Goal: Task Accomplishment & Management: Complete application form

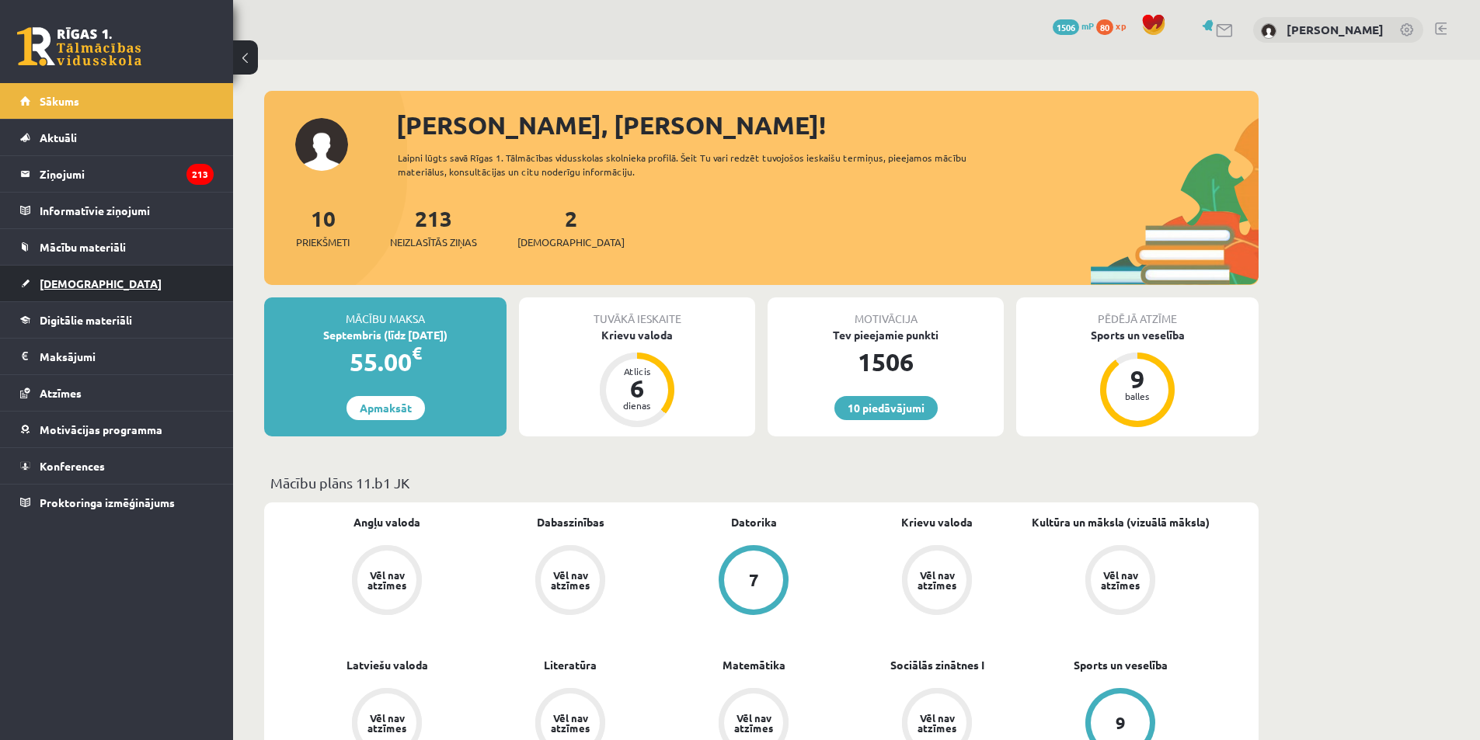
click at [48, 280] on span "[DEMOGRAPHIC_DATA]" at bounding box center [101, 284] width 122 height 14
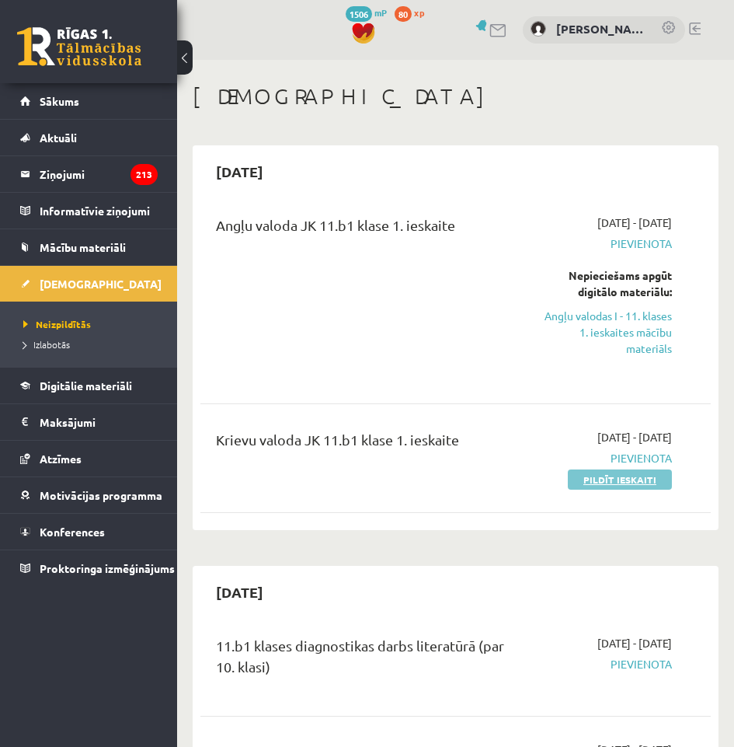
click at [625, 479] on link "Pildīt ieskaiti" at bounding box center [620, 479] width 104 height 20
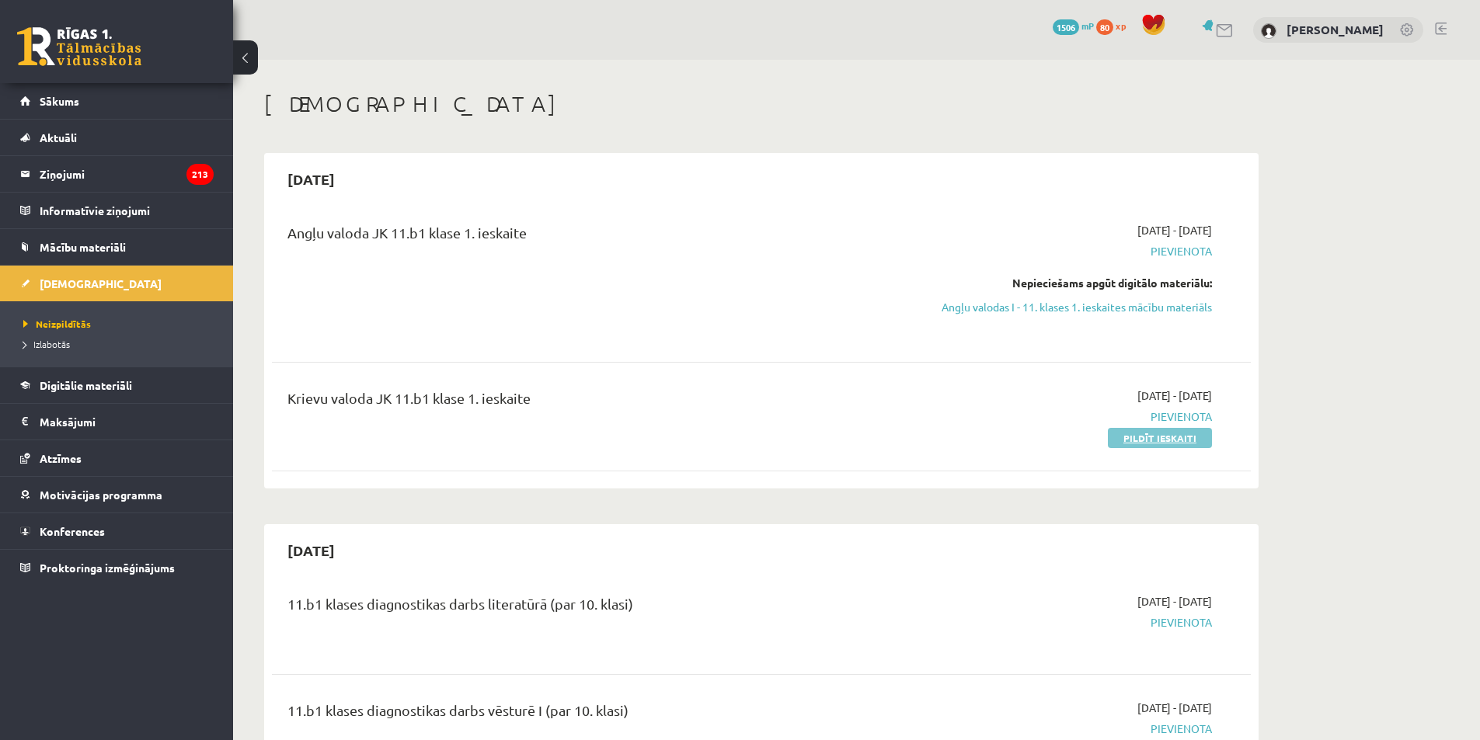
click at [1184, 434] on link "Pildīt ieskaiti" at bounding box center [1160, 438] width 104 height 20
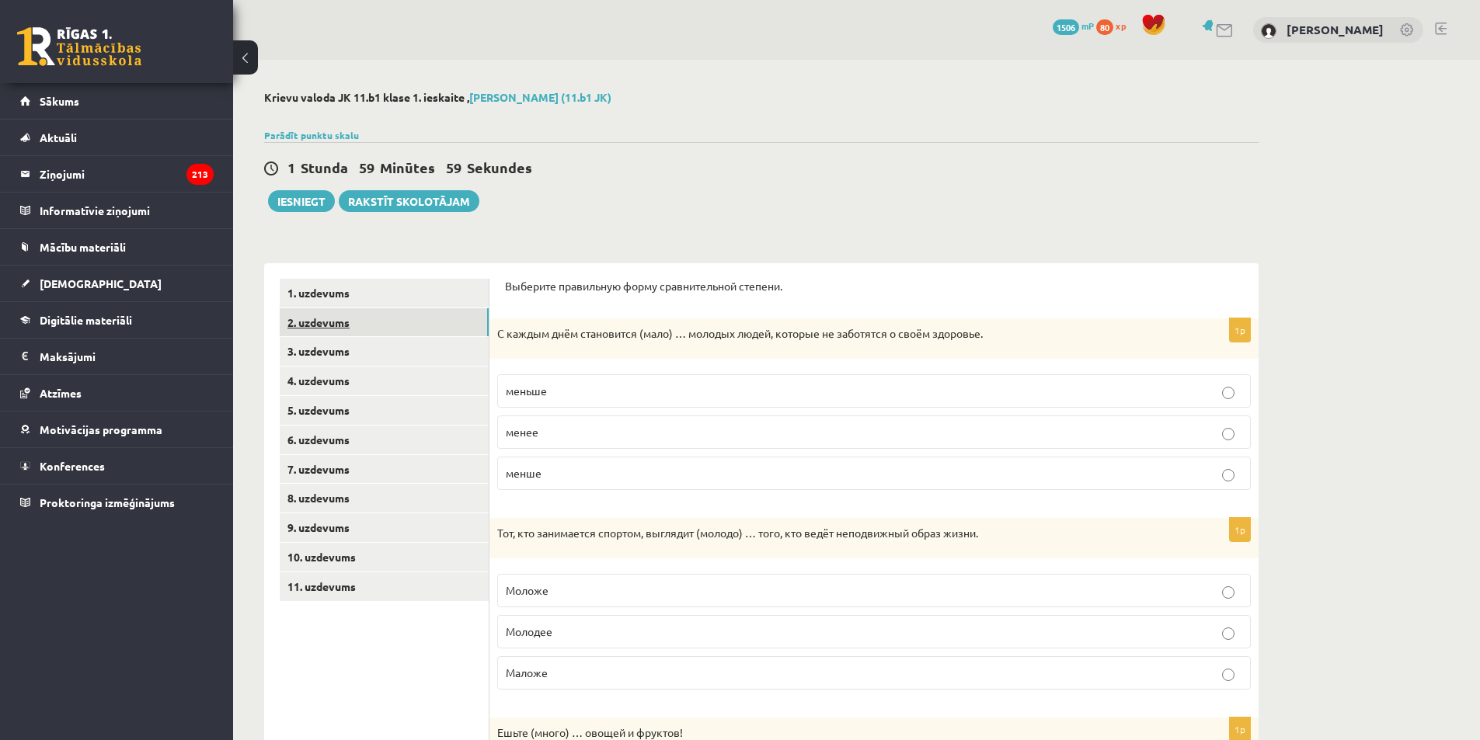
click at [394, 319] on link "2. uzdevums" at bounding box center [384, 322] width 209 height 29
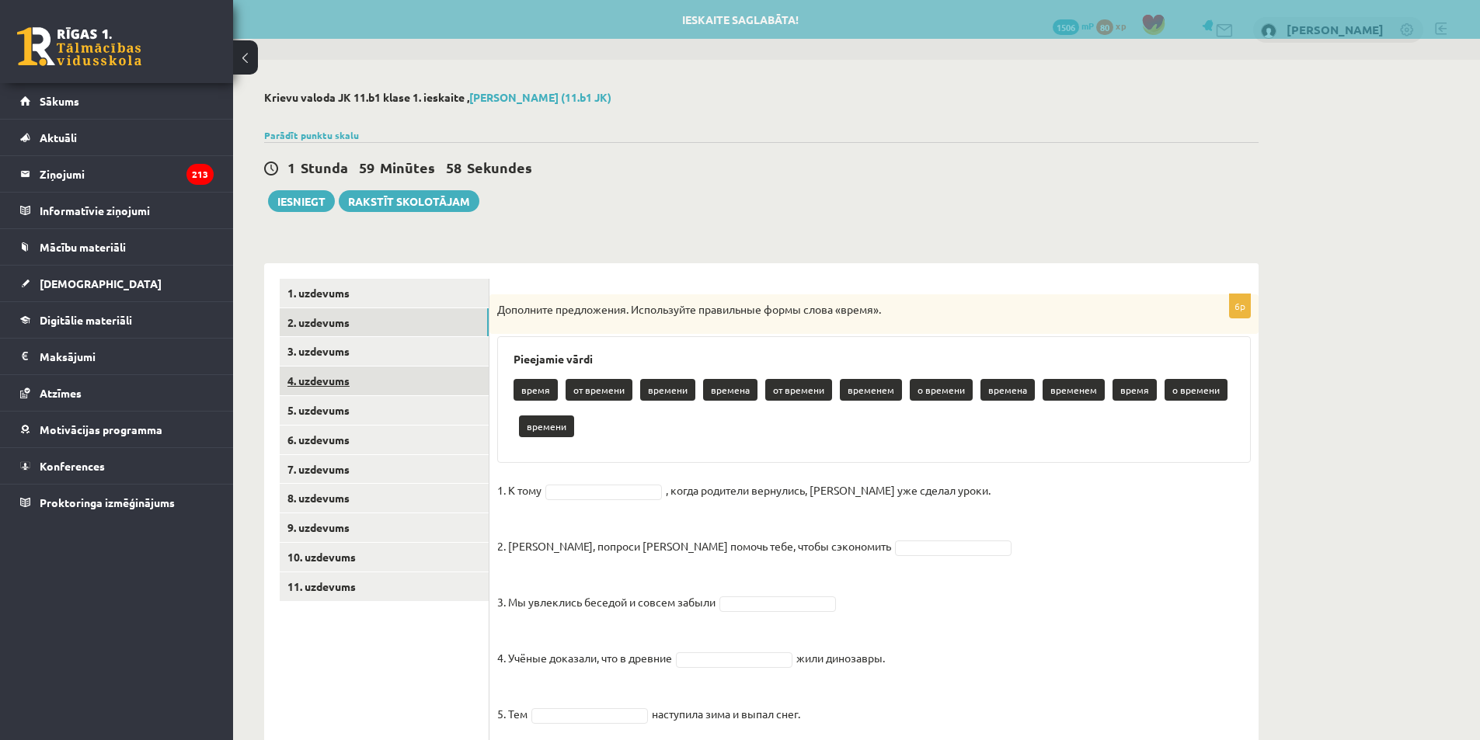
click at [401, 370] on link "4. uzdevums" at bounding box center [384, 381] width 209 height 29
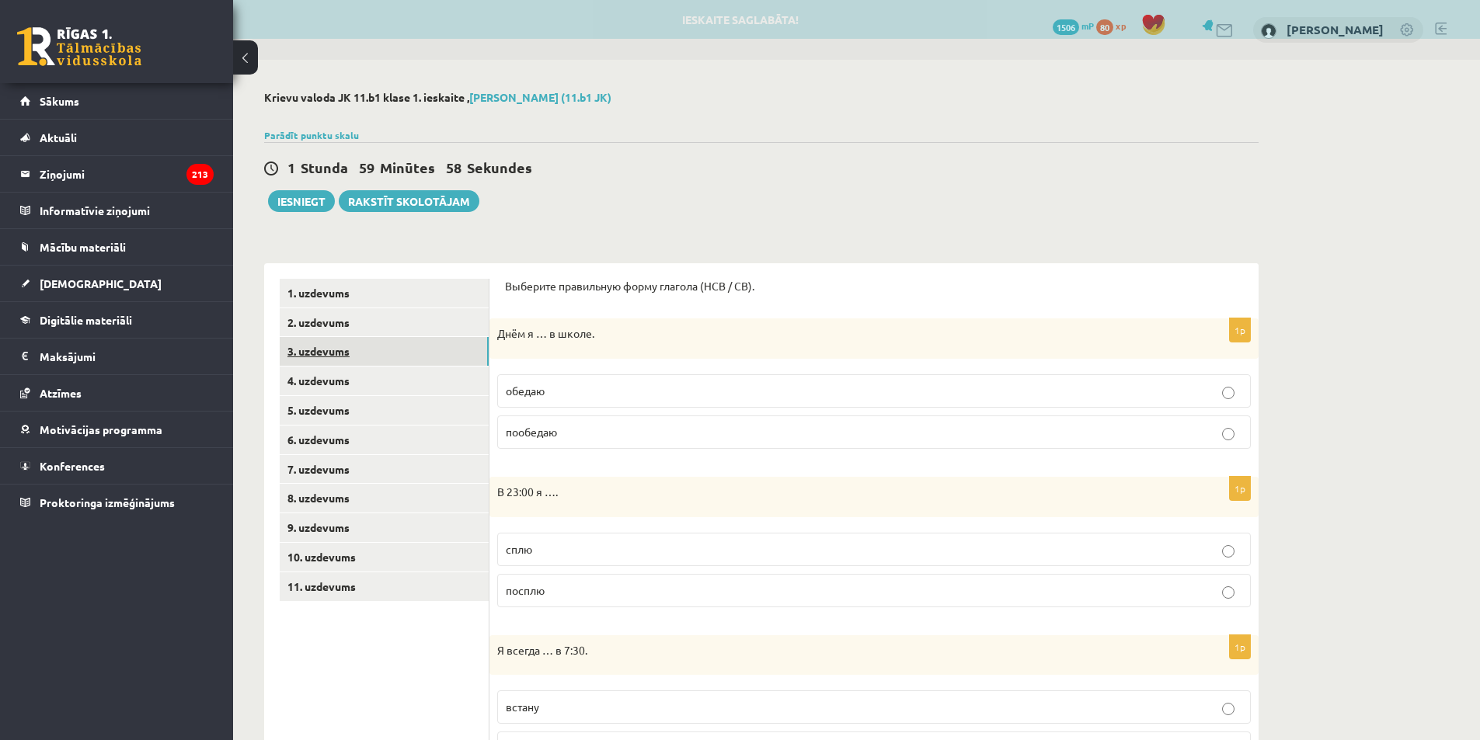
click at [388, 355] on link "3. uzdevums" at bounding box center [384, 351] width 209 height 29
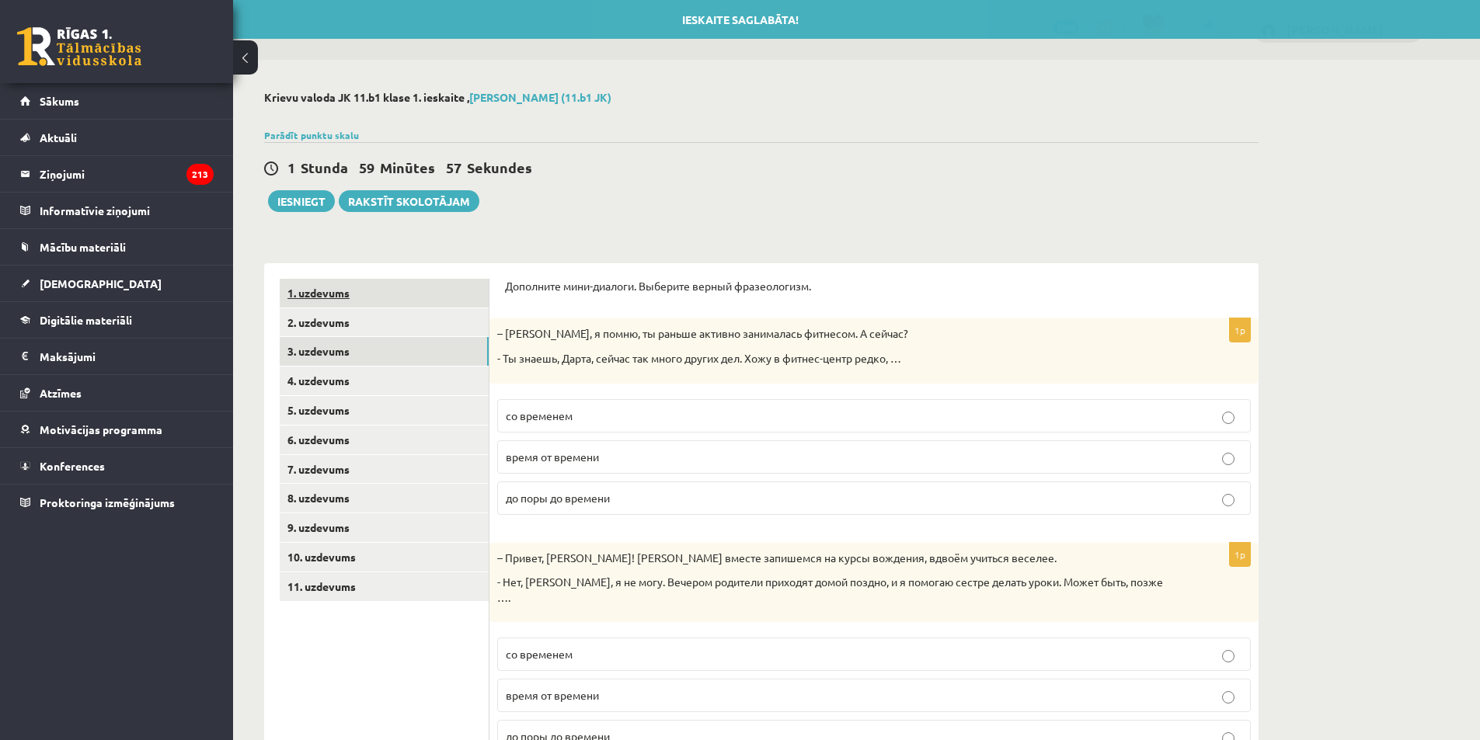
click at [368, 294] on link "1. uzdevums" at bounding box center [384, 293] width 209 height 29
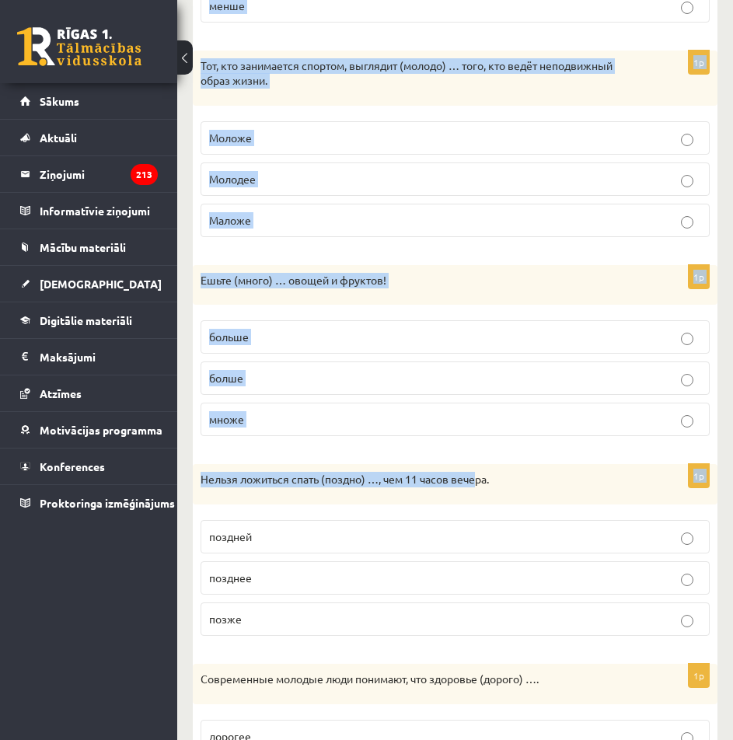
scroll to position [677, 0]
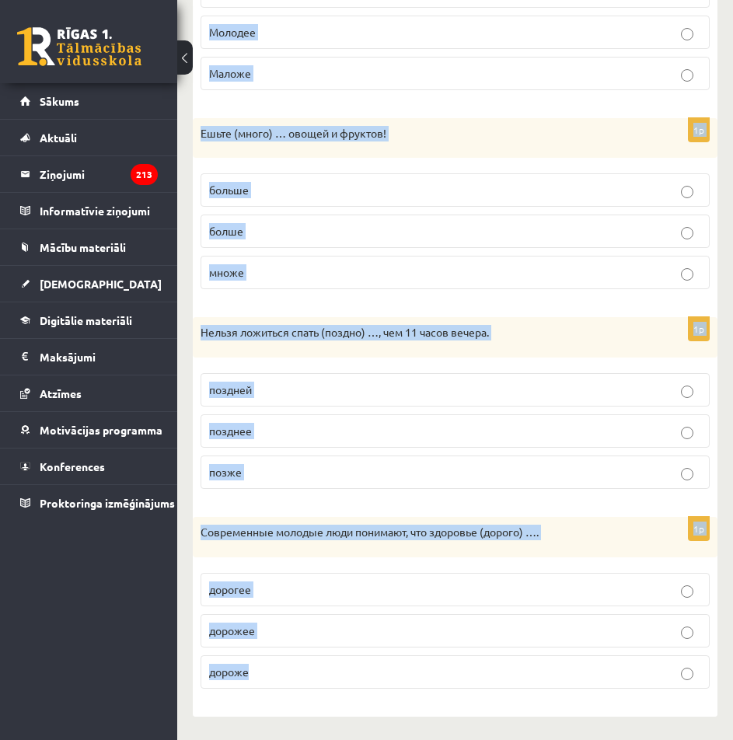
drag, startPoint x: 210, startPoint y: 271, endPoint x: 562, endPoint y: 653, distance: 519.6
click at [562, 653] on form "Выберите правильную форму сравнительной степени. 1p С каждым днём становится (м…" at bounding box center [454, 175] width 493 height 1052
copy form "Loremips dolorsitam conse adipiscingeli seddoei. 0t I utlabo etdo magnaaliqu (e…"
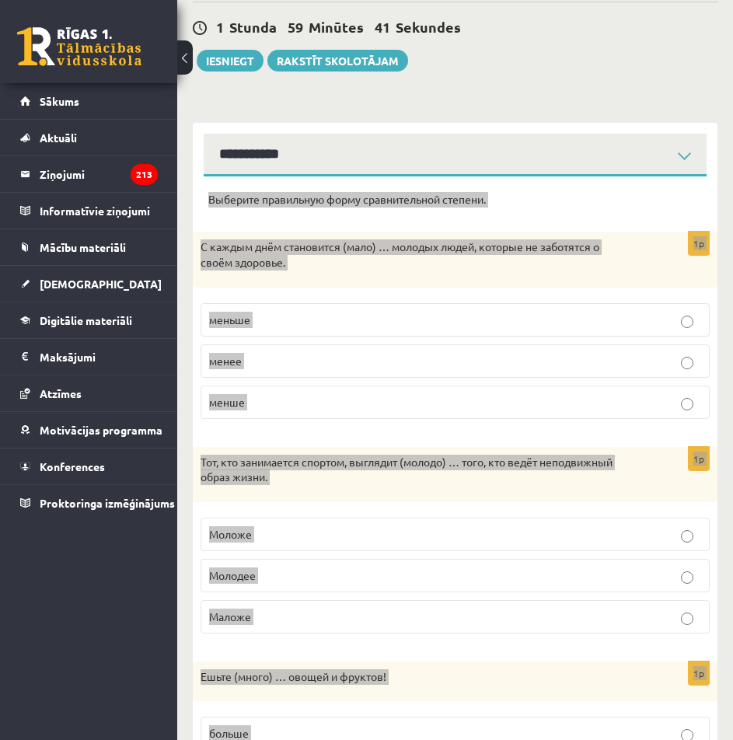
scroll to position [0, 0]
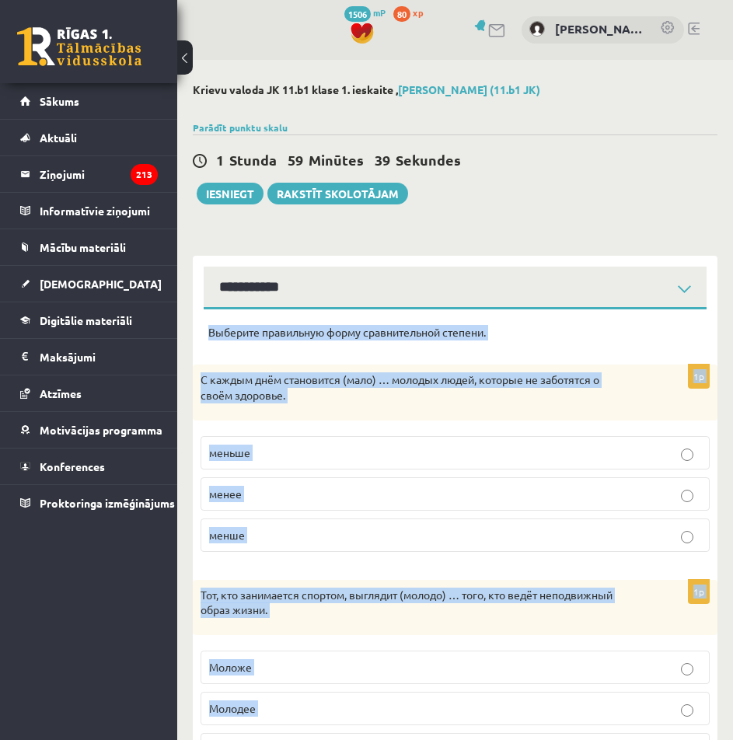
click at [201, 420] on div "С каждым днём становится (мало) … молодых людей, которые не заботятся о своём з…" at bounding box center [455, 391] width 524 height 55
click at [193, 426] on div "1p С каждым днём становится (мало) … молодых людей, которые не заботятся о своё…" at bounding box center [455, 463] width 524 height 199
click at [214, 429] on fieldset "меньше менее менше" at bounding box center [454, 492] width 509 height 128
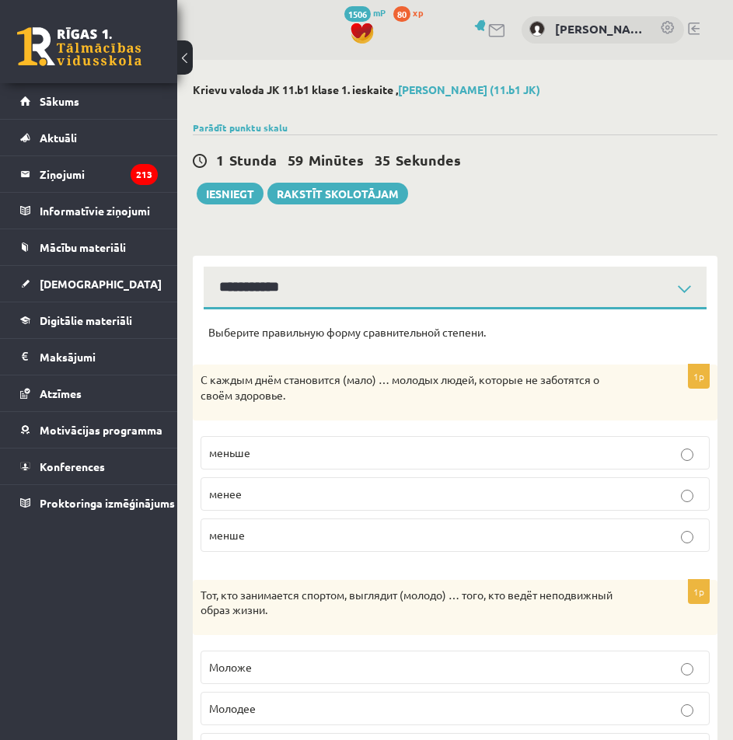
click at [277, 445] on p "меньше" at bounding box center [455, 452] width 492 height 16
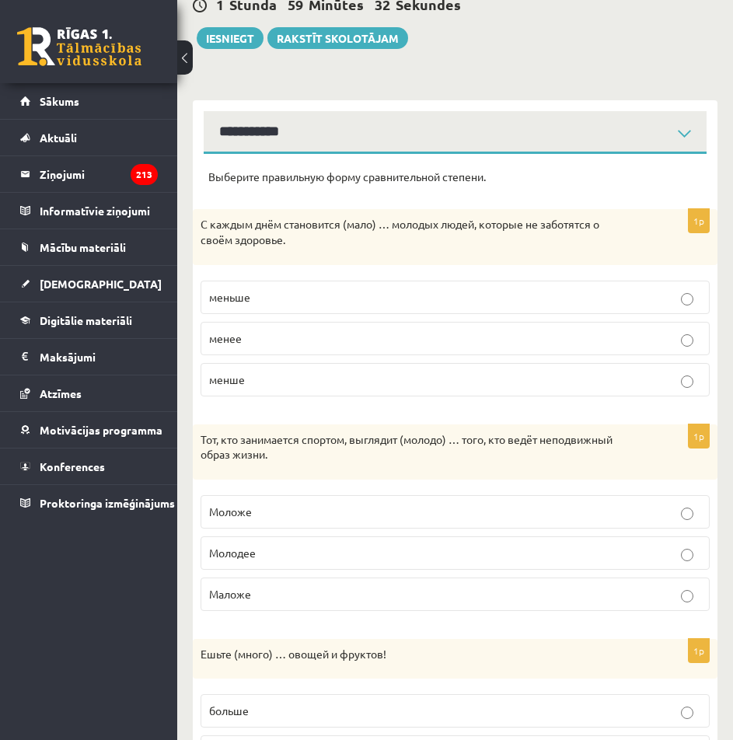
click at [375, 507] on p "Моложе" at bounding box center [455, 511] width 492 height 16
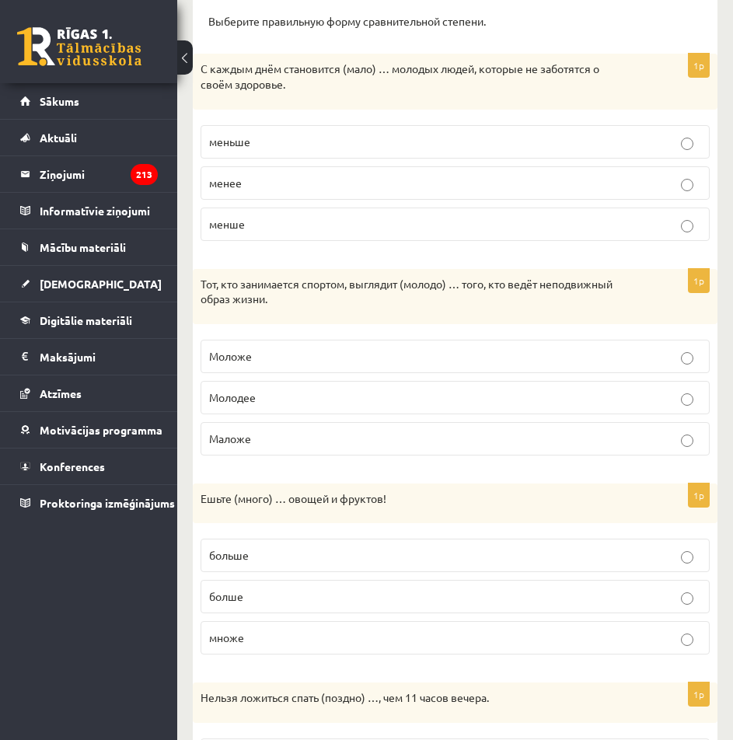
scroll to position [388, 0]
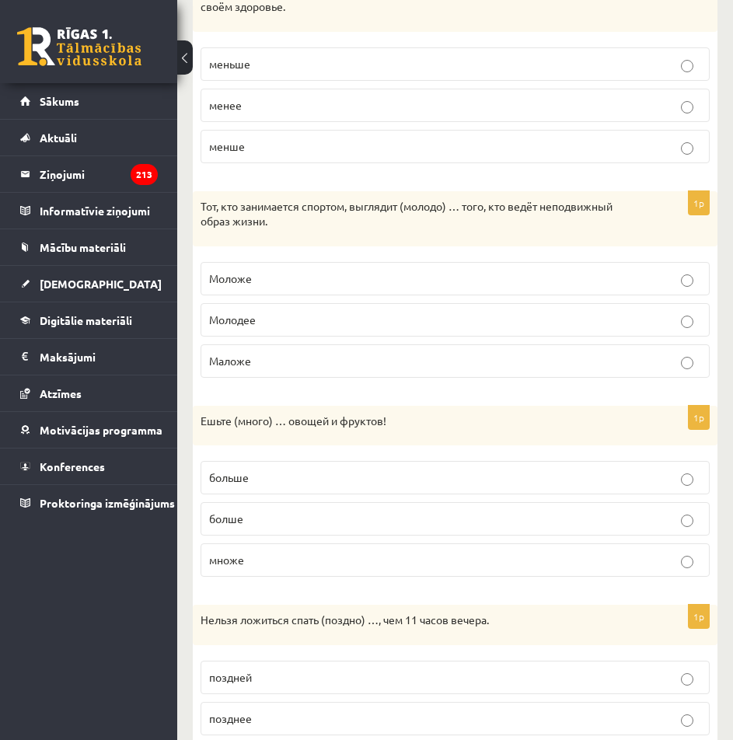
click at [295, 475] on p "больше" at bounding box center [455, 477] width 492 height 16
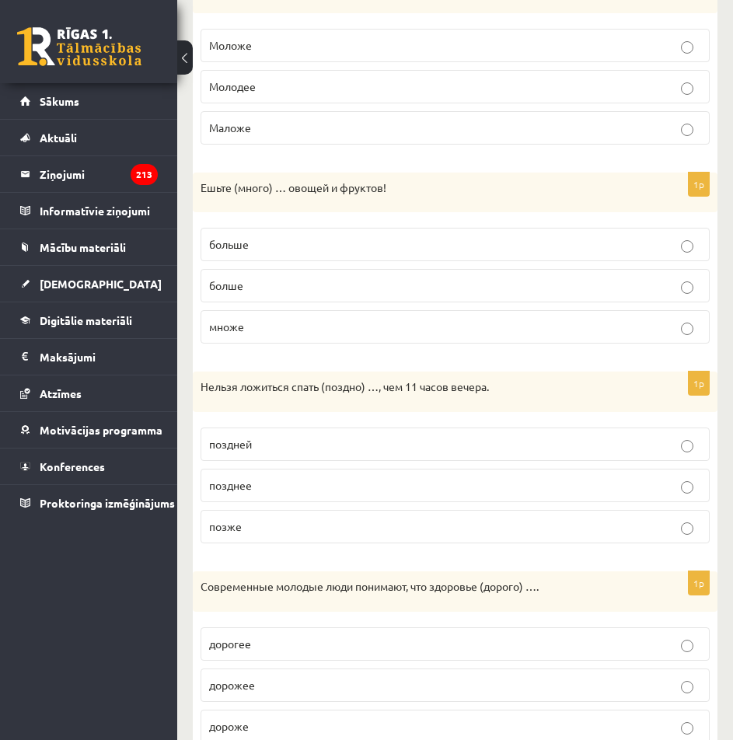
scroll to position [677, 0]
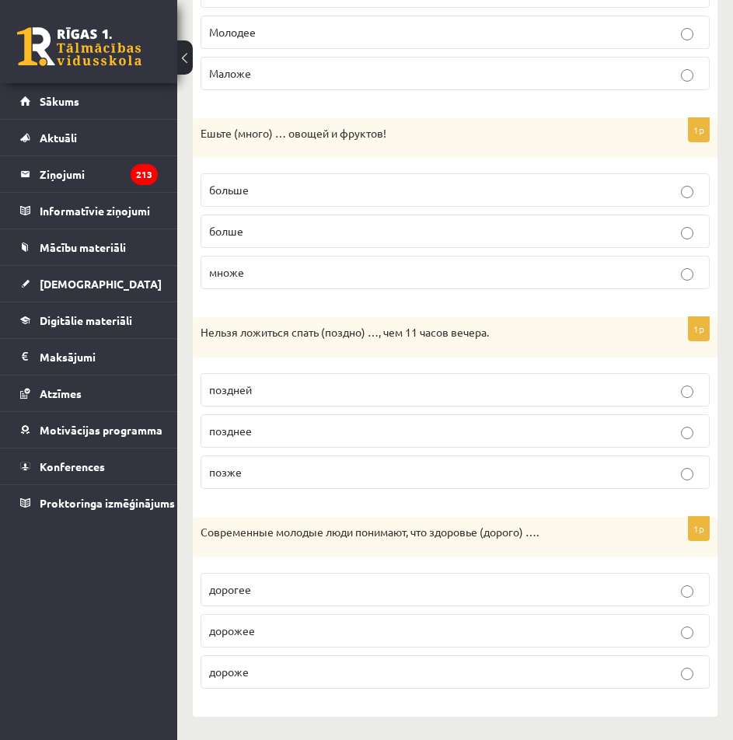
click at [317, 474] on p "позже" at bounding box center [455, 472] width 492 height 16
click at [323, 669] on p "дороже" at bounding box center [455, 672] width 492 height 16
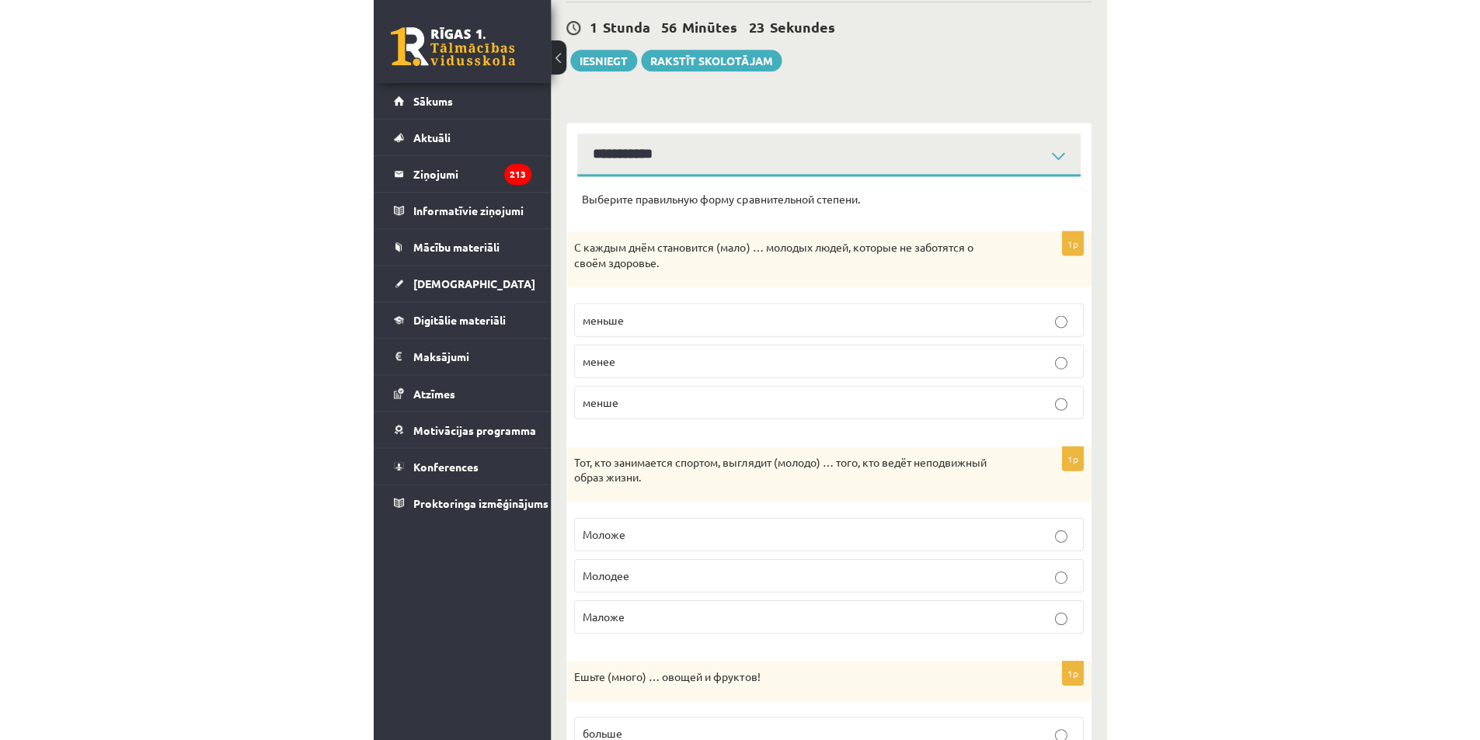
scroll to position [0, 0]
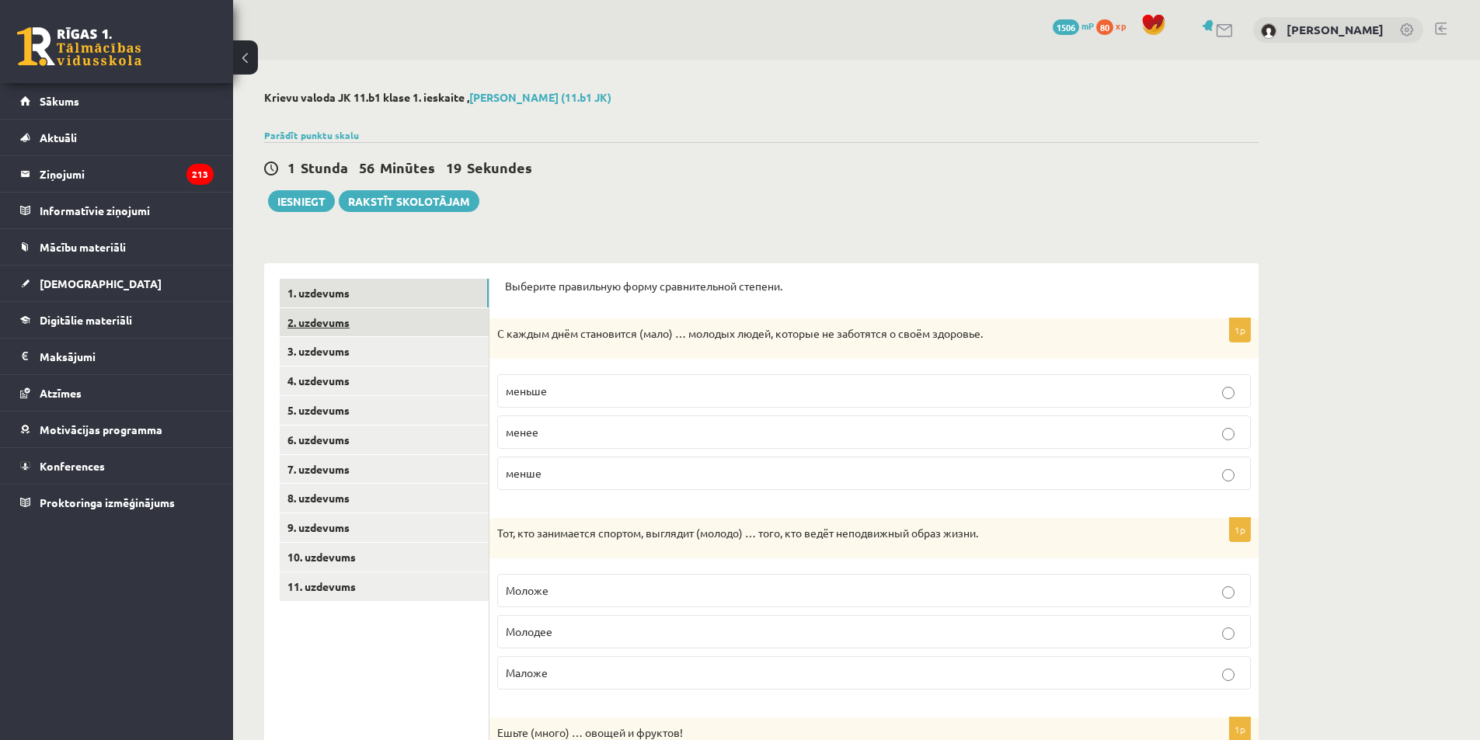
click at [368, 315] on link "2. uzdevums" at bounding box center [384, 322] width 209 height 29
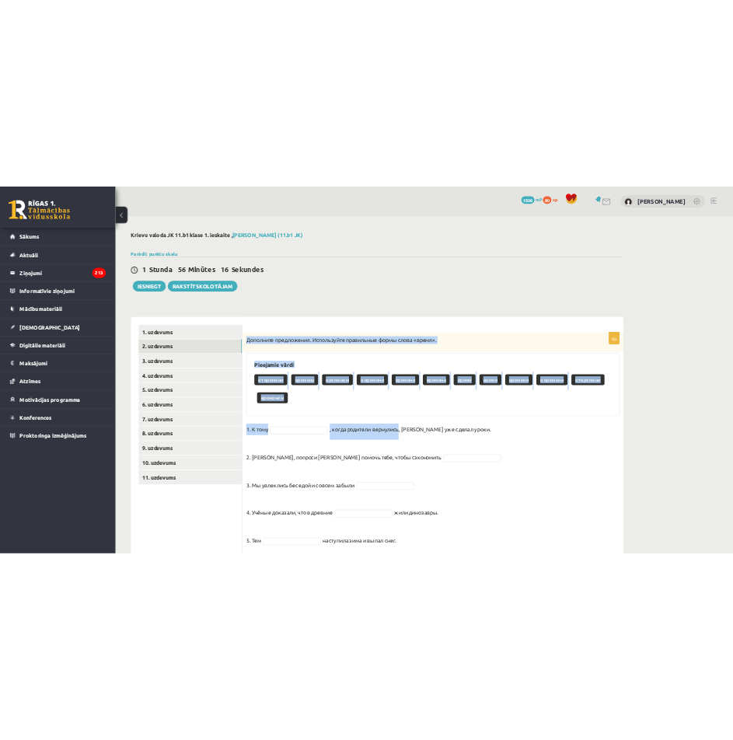
scroll to position [106, 0]
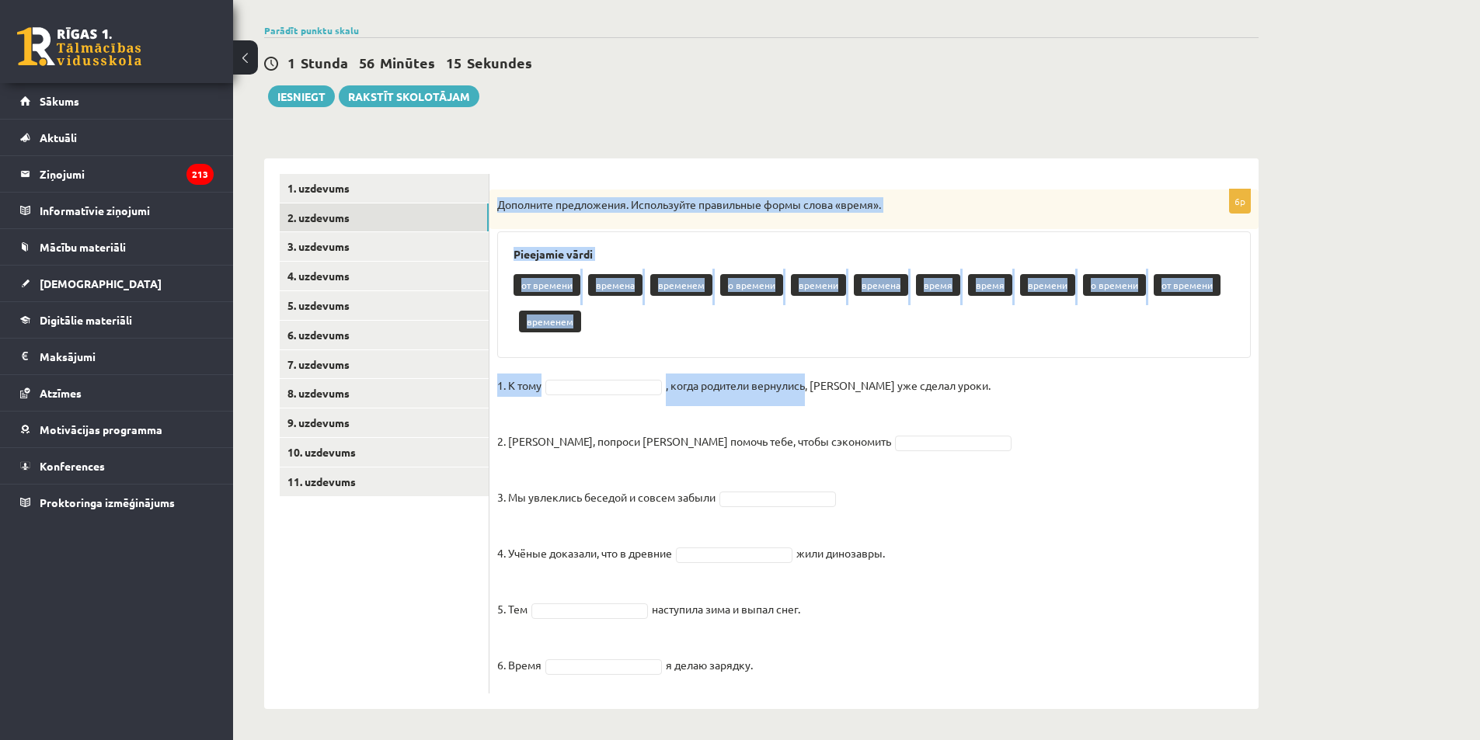
drag, startPoint x: 499, startPoint y: 312, endPoint x: 951, endPoint y: 688, distance: 587.6
click at [951, 688] on div "6p Дополните предложения. Используйте правильные формы слова «время». Pieejamie…" at bounding box center [873, 442] width 769 height 504
copy div "Дополните предложения. Используйте правильные формы слова «время». Pieejamie vā…"
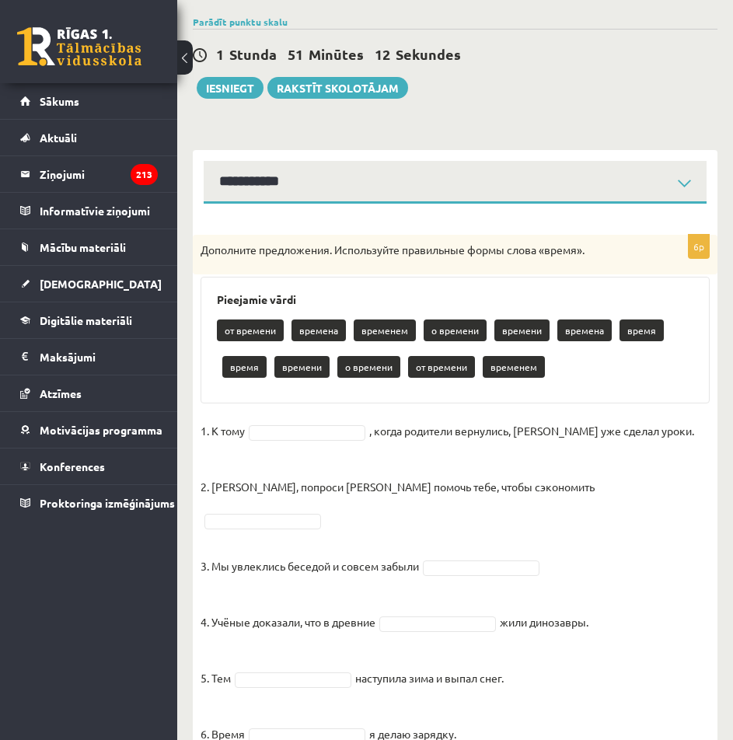
click at [540, 126] on div "Krievu valoda JK 11.b1 klase 1. ieskaite , Emīls Adrians Jeziks (11.b1 JK) Parā…" at bounding box center [455, 377] width 556 height 847
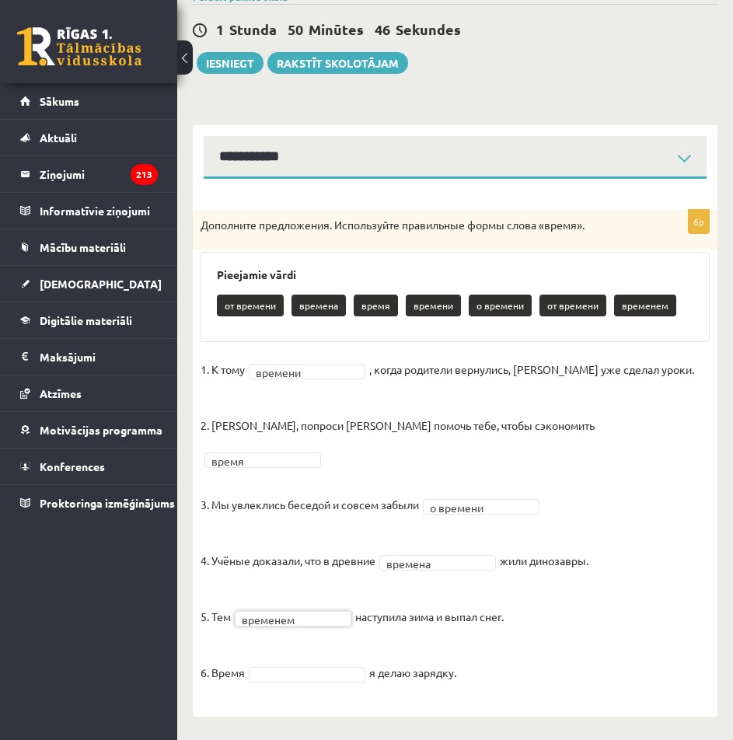
scroll to position [108, 0]
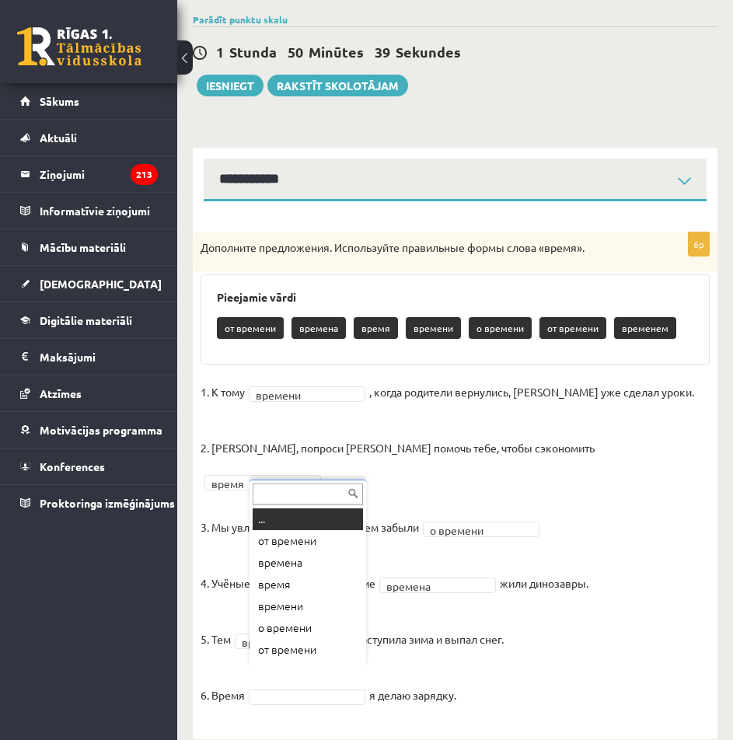
drag, startPoint x: 337, startPoint y: 668, endPoint x: 655, endPoint y: 669, distance: 317.8
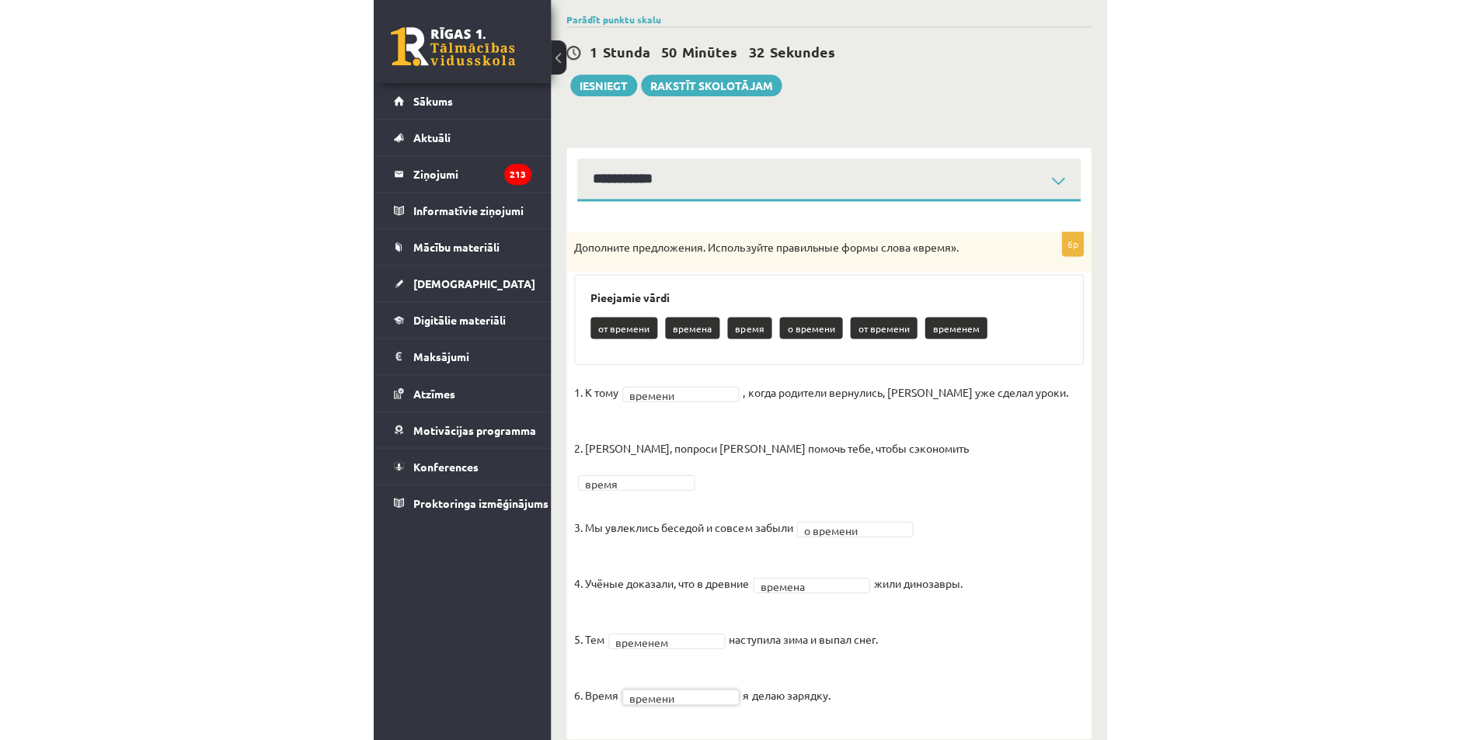
scroll to position [69, 0]
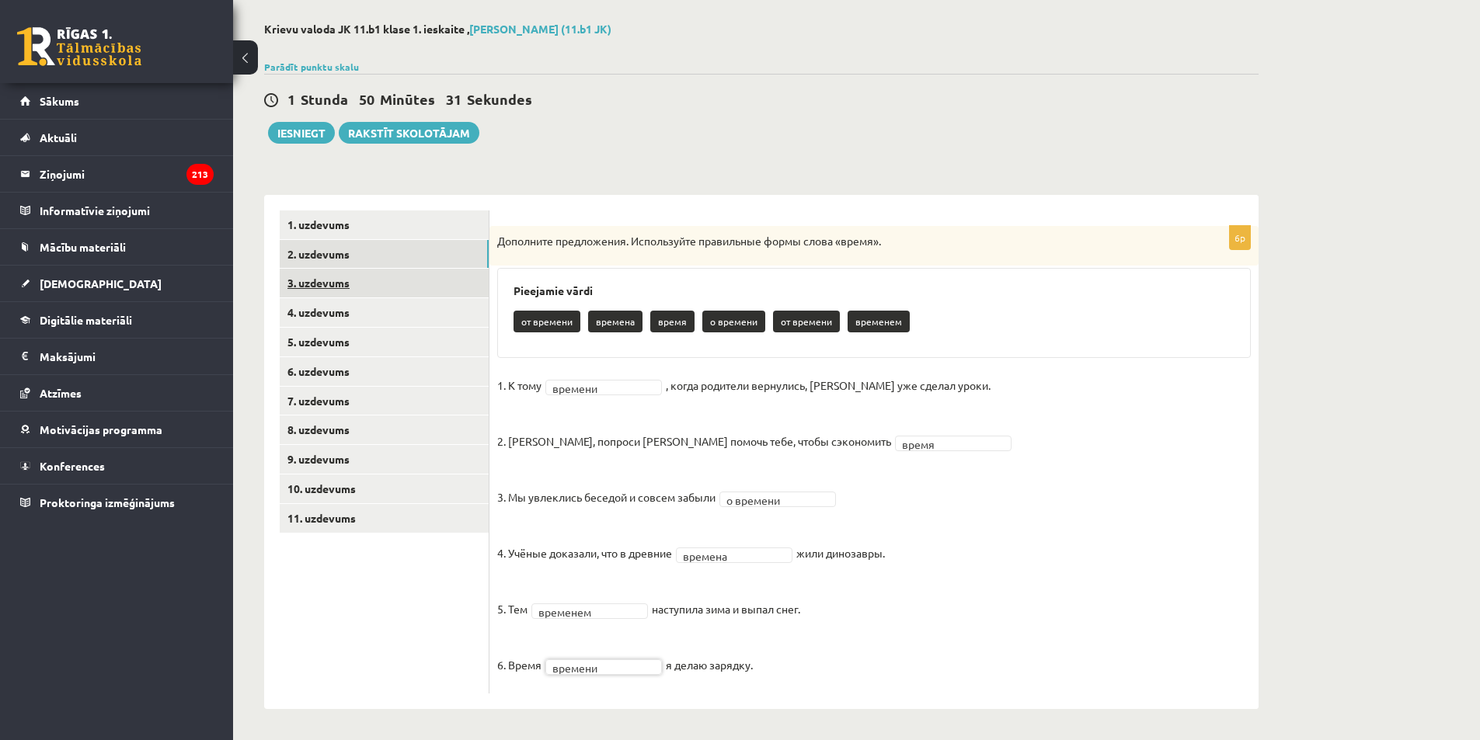
click at [364, 280] on link "3. uzdevums" at bounding box center [384, 283] width 209 height 29
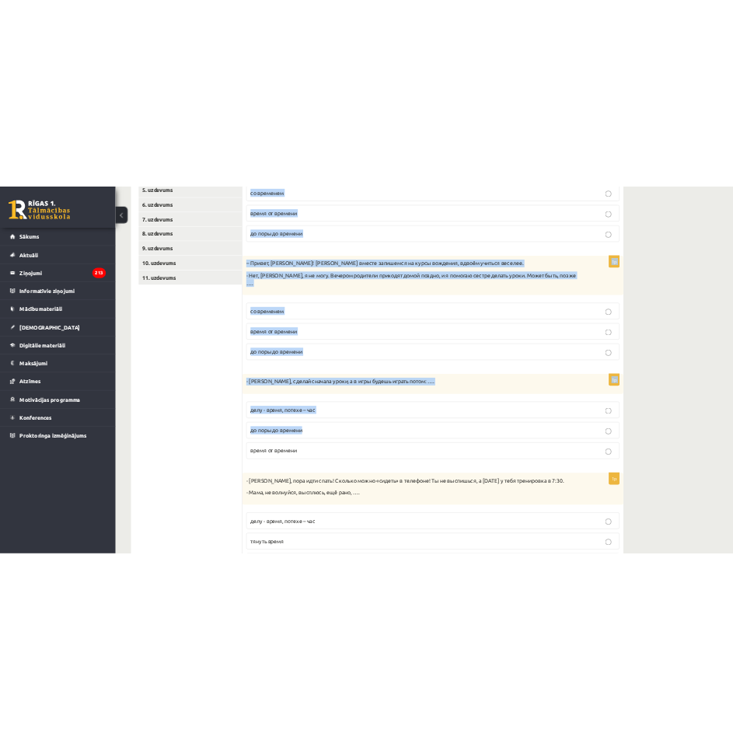
scroll to position [482, 0]
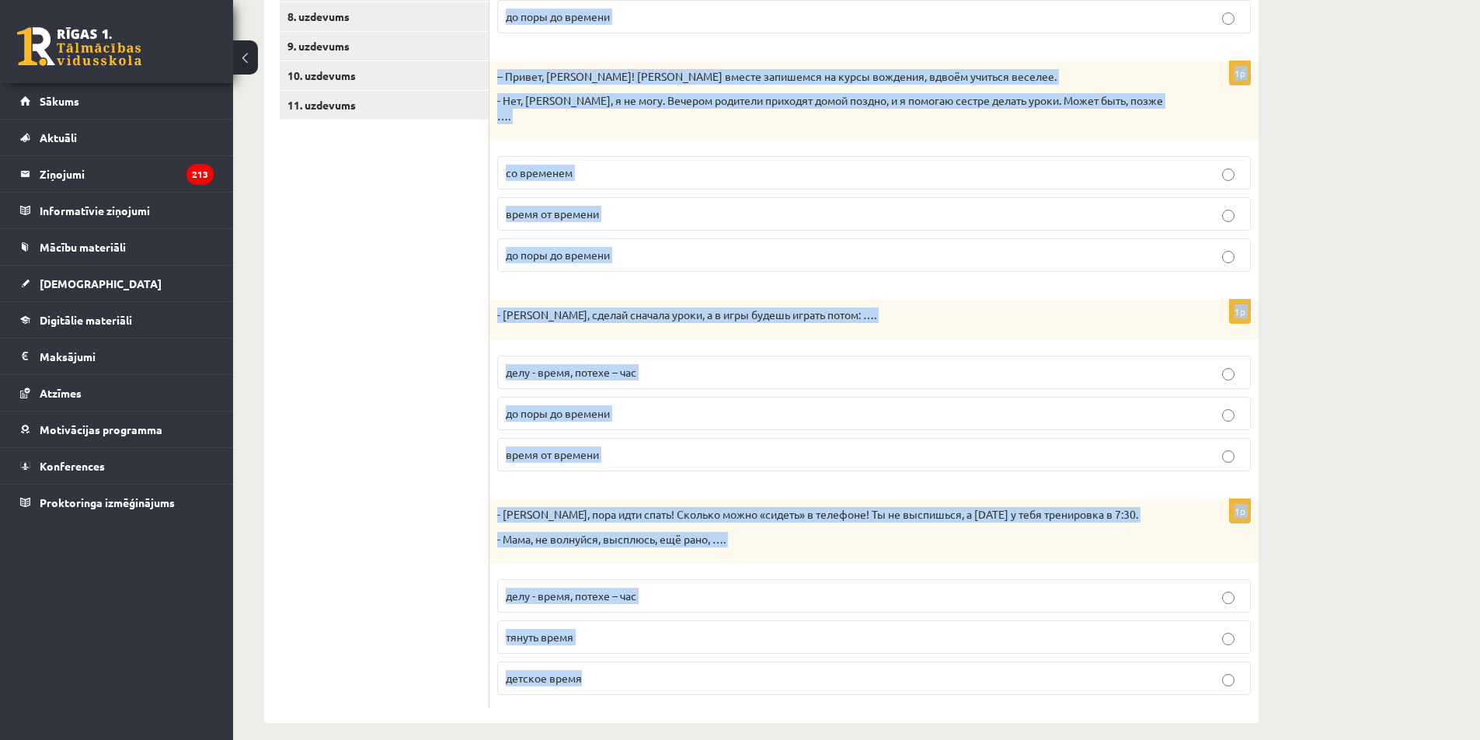
drag, startPoint x: 501, startPoint y: 218, endPoint x: 853, endPoint y: 673, distance: 575.5
click at [853, 673] on div "Дополните мини-диалоги. Выберите верный фразеологизм. 1p – Мария, я помню, ты р…" at bounding box center [873, 253] width 769 height 942
copy form "Дополните мини-диалоги. Выберите верный фразеологизм. 1p – Мария, я помню, ты р…"
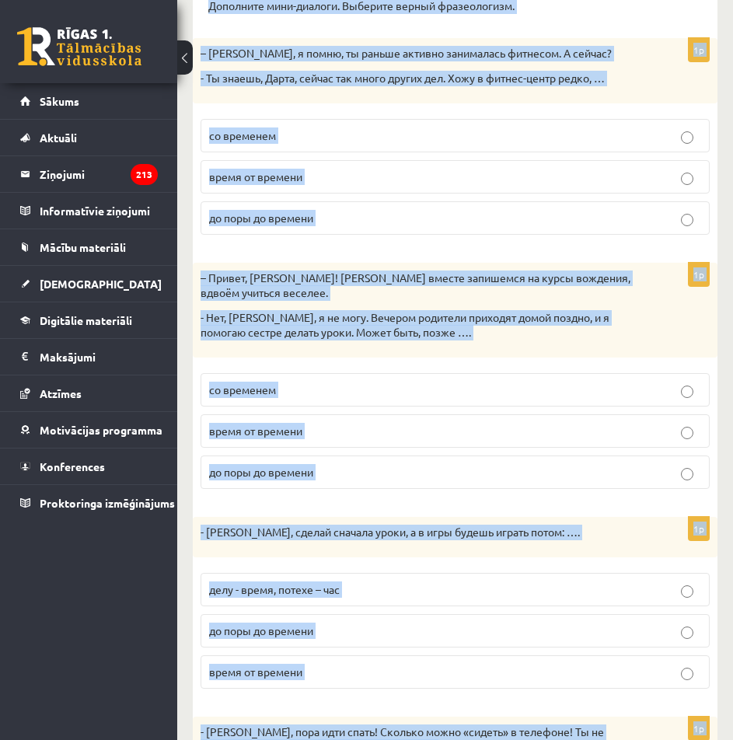
scroll to position [171, 0]
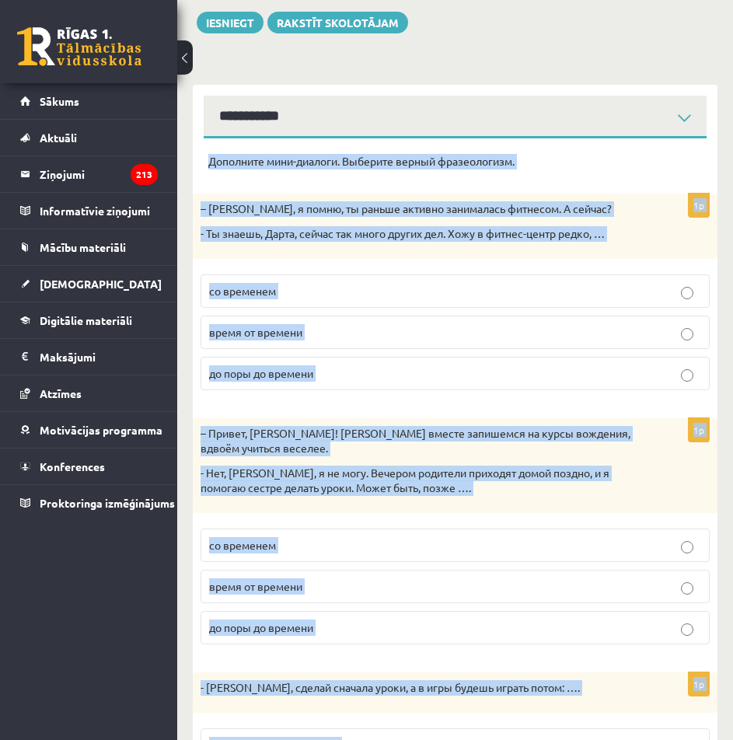
click at [194, 257] on div "– Мария, я помню, ты раньше активно занималась фитнесом. А сейчас? - Ты знаешь,…" at bounding box center [455, 225] width 524 height 64
click at [180, 277] on div "Krievu valoda JK 11.b1 klase 1. ieskaite , Emīls Adrians Jeziks (11.b1 JK) Parā…" at bounding box center [455, 511] width 556 height 1245
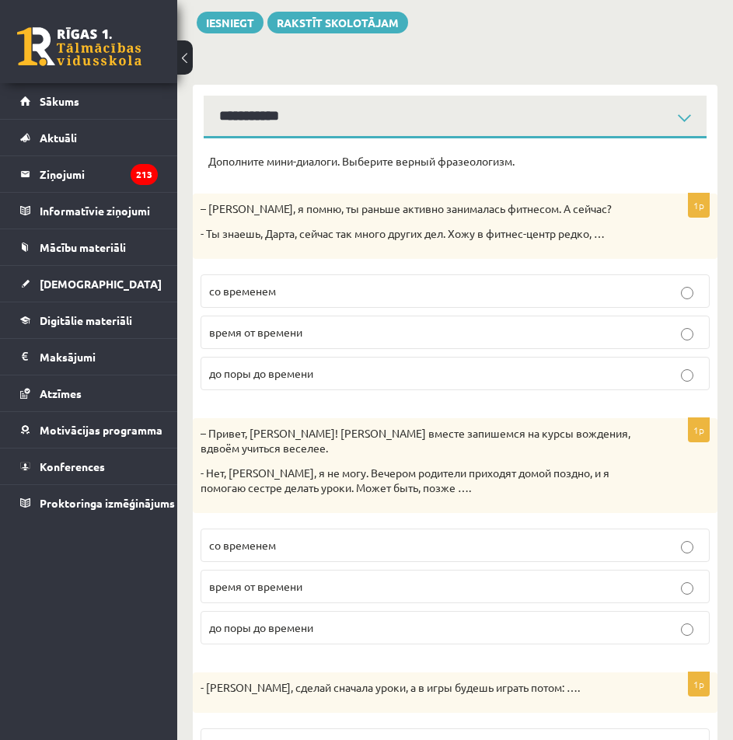
click at [356, 374] on p "до поры до времени" at bounding box center [455, 373] width 492 height 16
click at [360, 337] on p "время от времени" at bounding box center [455, 332] width 492 height 16
click at [339, 541] on p "со временем" at bounding box center [455, 545] width 492 height 16
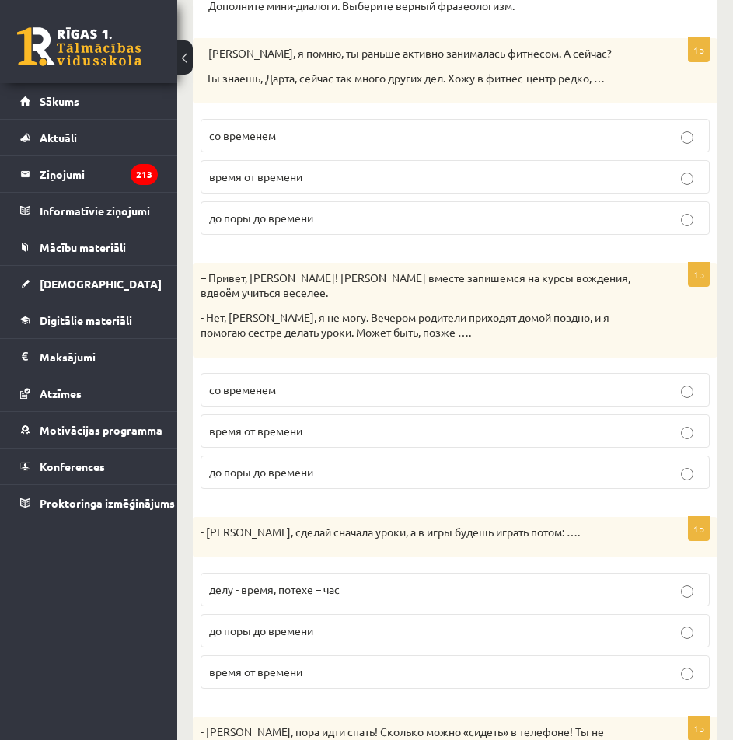
scroll to position [404, 0]
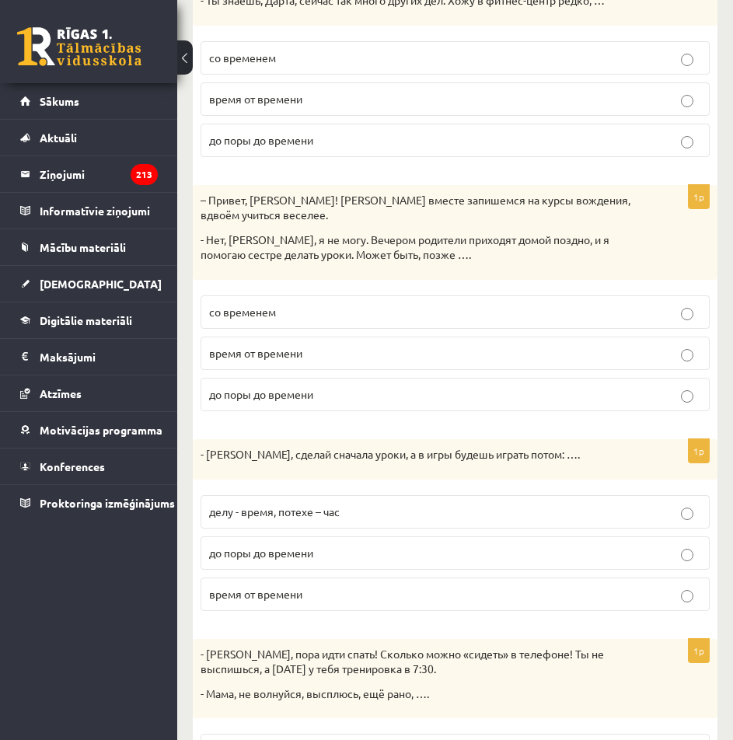
click at [350, 516] on p "делу - время, потехе – час" at bounding box center [455, 511] width 492 height 16
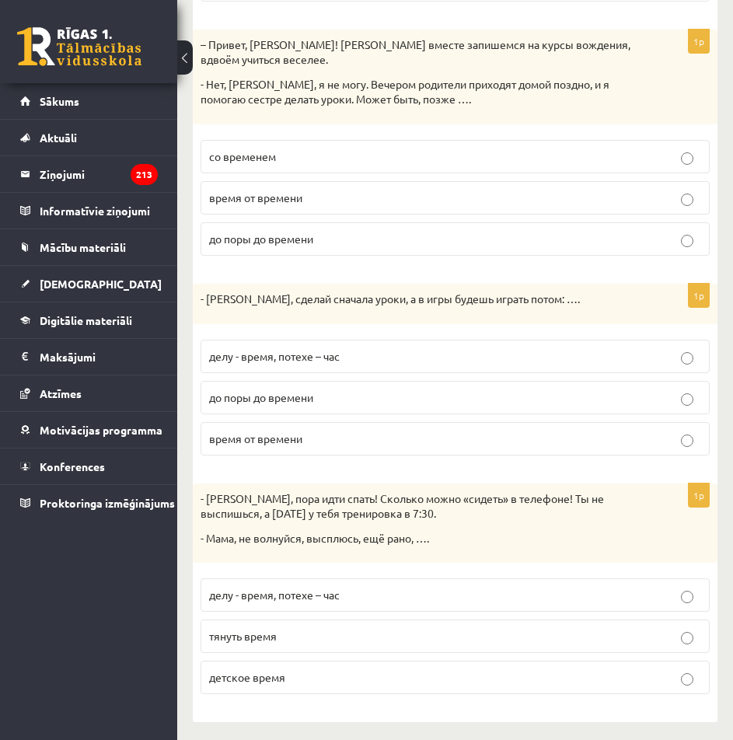
scroll to position [566, 0]
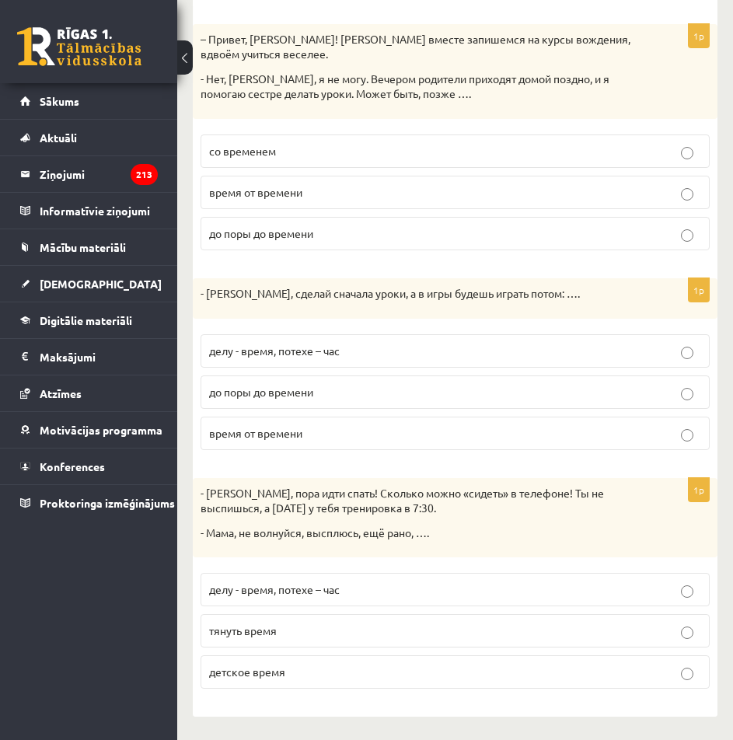
click at [392, 634] on p "тянуть время" at bounding box center [455, 630] width 492 height 16
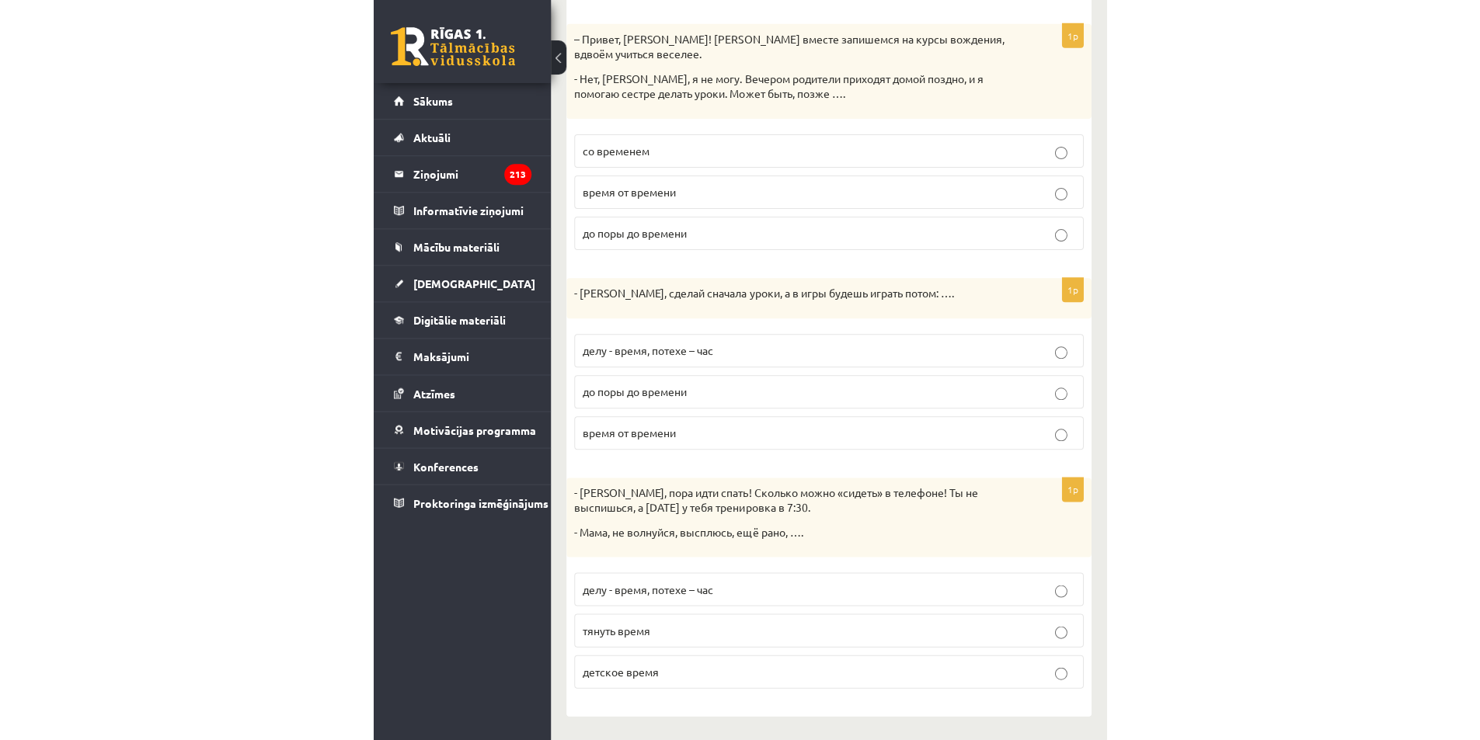
scroll to position [0, 0]
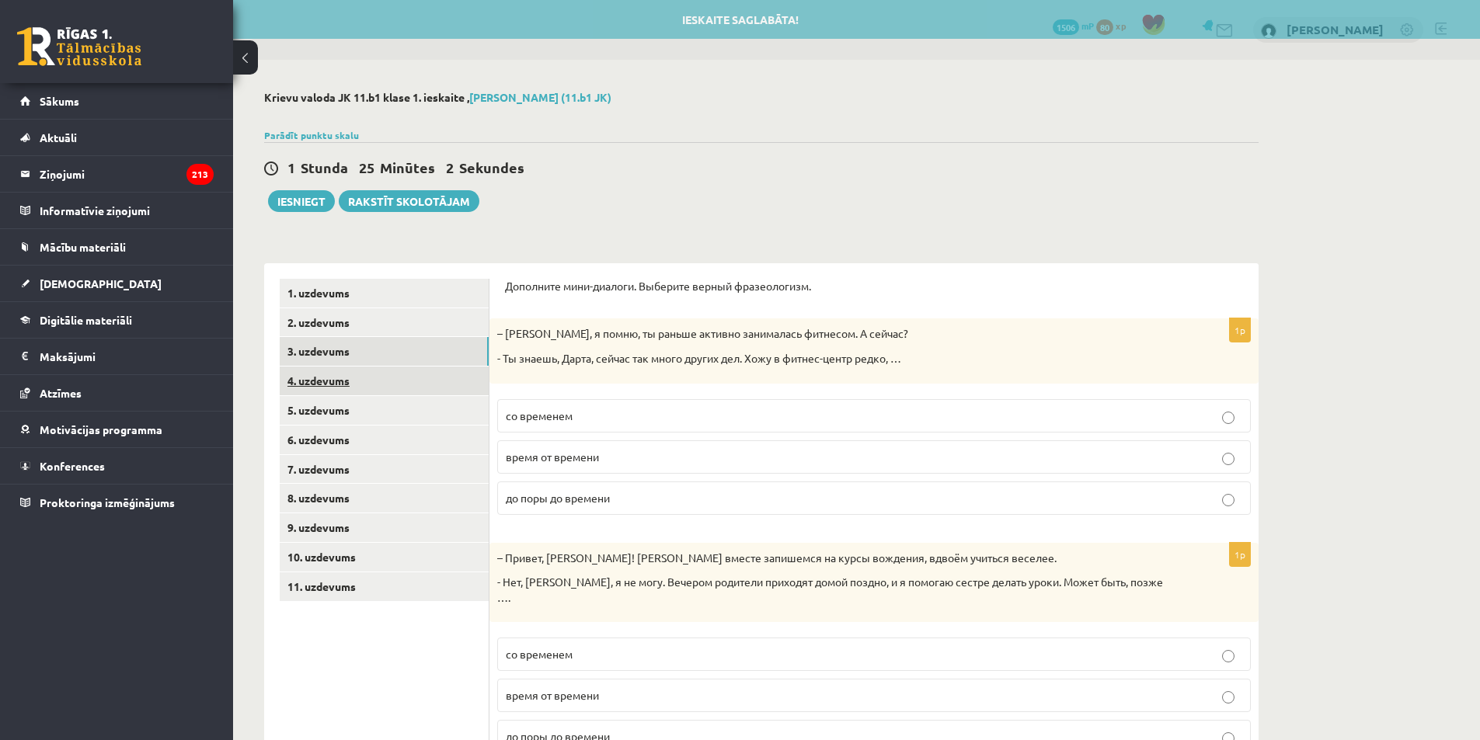
click at [344, 381] on link "4. uzdevums" at bounding box center [384, 381] width 209 height 29
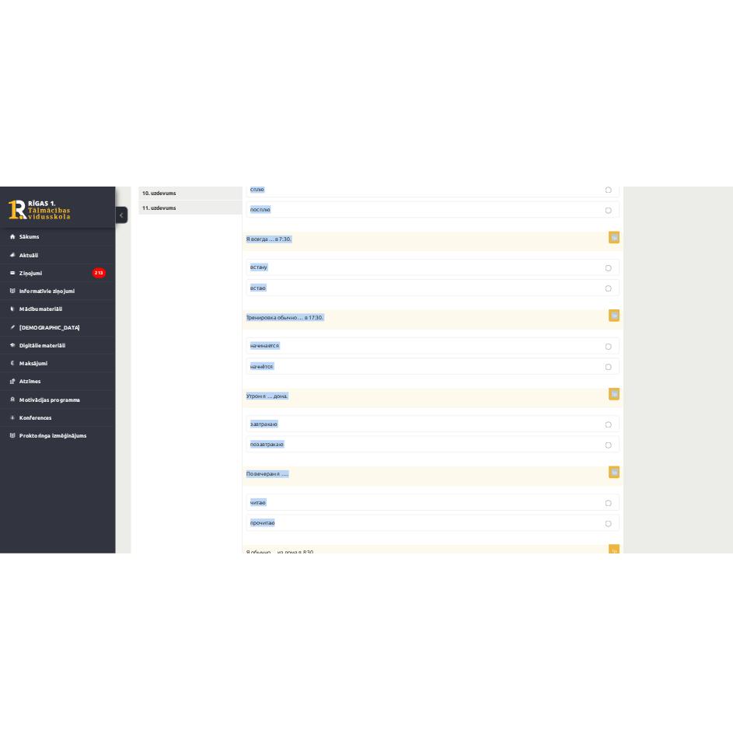
scroll to position [876, 0]
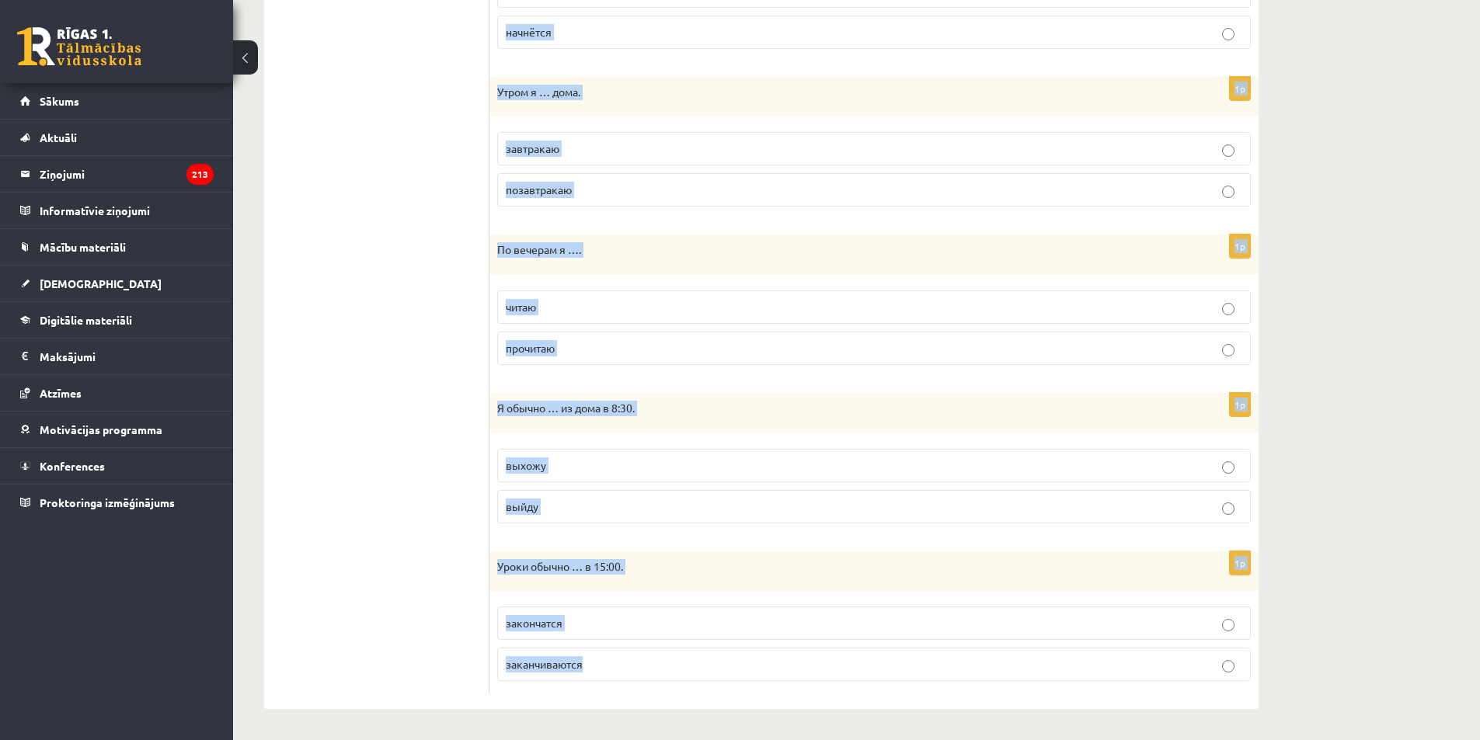
drag, startPoint x: 511, startPoint y: 287, endPoint x: 695, endPoint y: 652, distance: 409.0
click at [695, 652] on form "Выберите правильную форму глагола (НСВ / СВ). 1p Днём я … в школе. обедаю пообе…" at bounding box center [874, 49] width 738 height 1290
copy form "Выберите правильную форму глагола (НСВ / СВ). 1p Днём я … в школе. обедаю пообе…"
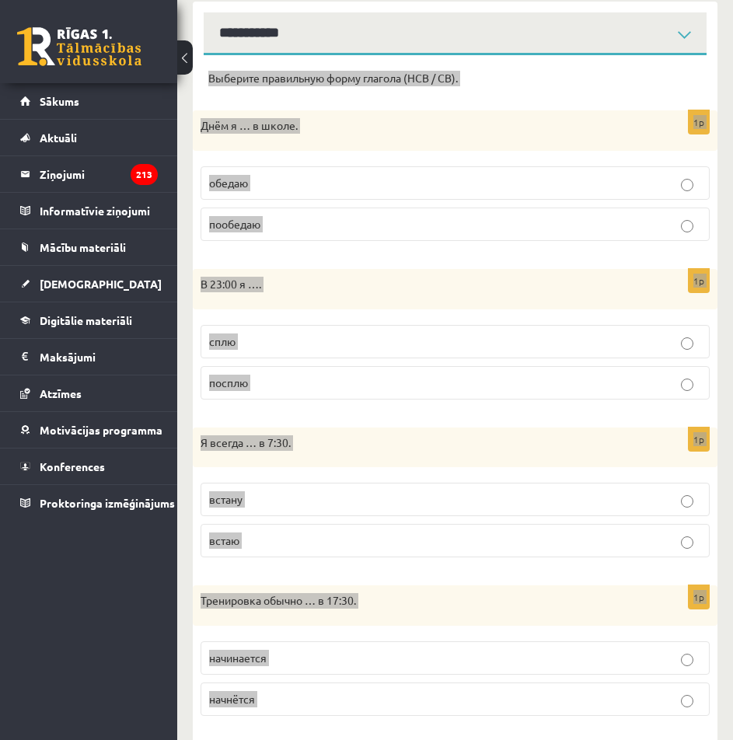
scroll to position [176, 0]
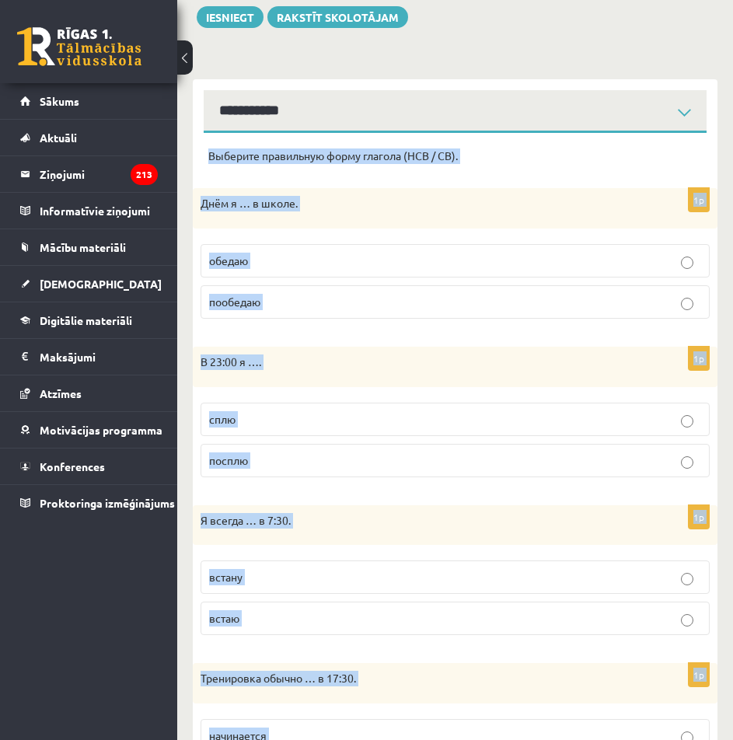
click at [188, 375] on div "Krievu valoda JK 11.b1 klase 1. ieskaite , Emīls Adrians Jeziks (11.b1 JK) Parā…" at bounding box center [455, 680] width 556 height 1594
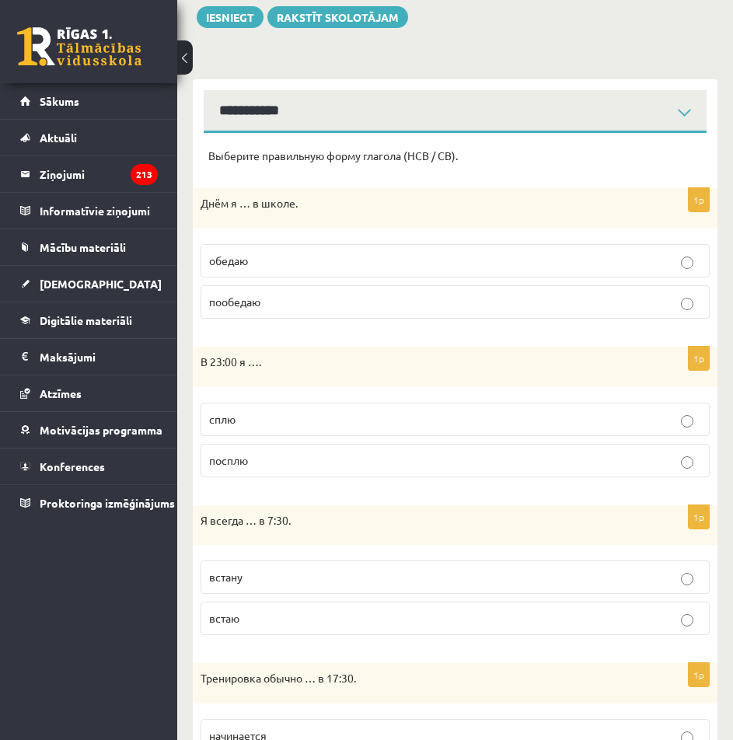
click at [305, 261] on p "обедаю" at bounding box center [455, 261] width 492 height 16
click at [303, 418] on p "сплю" at bounding box center [455, 419] width 492 height 16
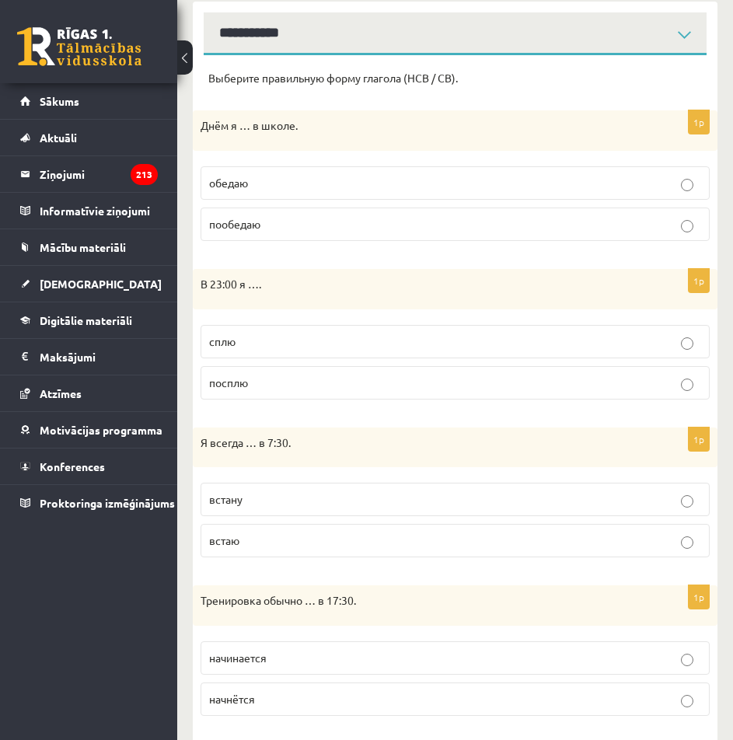
scroll to position [332, 0]
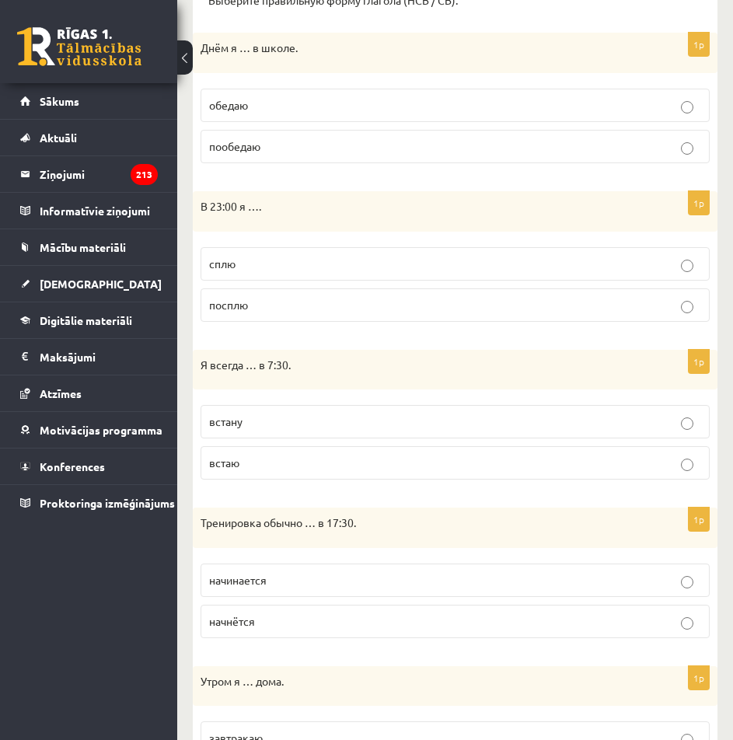
click at [294, 467] on p "встаю" at bounding box center [455, 463] width 492 height 16
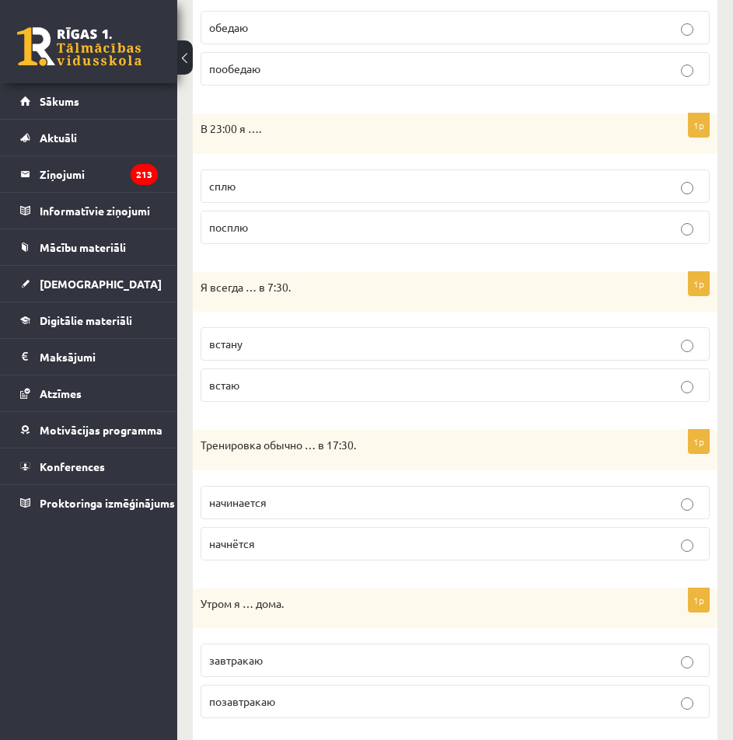
scroll to position [487, 0]
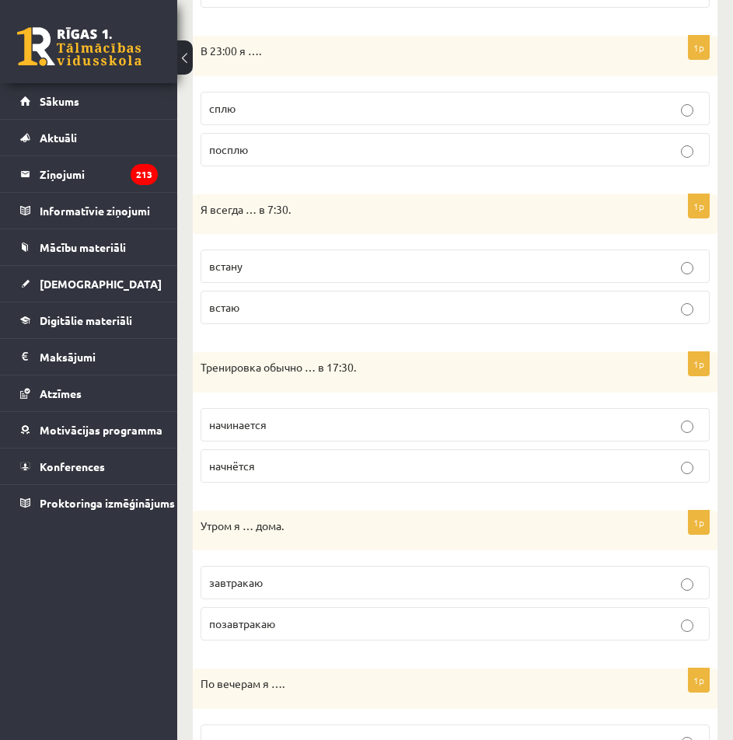
click at [316, 425] on p "начинается" at bounding box center [455, 424] width 492 height 16
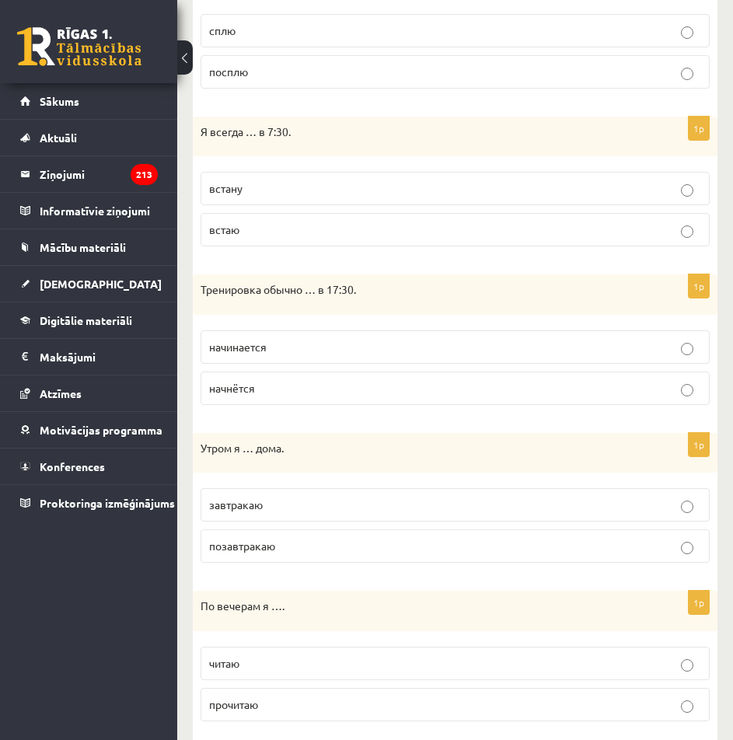
scroll to position [643, 0]
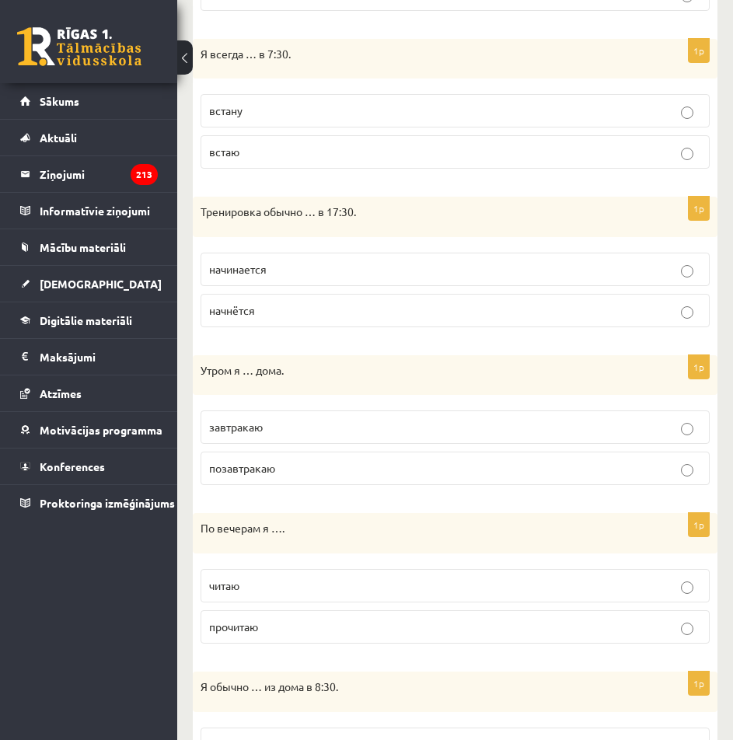
click at [332, 430] on p "завтракаю" at bounding box center [455, 427] width 492 height 16
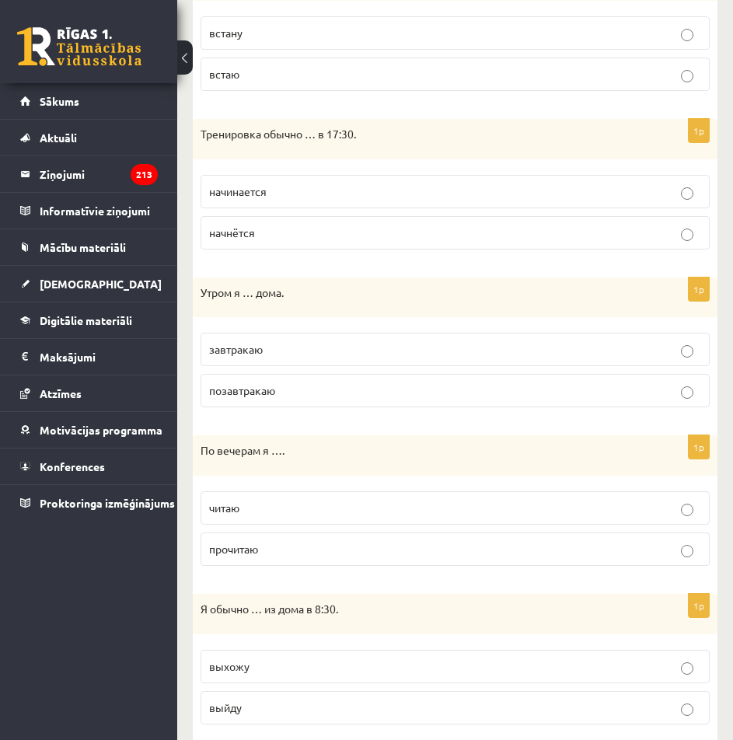
click at [310, 507] on p "читаю" at bounding box center [455, 508] width 492 height 16
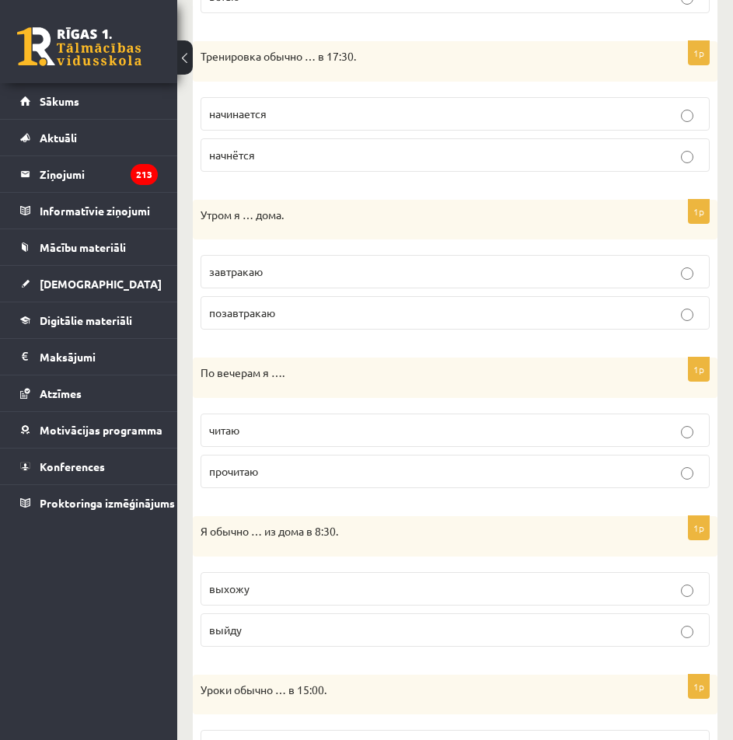
scroll to position [876, 0]
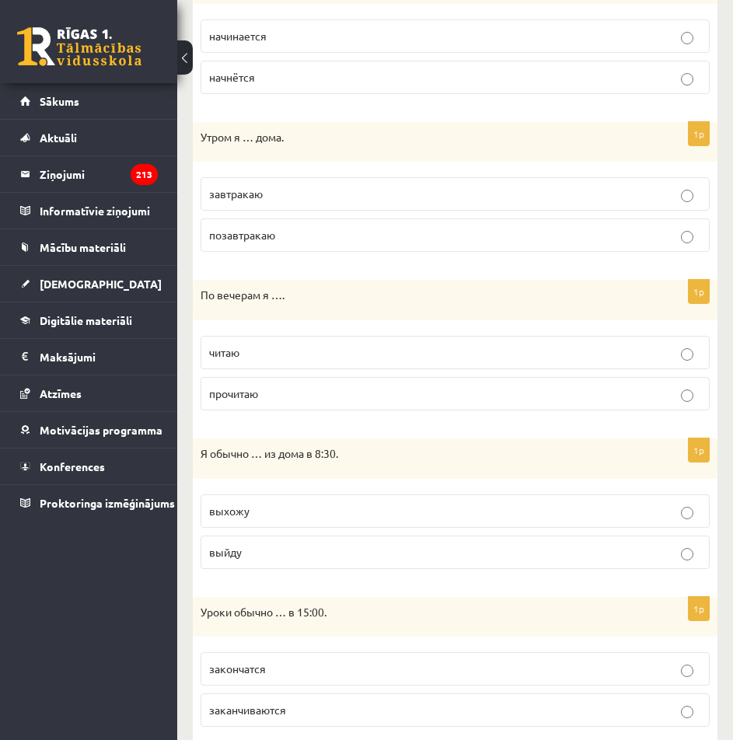
click at [347, 510] on p "выхожу" at bounding box center [455, 511] width 492 height 16
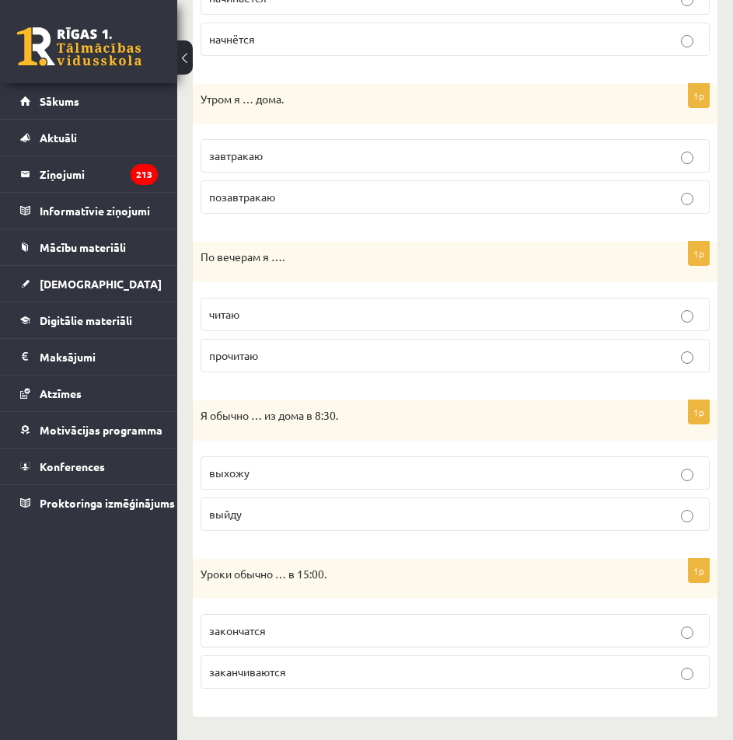
click at [304, 671] on p "заканчиваются" at bounding box center [455, 672] width 492 height 16
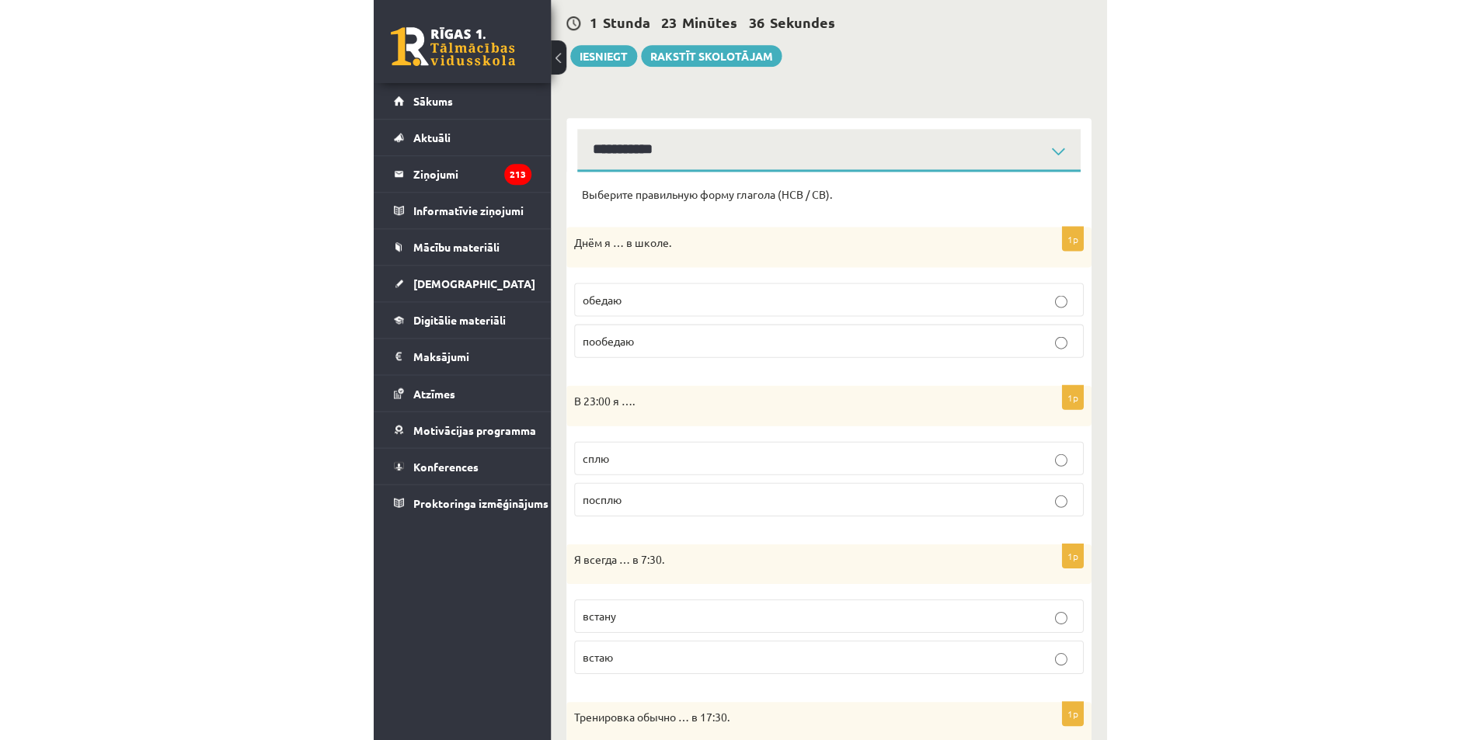
scroll to position [0, 0]
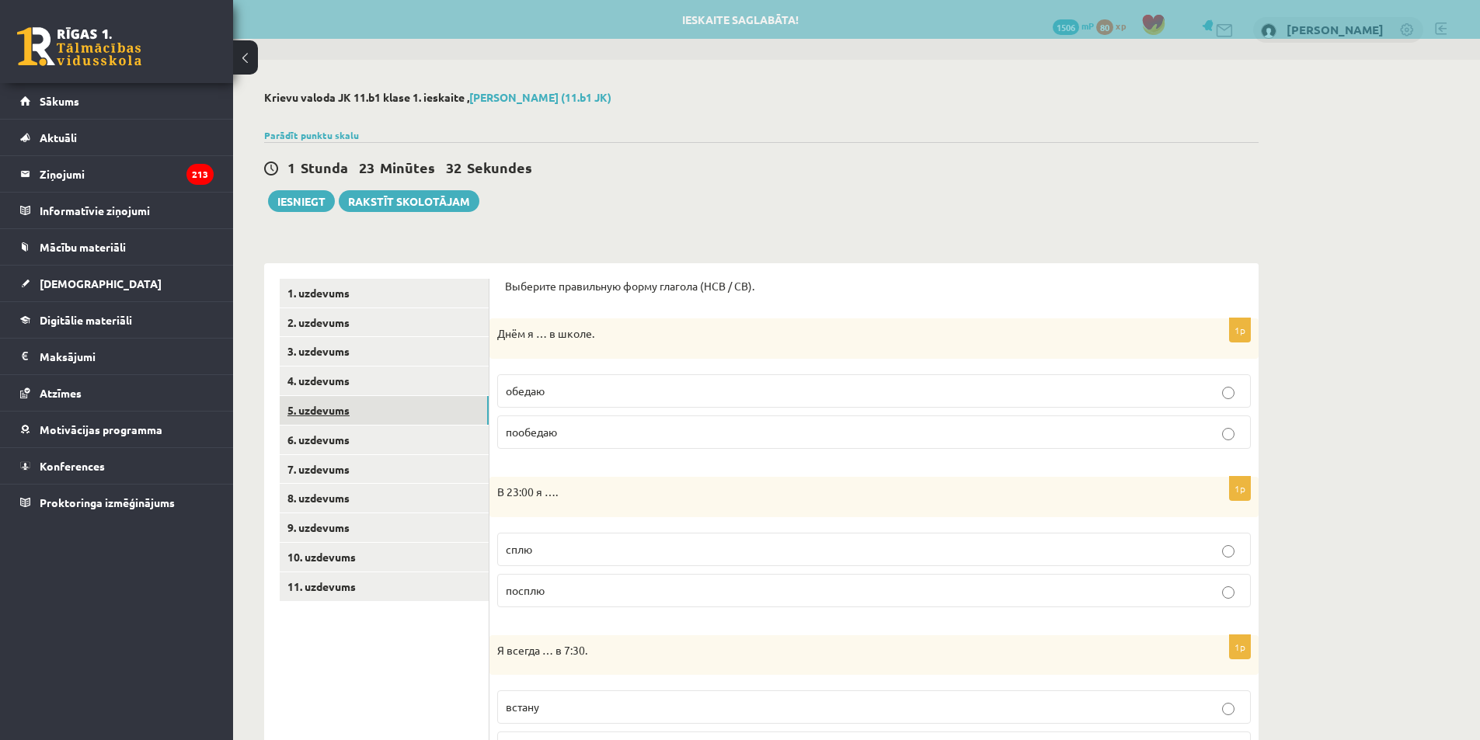
click at [309, 412] on link "5. uzdevums" at bounding box center [384, 410] width 209 height 29
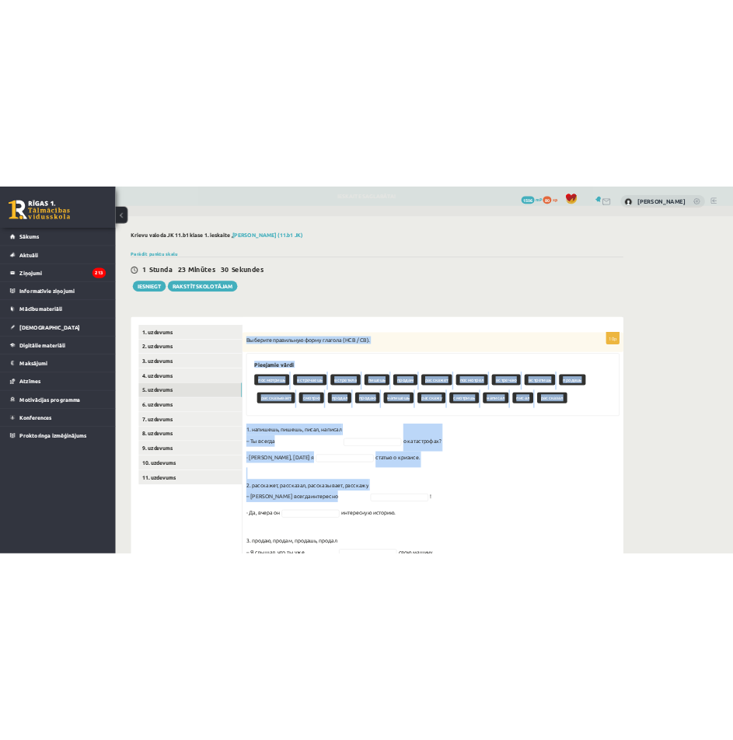
scroll to position [329, 0]
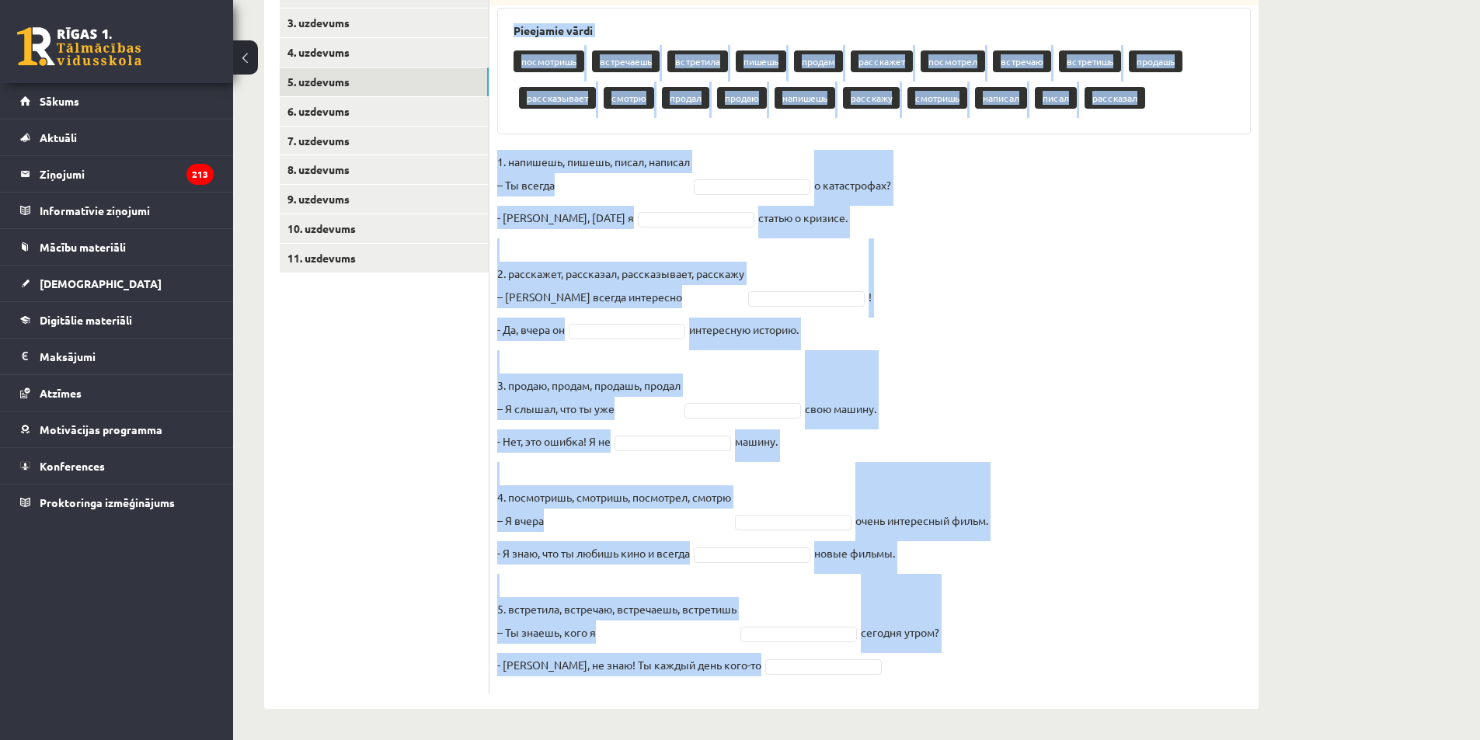
drag, startPoint x: 500, startPoint y: 308, endPoint x: 919, endPoint y: 697, distance: 571.8
click at [919, 697] on div "10p Выберите правильную форму глагола (НСВ / СВ). Pieejamie vārdi посмотришь вс…" at bounding box center [873, 322] width 769 height 775
copy div "Выберите правильную форму глагола (НСВ / СВ). Pieejamie vārdi посмотришь встреч…"
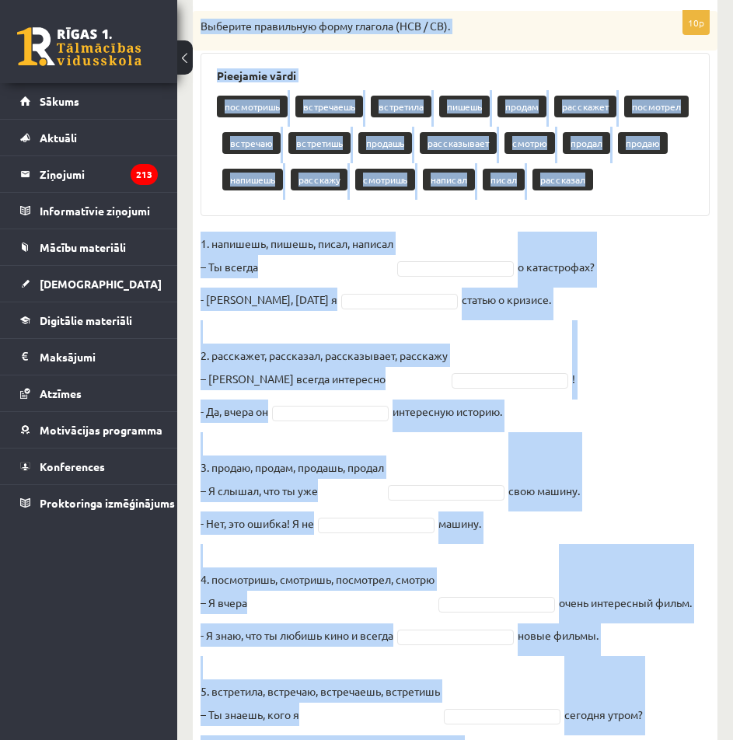
click at [702, 368] on fieldset "1. напишешь, пишешь, писал, написал – Ты всегда о катастрофах? - Нет, вчера я с…" at bounding box center [454, 500] width 509 height 536
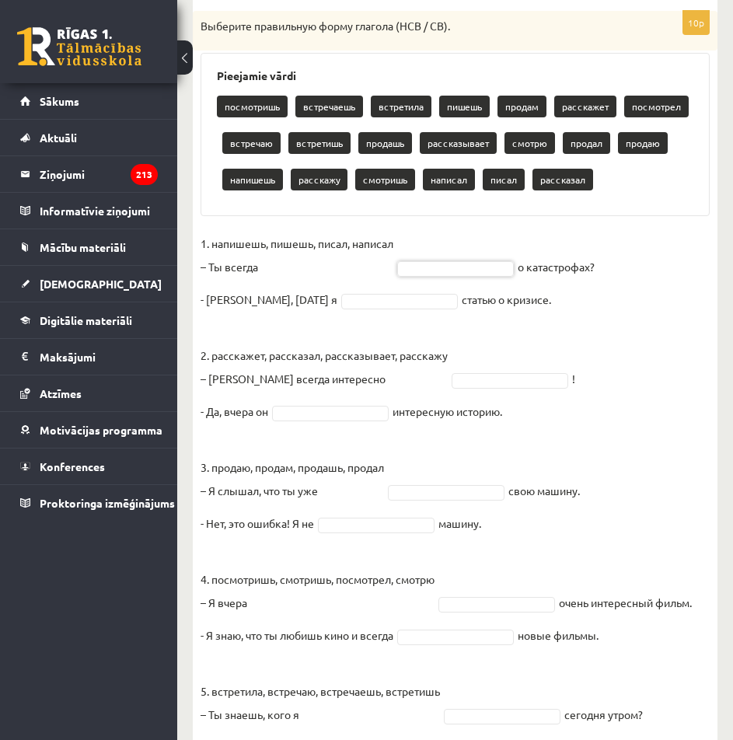
drag, startPoint x: 434, startPoint y: 270, endPoint x: 636, endPoint y: 233, distance: 205.3
click at [636, 233] on fieldset "1. напишешь, пишешь, писал, написал – Ты всегда о катастрофах? - Нет, вчера я с…" at bounding box center [454, 500] width 509 height 536
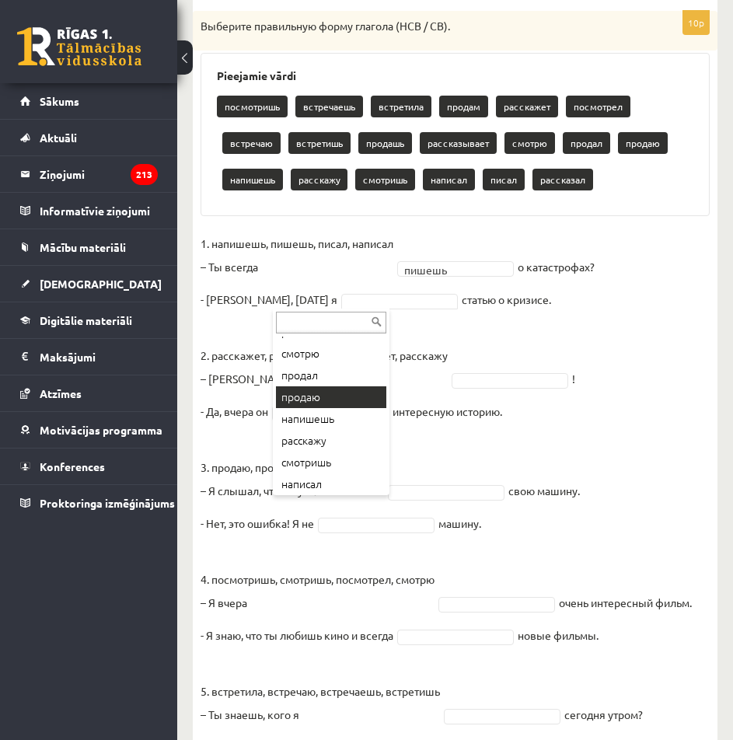
scroll to position [280, 0]
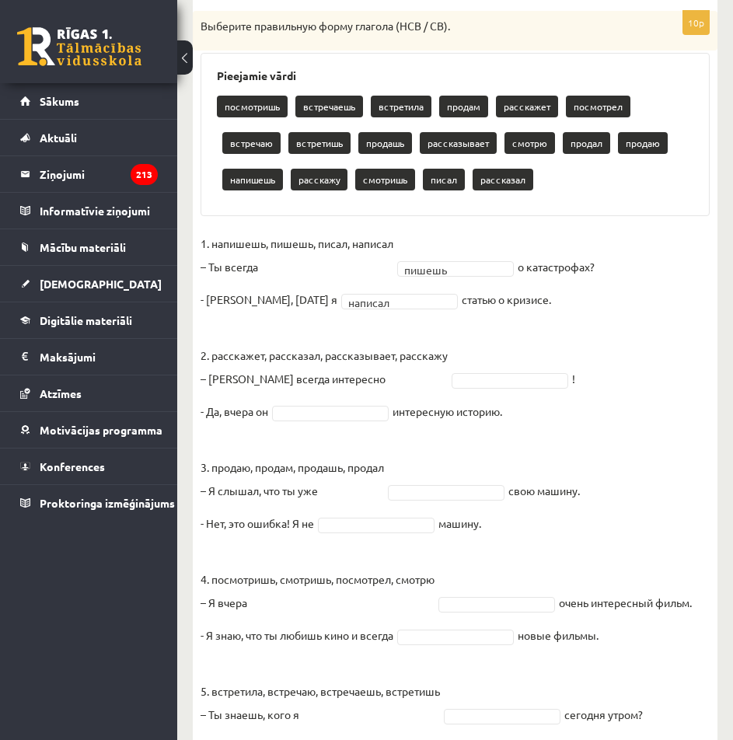
drag, startPoint x: 479, startPoint y: 437, endPoint x: 444, endPoint y: 228, distance: 212.7
click at [444, 228] on div "10p Выберите правильную форму глагола (НСВ / СВ). Pieejamie vārdi посмотришь вс…" at bounding box center [455, 393] width 524 height 765
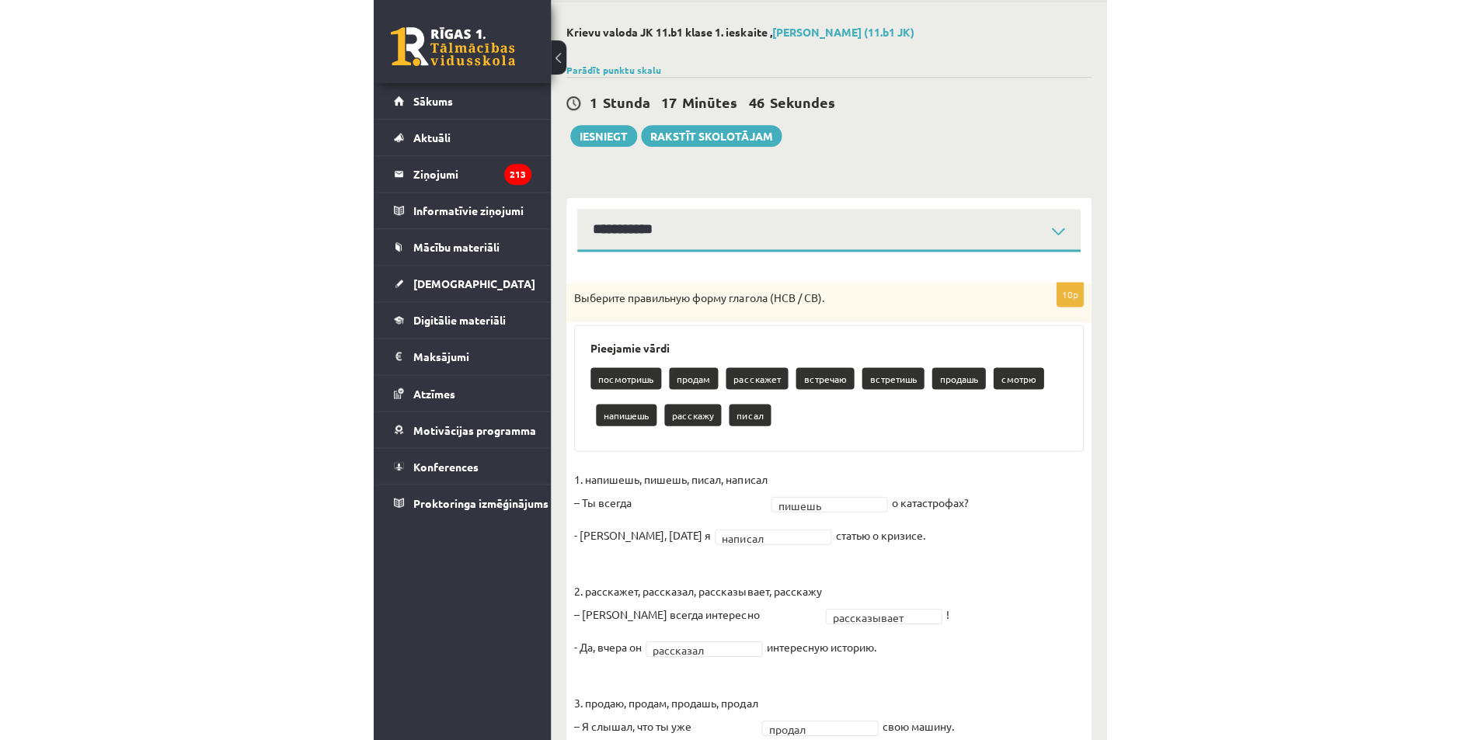
scroll to position [0, 0]
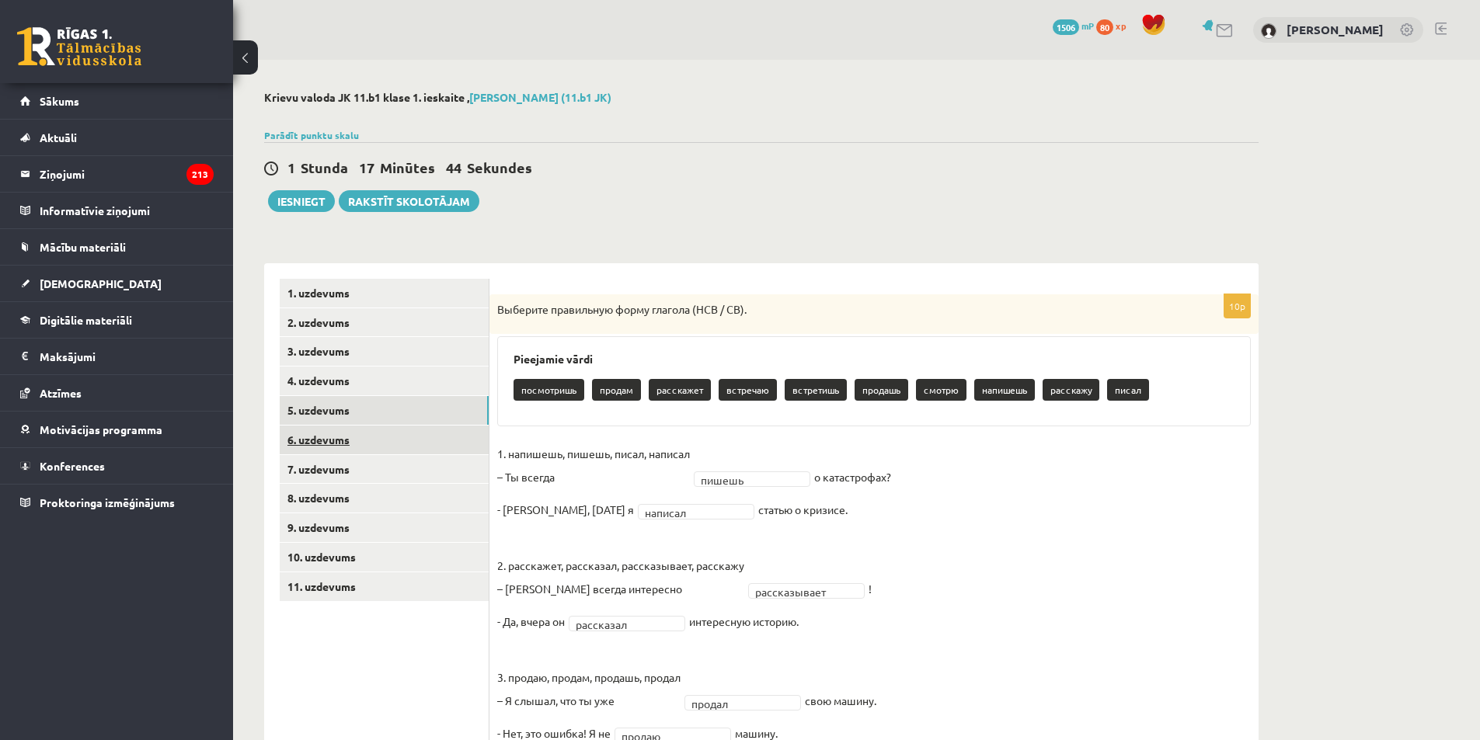
click at [297, 436] on link "6. uzdevums" at bounding box center [384, 440] width 209 height 29
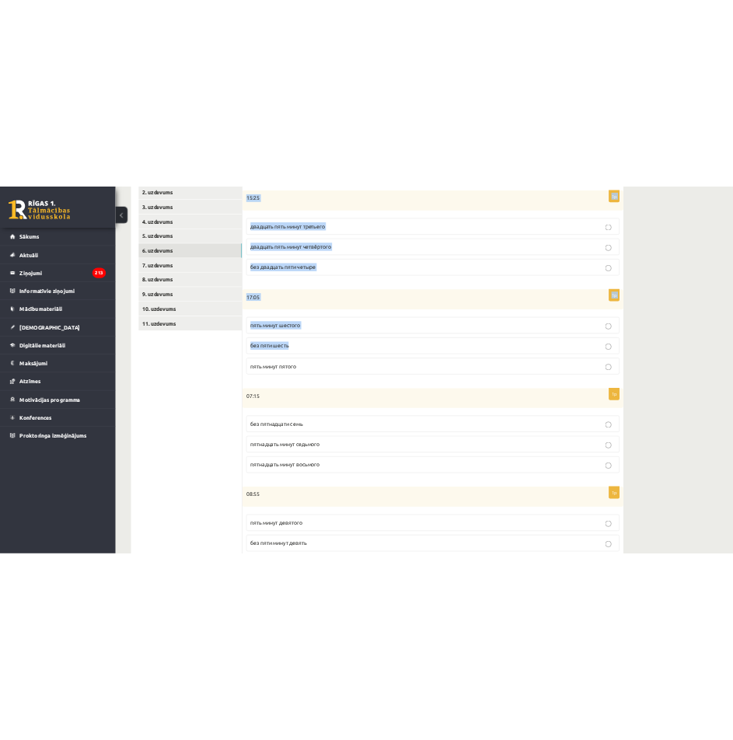
scroll to position [607, 0]
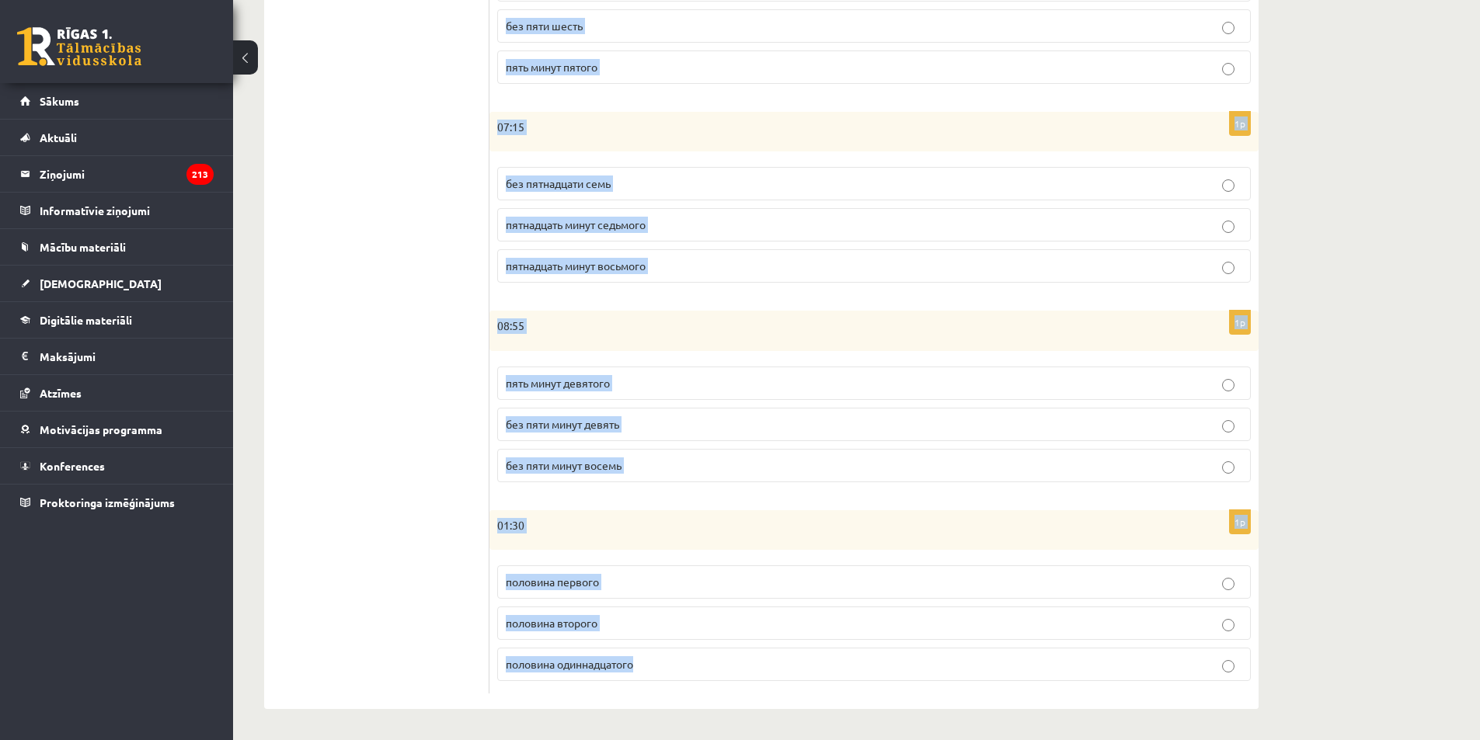
drag, startPoint x: 507, startPoint y: 288, endPoint x: 765, endPoint y: 673, distance: 463.5
click at [765, 673] on div "Сколько времени? Выберите правильный вариант. 1p 15:25 двадцать пять минут трет…" at bounding box center [873, 183] width 769 height 1053
copy form "Сколько времени? Выберите правильный вариант. 1p 15:25 двадцать пять минут трет…"
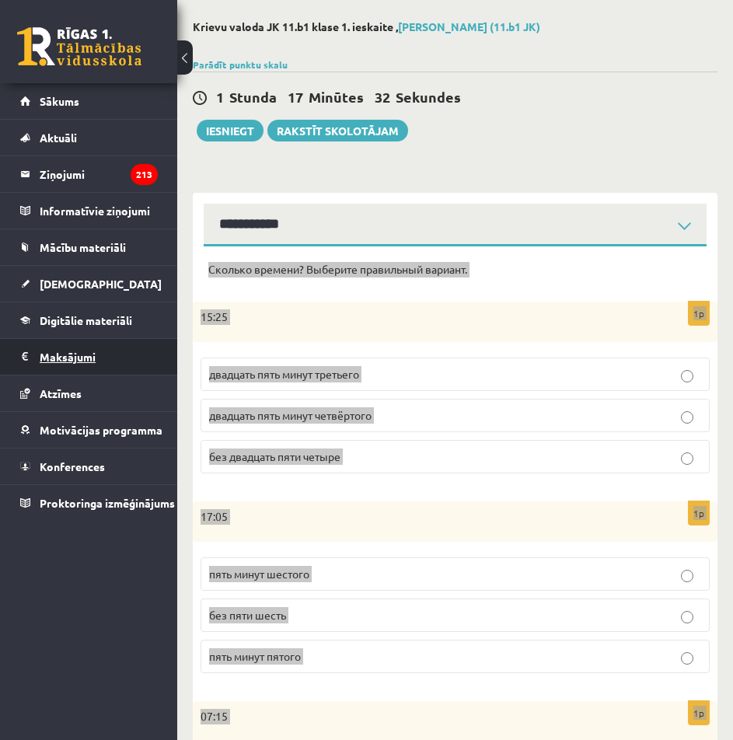
scroll to position [0, 0]
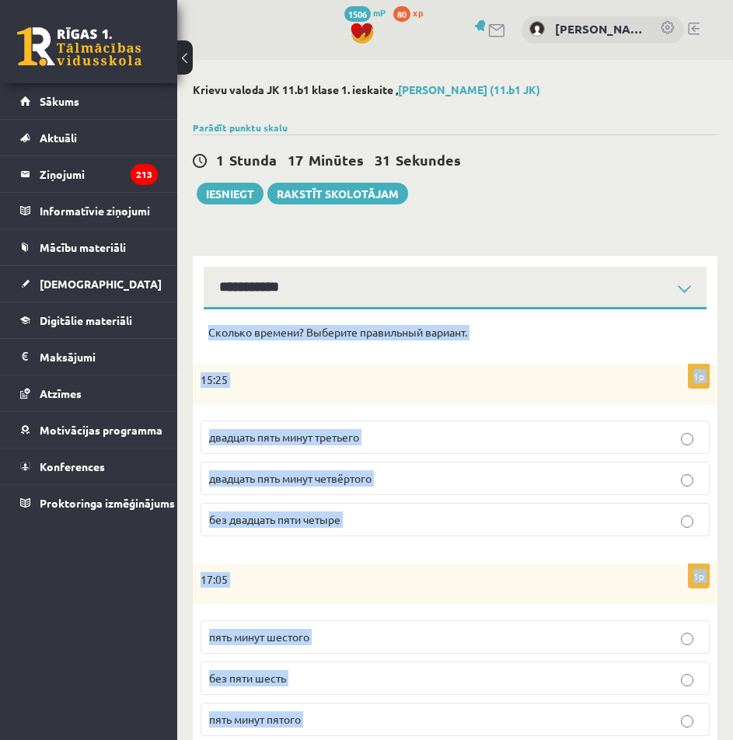
click at [191, 338] on div "Krievu valoda JK 11.b1 klase 1. ieskaite , Emīls Adrians Jeziks (11.b1 JK) Parā…" at bounding box center [455, 722] width 556 height 1325
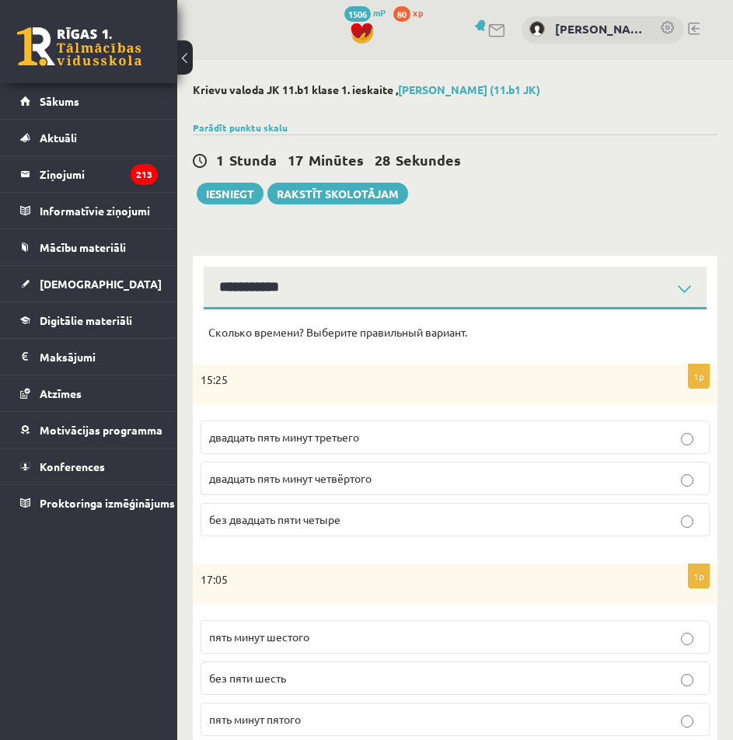
click at [393, 486] on p "двадцать пять минут четвёртого" at bounding box center [455, 478] width 492 height 16
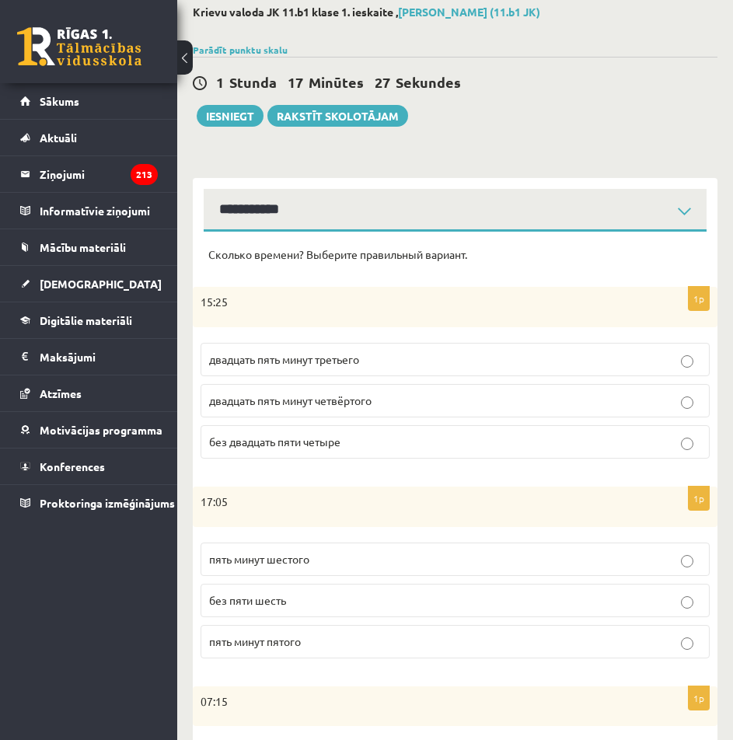
scroll to position [155, 0]
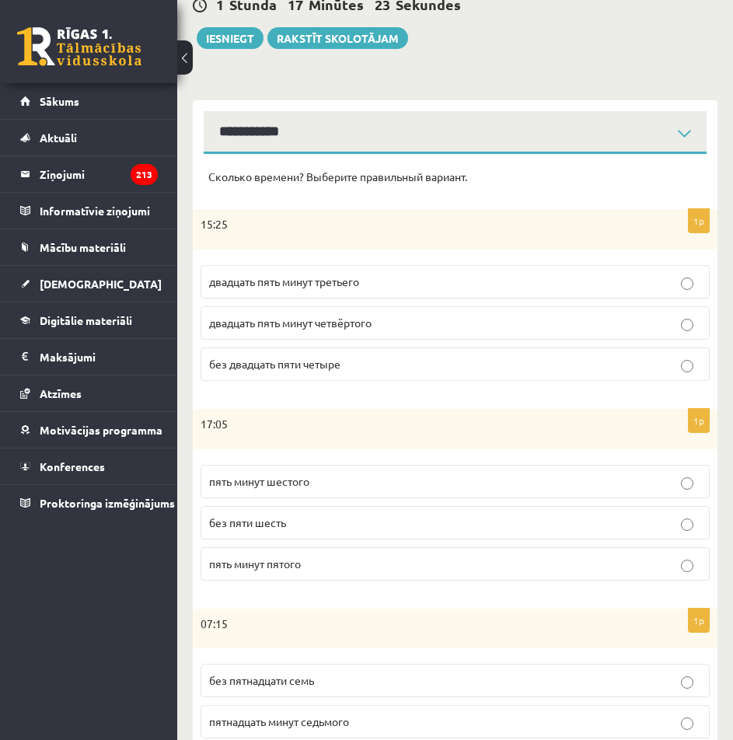
click at [309, 476] on span "пять минут шестого" at bounding box center [259, 481] width 100 height 14
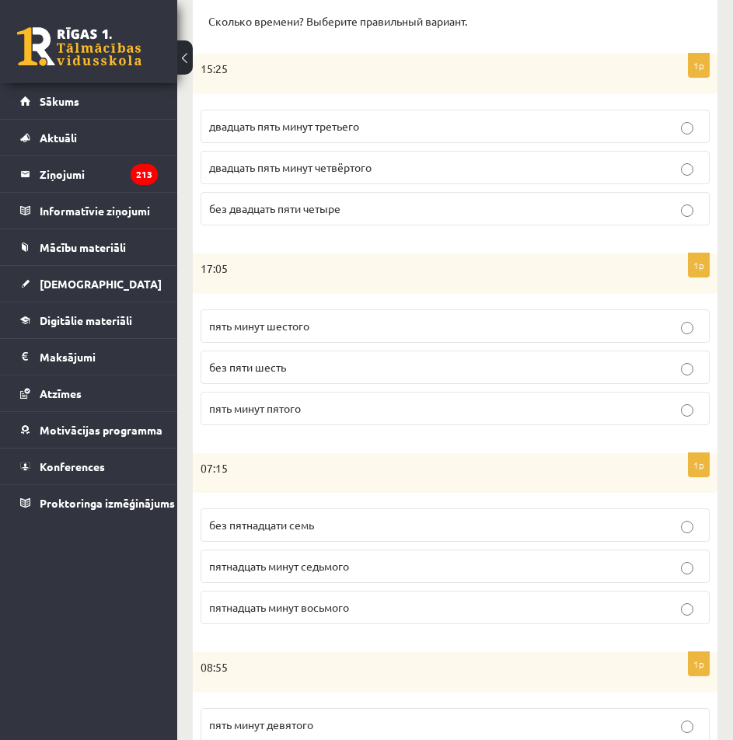
click at [370, 614] on p "пятнадцать минут восьмого" at bounding box center [455, 607] width 492 height 16
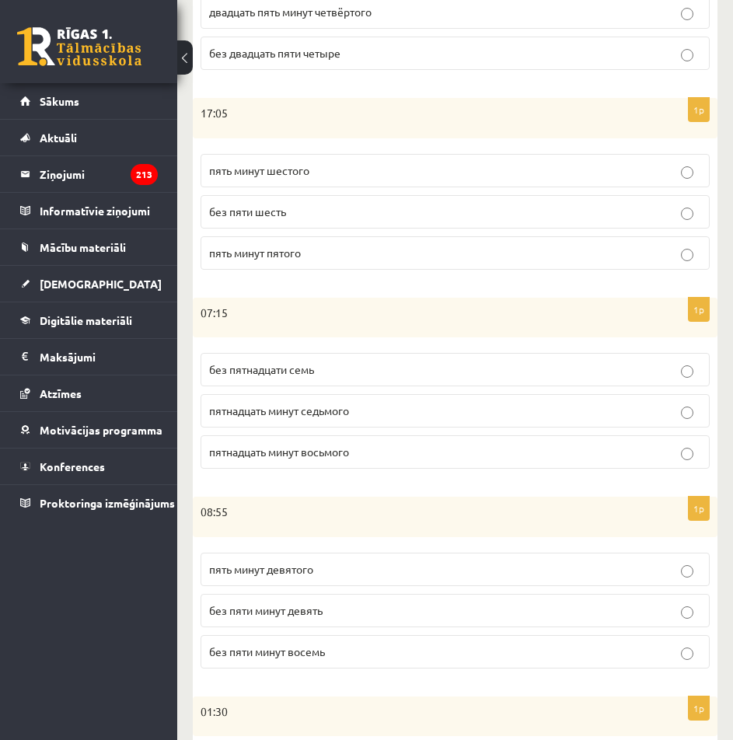
scroll to position [544, 0]
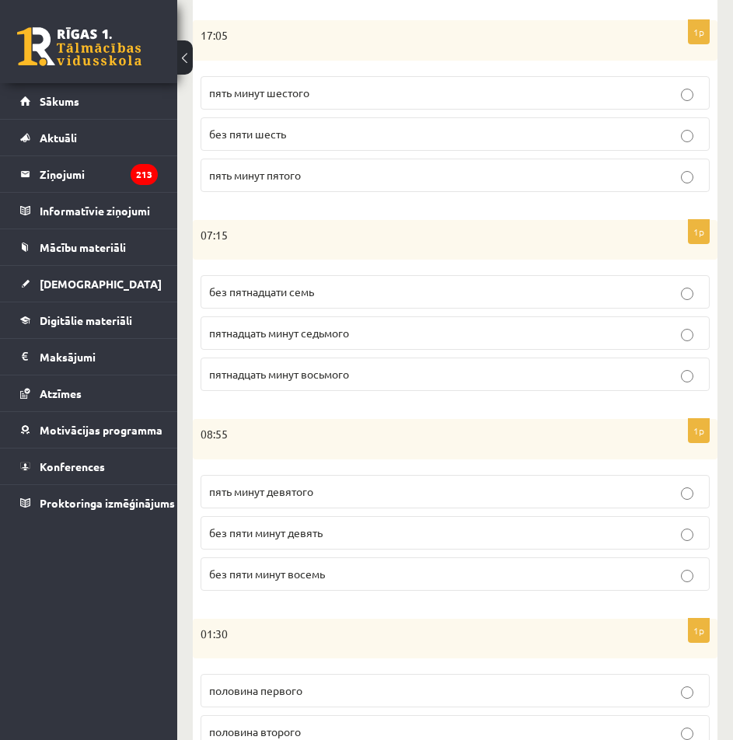
click at [336, 532] on p "без пяти минут девять" at bounding box center [455, 532] width 492 height 16
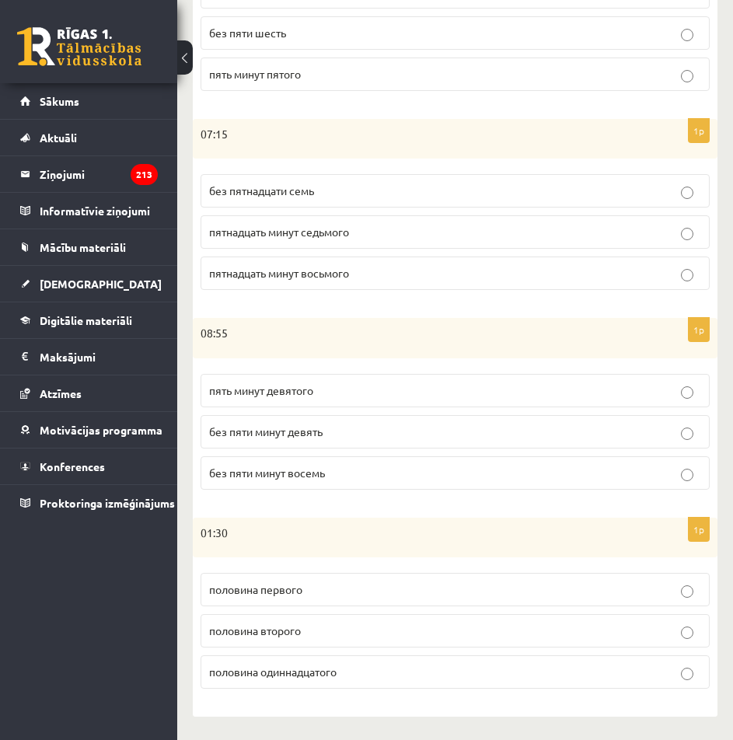
click at [353, 629] on p "половина второго" at bounding box center [455, 630] width 492 height 16
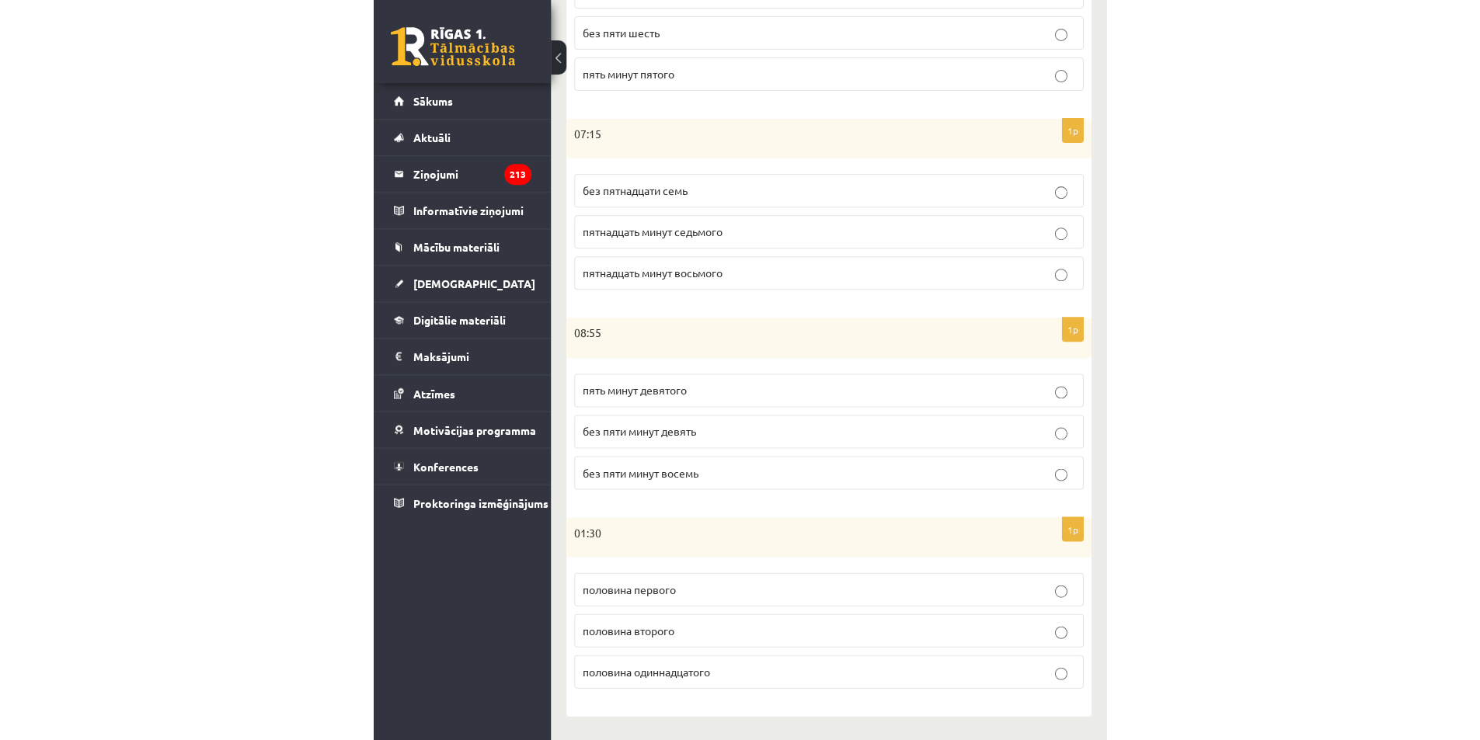
scroll to position [179, 0]
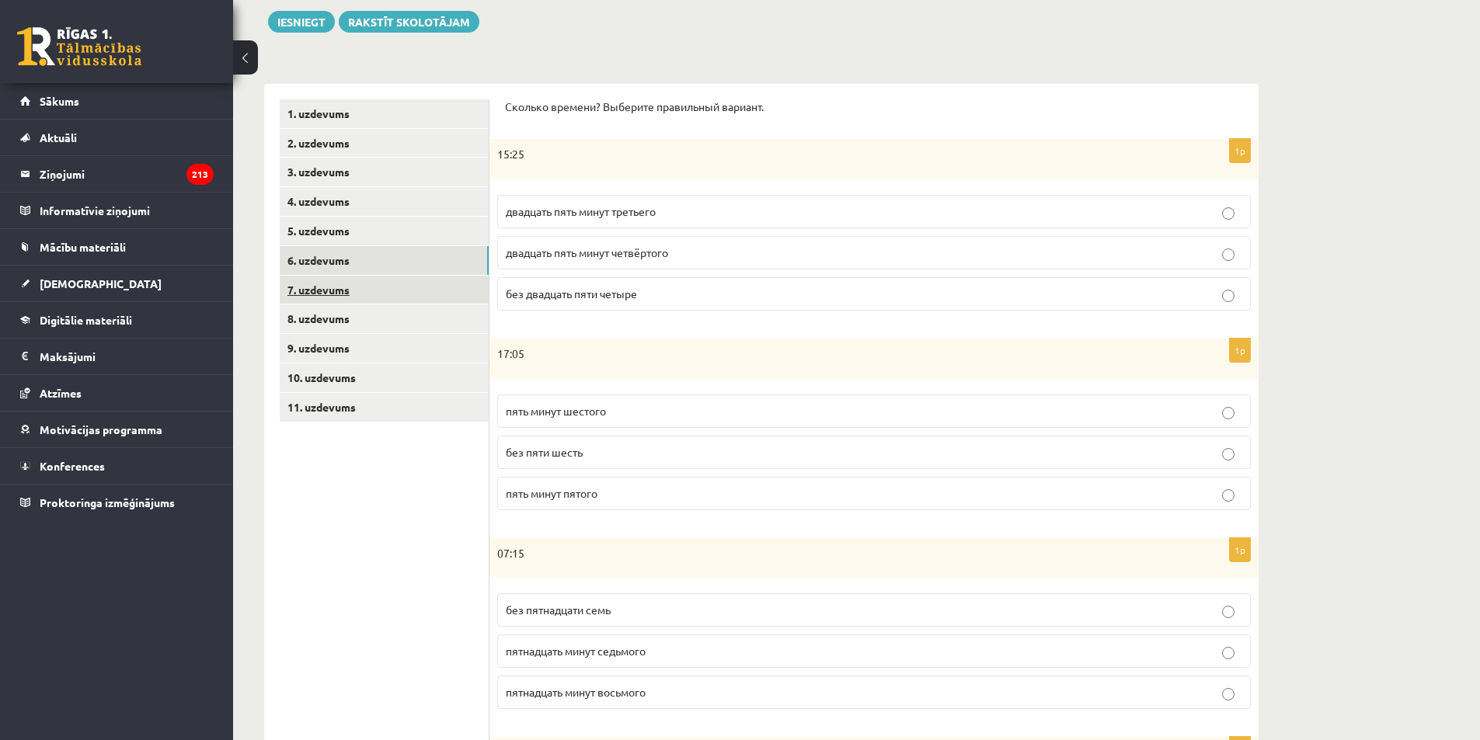
click at [333, 298] on link "7. uzdevums" at bounding box center [384, 290] width 209 height 29
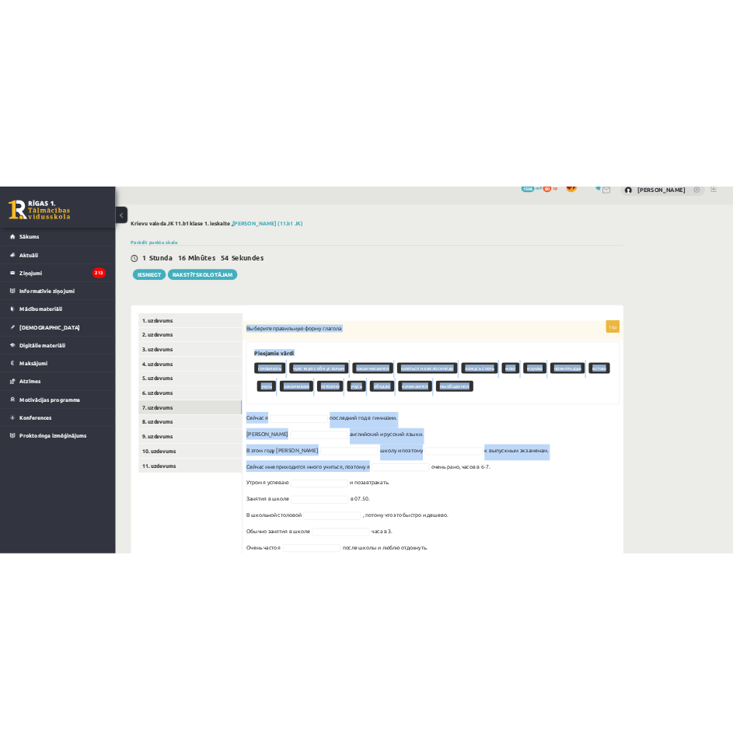
scroll to position [250, 0]
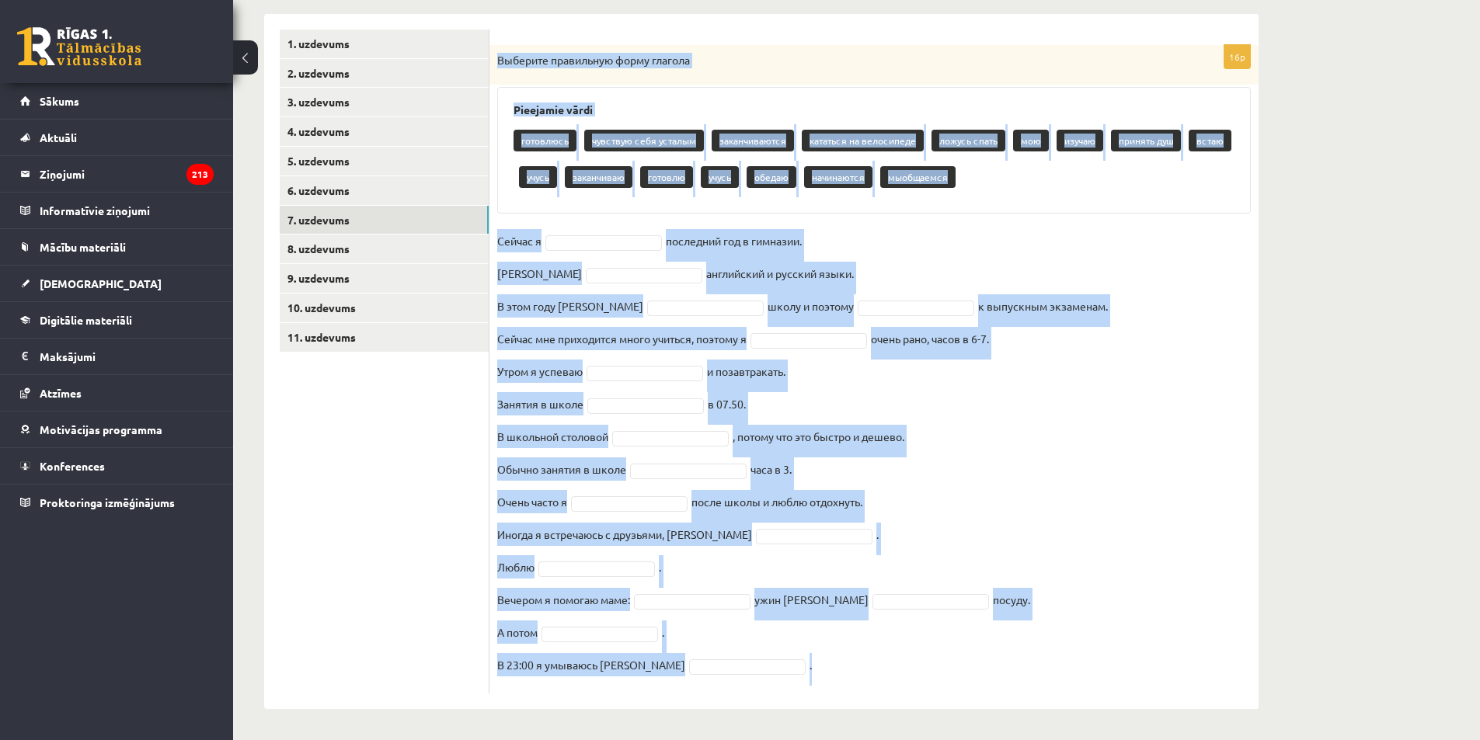
drag, startPoint x: 496, startPoint y: 284, endPoint x: 904, endPoint y: 664, distance: 558.0
click at [904, 664] on div "16p Выберите правильную форму глагола Pieejamie vārdi готовлюсь чувствую себя у…" at bounding box center [873, 369] width 769 height 649
copy div "Выберите правильную форму глагола Pieejamie vārdi готовлюсь чувствую себя устал…"
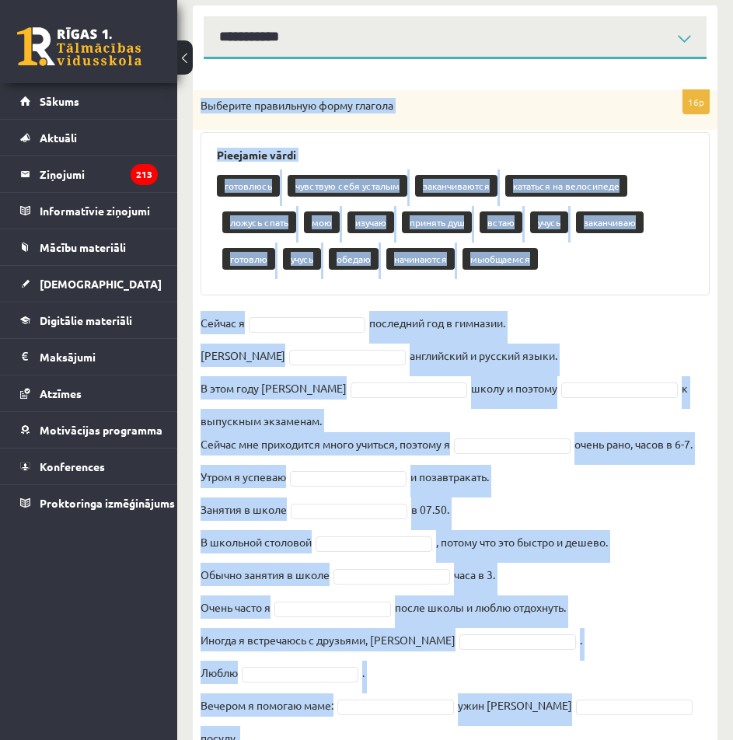
click at [625, 279] on div "готовлюсь чувствую себя усталым заканчиваются кататься на велосипеде ложусь спа…" at bounding box center [455, 224] width 476 height 110
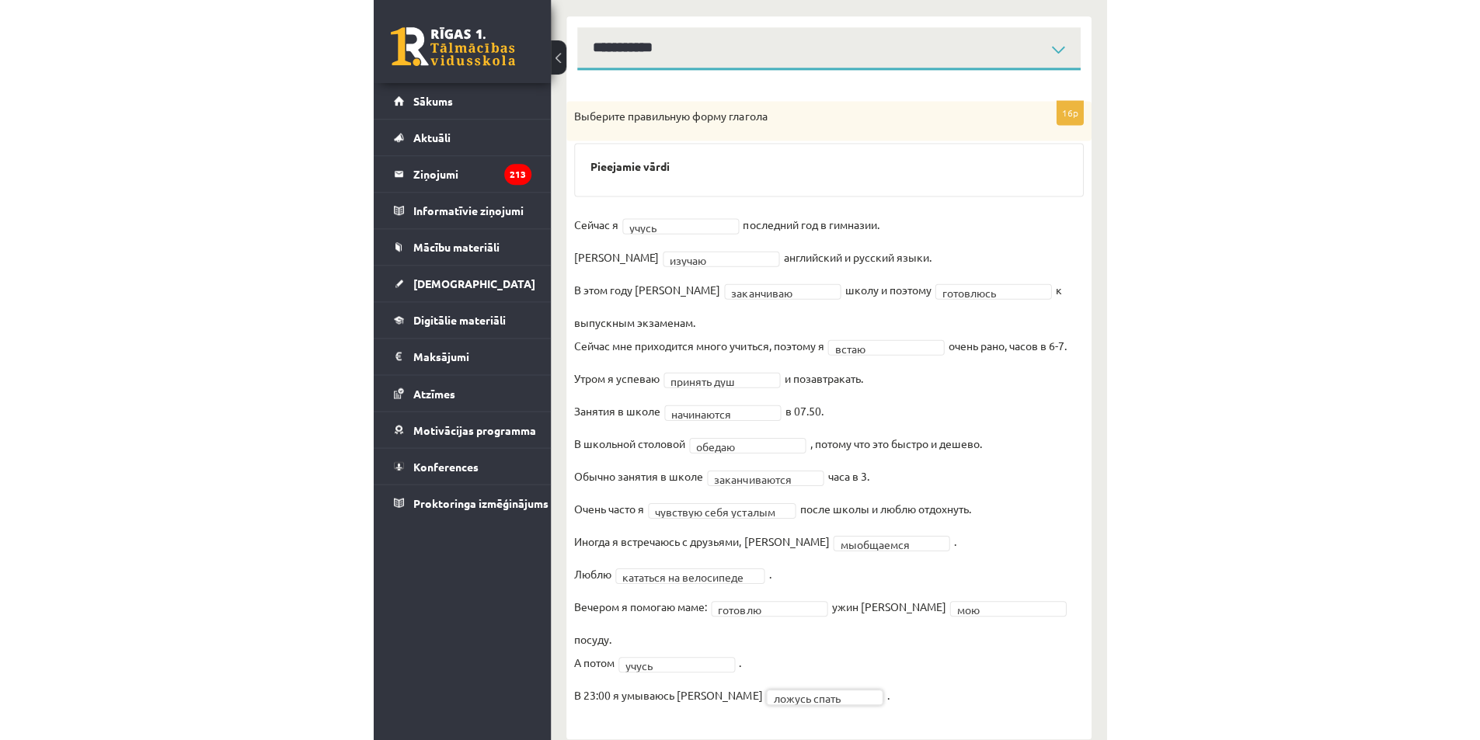
scroll to position [84, 0]
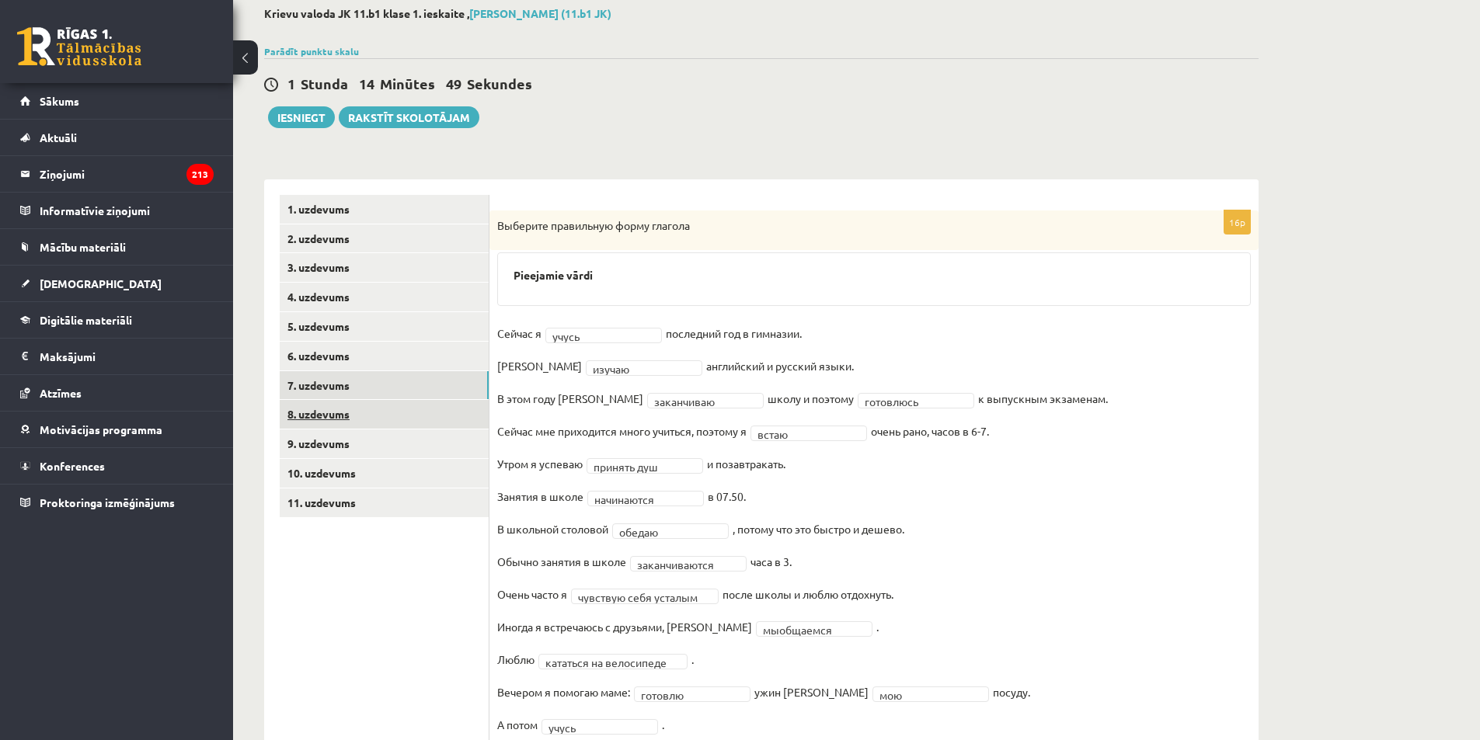
click at [334, 416] on link "8. uzdevums" at bounding box center [384, 414] width 209 height 29
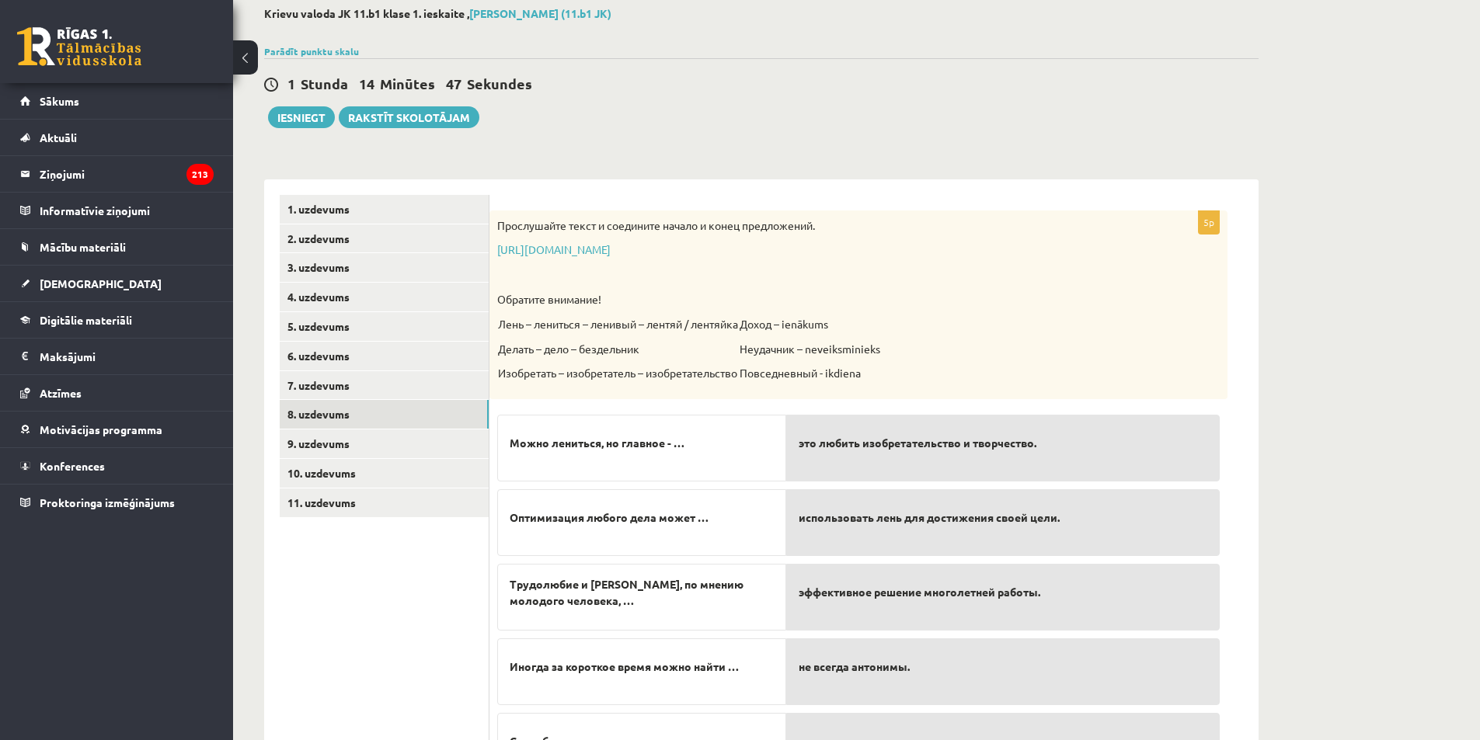
scroll to position [179, 0]
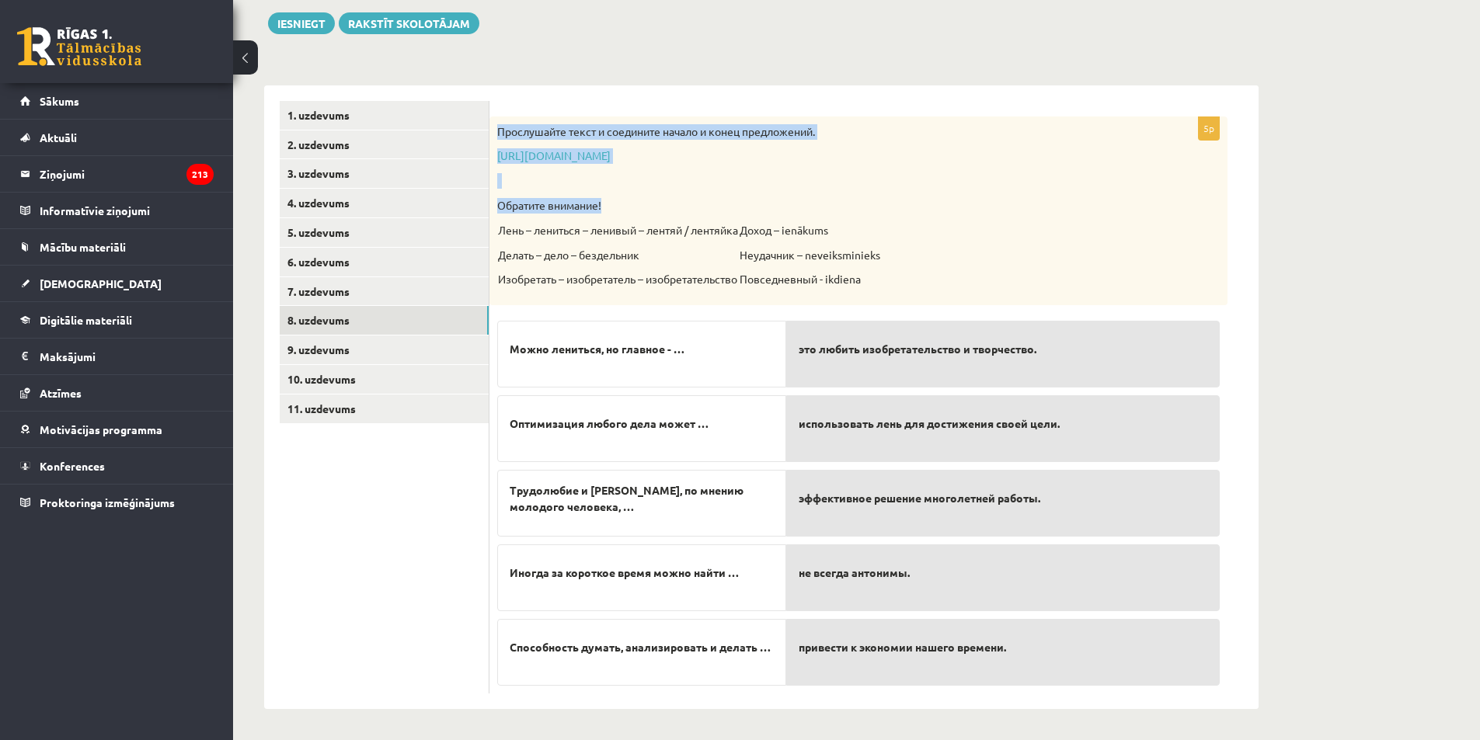
drag, startPoint x: 496, startPoint y: 130, endPoint x: 642, endPoint y: 301, distance: 224.9
click at [644, 304] on div "Прослушайте текст и соедините начало и конец предложений. https://www.zvaigzne.…" at bounding box center [858, 211] width 738 height 189
click at [639, 300] on div "Прослушайте текст и соедините начало и конец предложений. https://www.zvaigzne.…" at bounding box center [858, 211] width 738 height 189
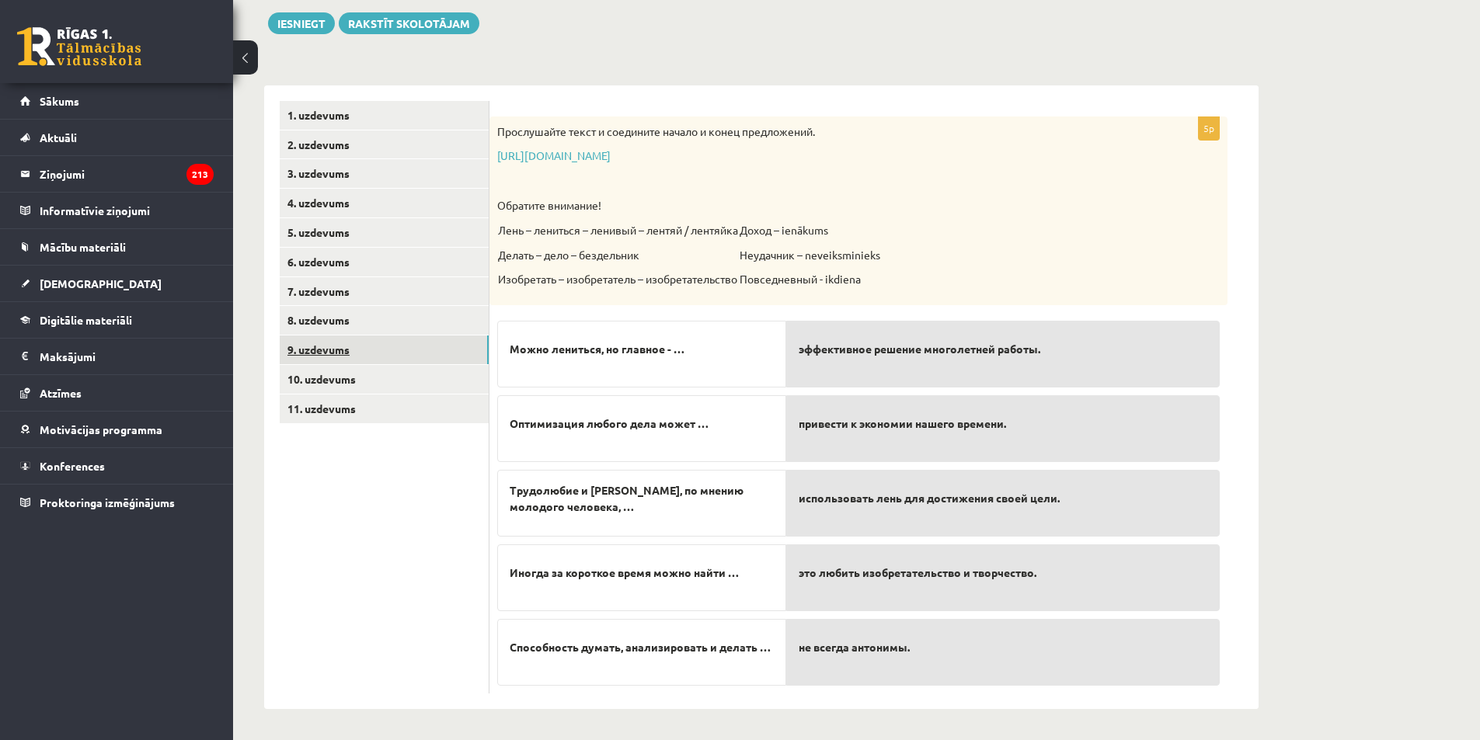
click at [326, 355] on link "9. uzdevums" at bounding box center [384, 350] width 209 height 29
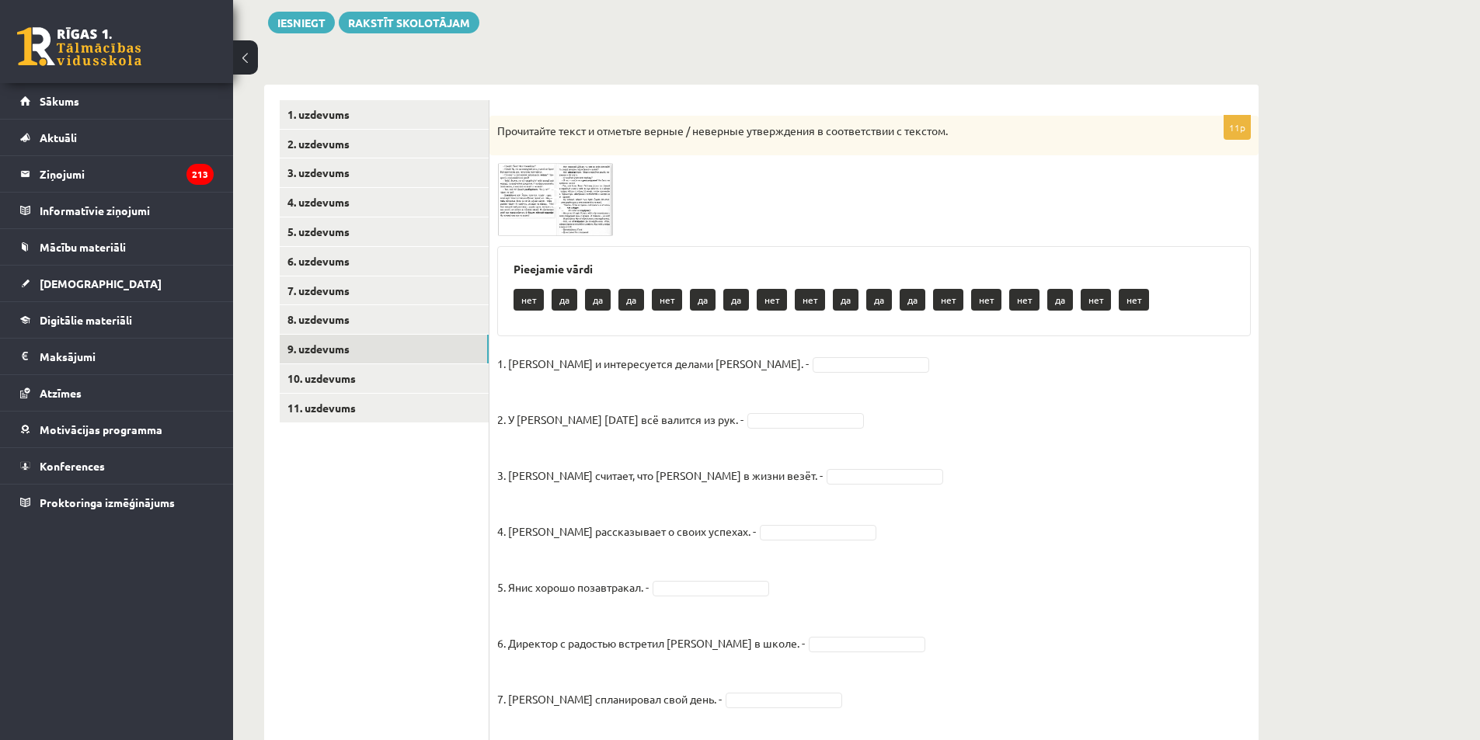
click at [539, 216] on img at bounding box center [555, 199] width 117 height 73
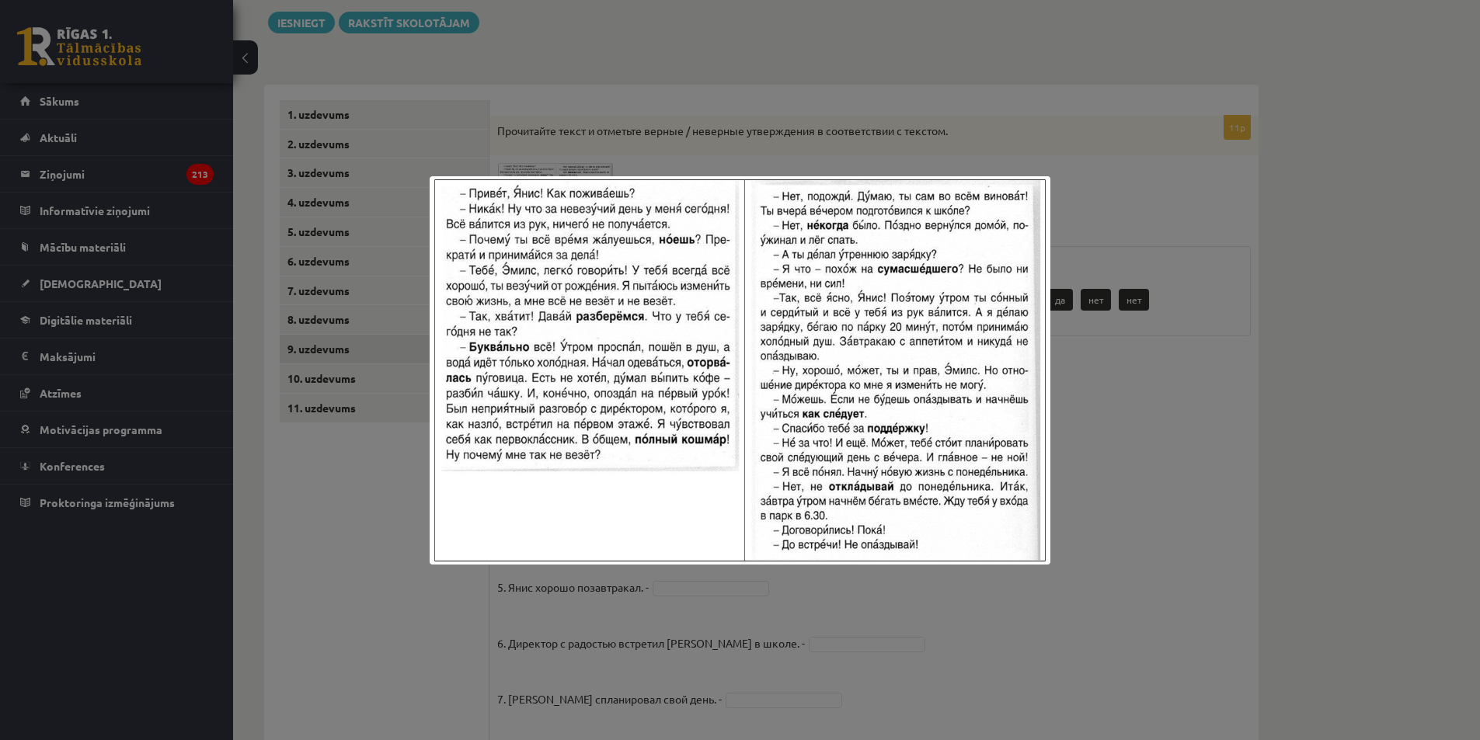
click at [1164, 193] on div at bounding box center [740, 370] width 1480 height 740
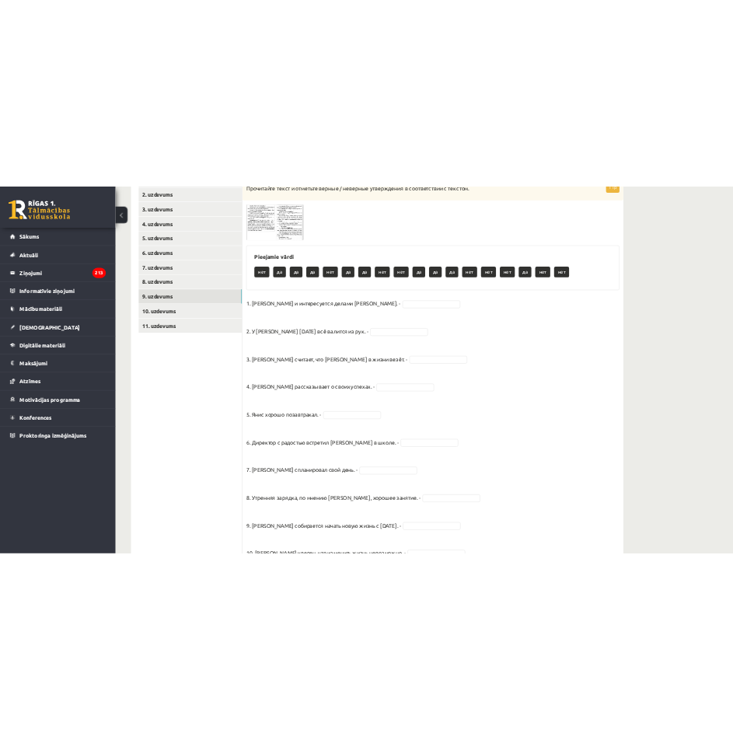
scroll to position [228, 0]
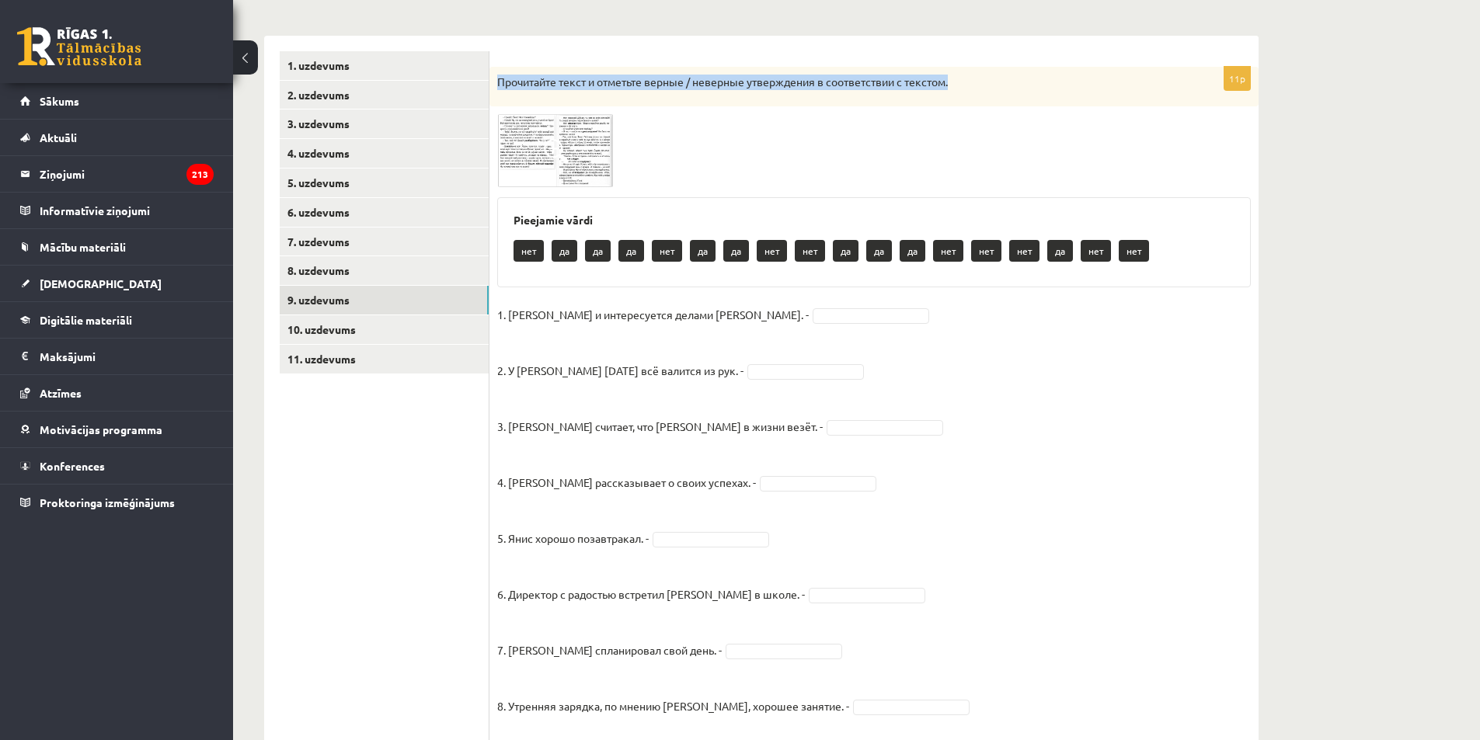
drag, startPoint x: 498, startPoint y: 80, endPoint x: 1024, endPoint y: 92, distance: 526.1
click at [1024, 92] on div "Прочитайте текст и отметьте верные / неверные утверждения в соответствии с текс…" at bounding box center [873, 87] width 769 height 40
copy p "Прочитайте текст и отметьте верные / неверные утверждения в соответствии с текс…"
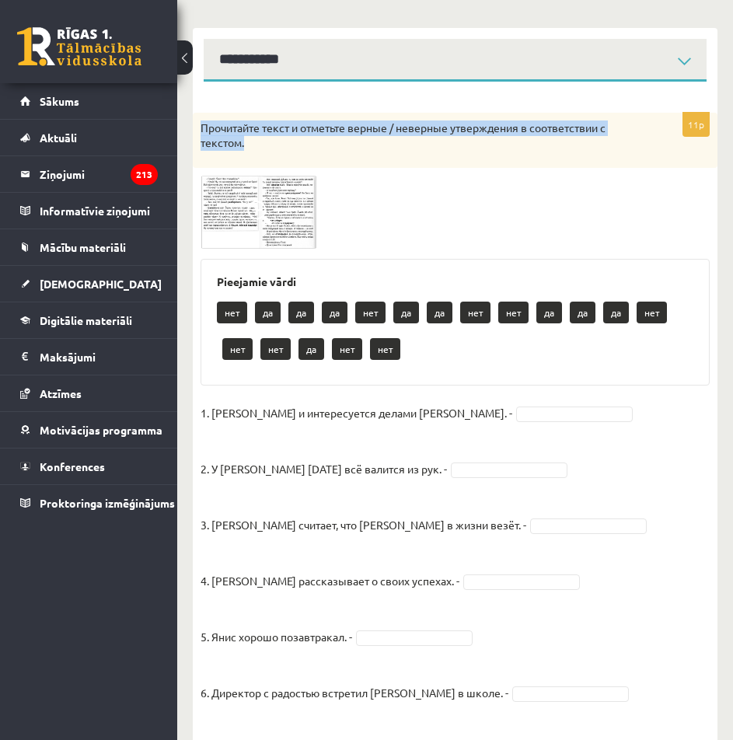
click at [302, 200] on img at bounding box center [258, 212] width 117 height 73
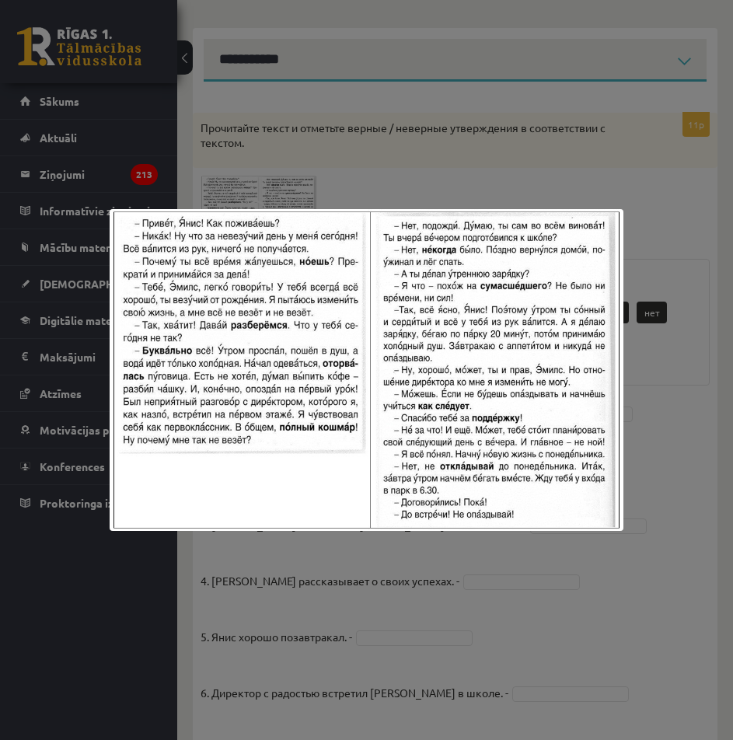
click at [660, 213] on div at bounding box center [366, 370] width 733 height 740
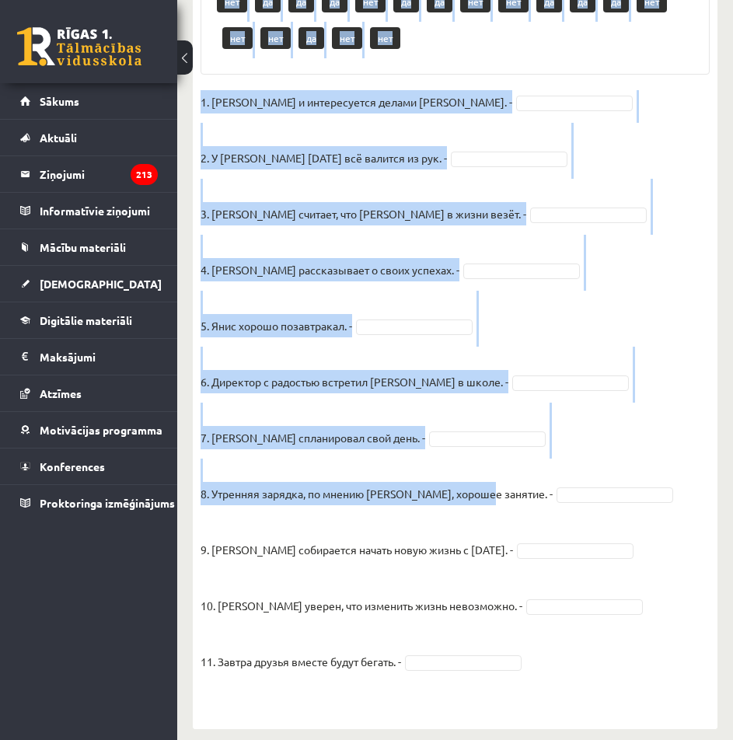
scroll to position [552, 0]
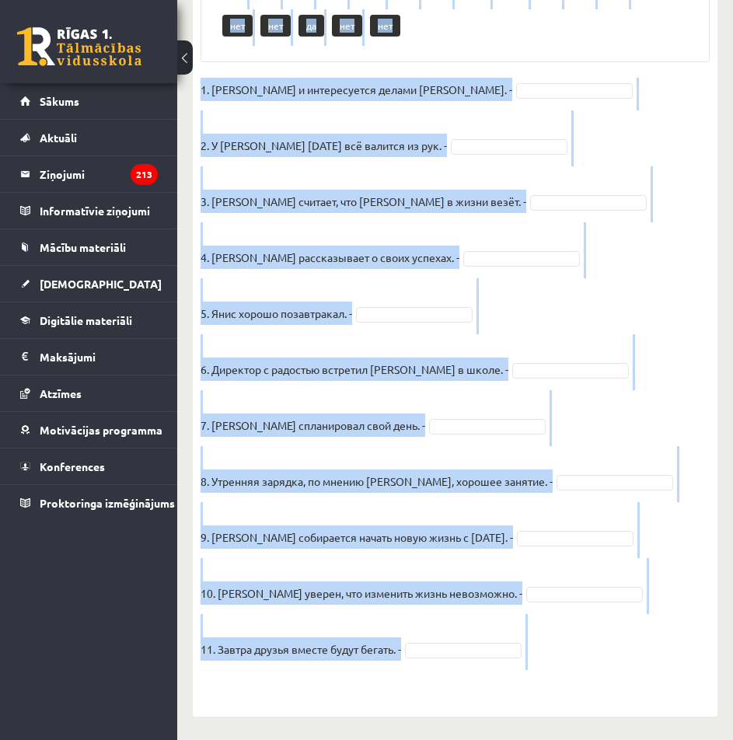
drag, startPoint x: 261, startPoint y: 286, endPoint x: 525, endPoint y: 681, distance: 474.9
click at [525, 681] on div "11p Прочитайте текст и отметьте верные / неверные утверждения в соответствии с …" at bounding box center [455, 244] width 524 height 911
copy div "Pieejamie vārdi нет да да да нет да да нет нет да да да нет нет нет да нет нет …"
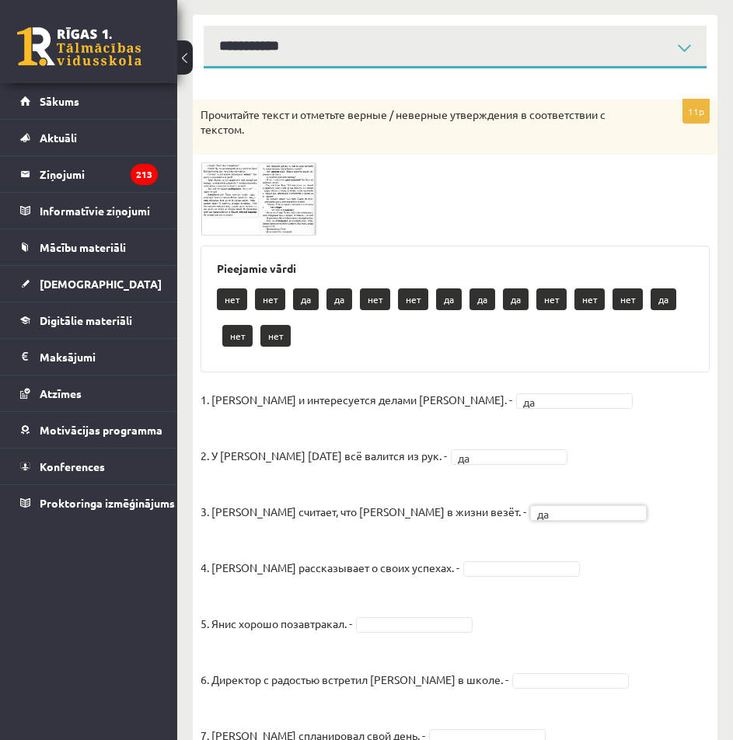
scroll to position [319, 0]
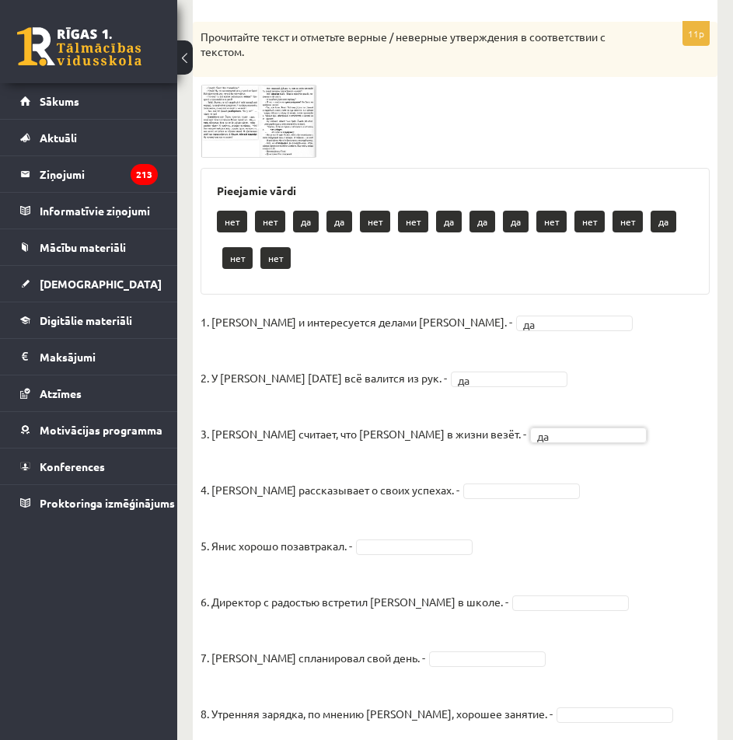
click at [458, 500] on fieldset "1. Эмилс и интересуется делами Яниса. - да ** 2. У Яниса сегодня всё валится из…" at bounding box center [454, 617] width 509 height 615
drag, startPoint x: 444, startPoint y: 549, endPoint x: 444, endPoint y: 566, distance: 17.1
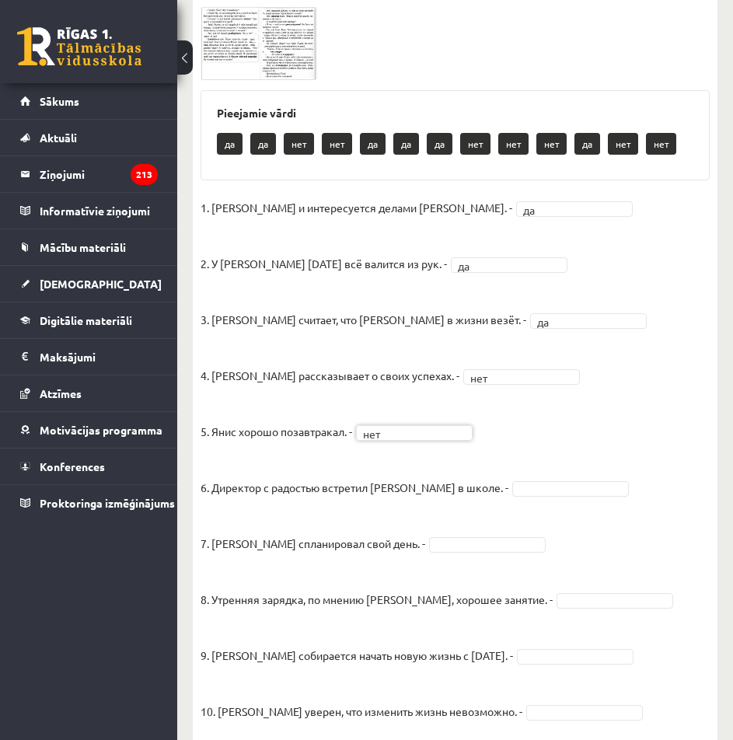
scroll to position [474, 0]
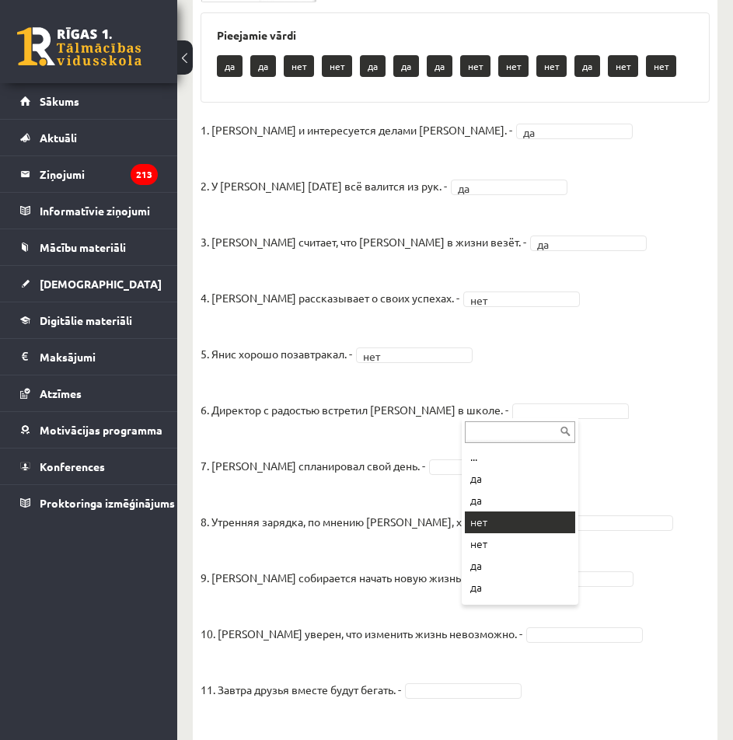
drag, startPoint x: 514, startPoint y: 523, endPoint x: 474, endPoint y: 514, distance: 41.3
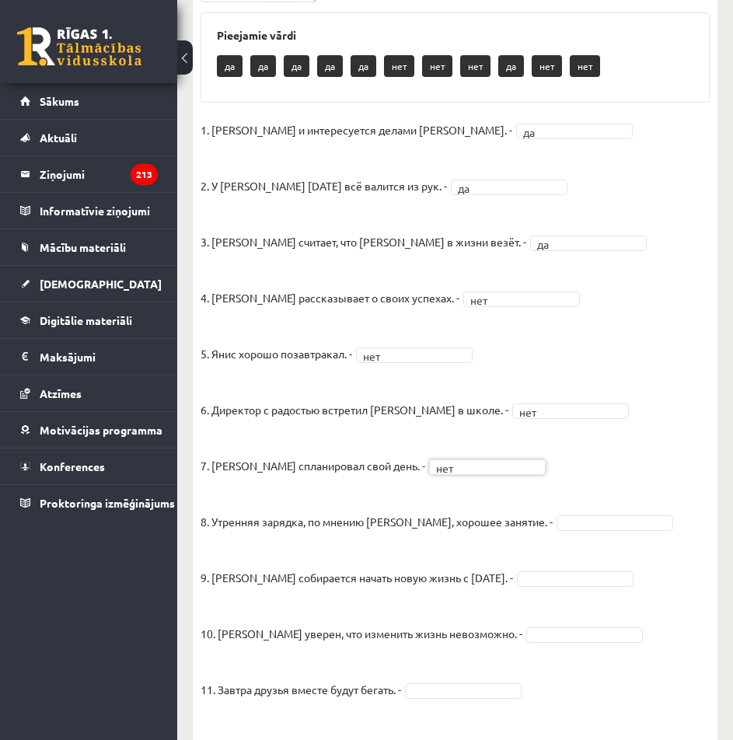
drag, startPoint x: 537, startPoint y: 524, endPoint x: 536, endPoint y: 537, distance: 12.5
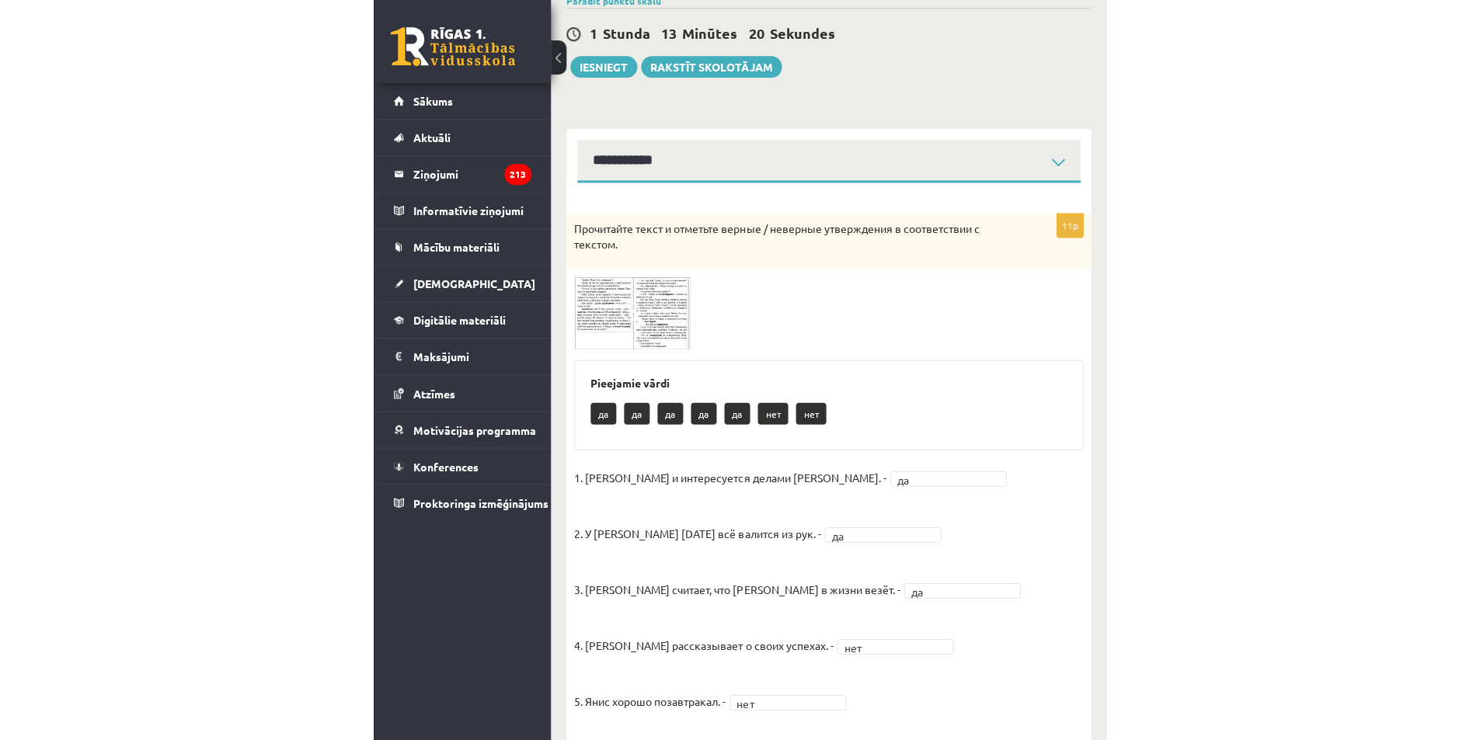
scroll to position [0, 0]
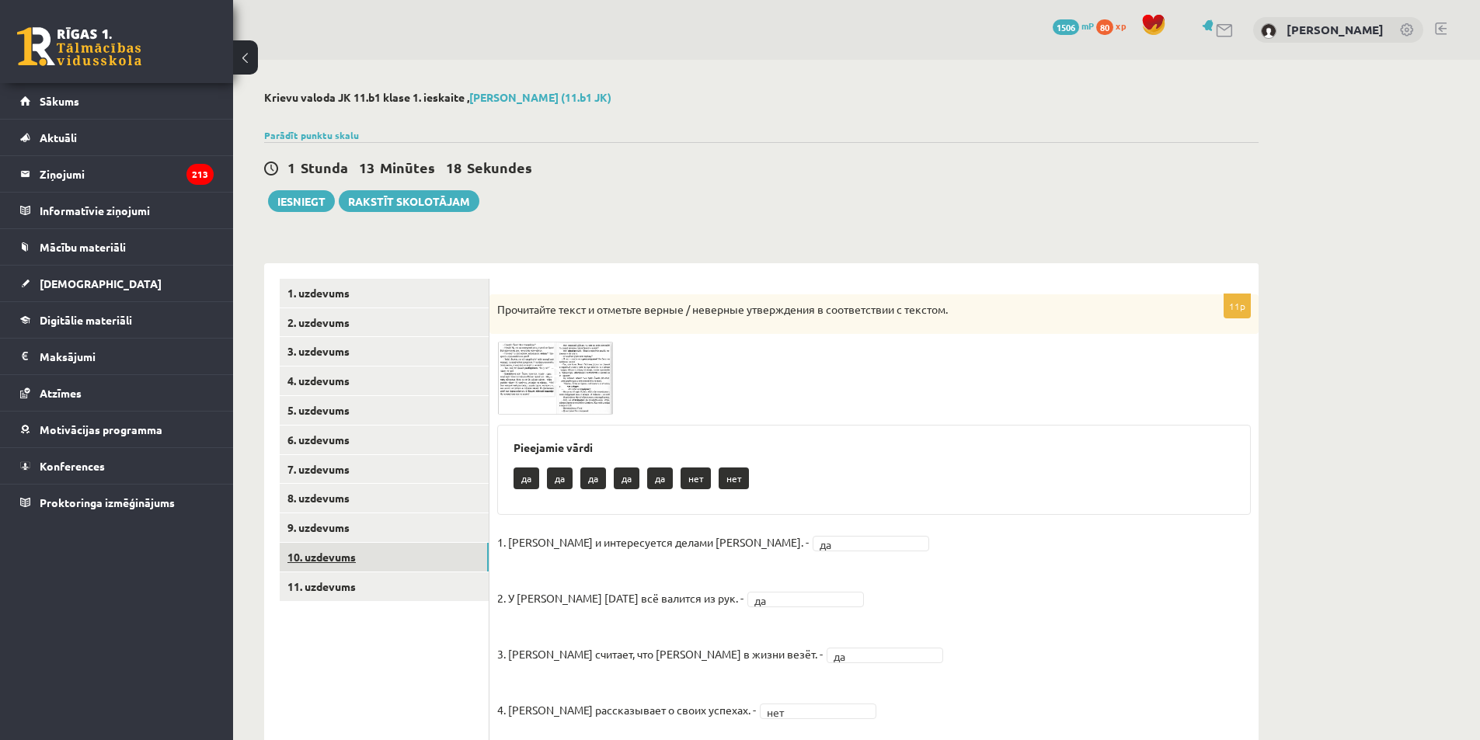
click at [326, 559] on link "10. uzdevums" at bounding box center [384, 557] width 209 height 29
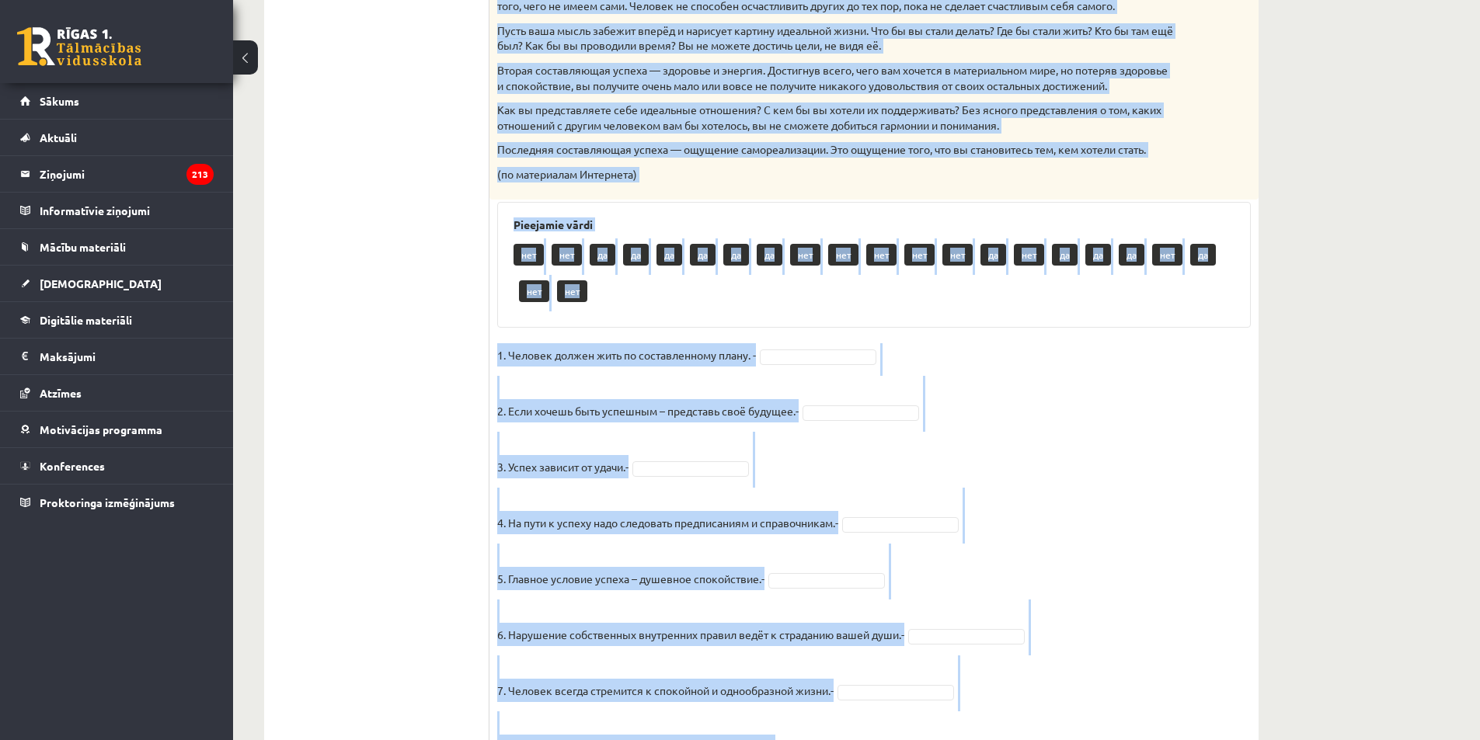
scroll to position [1111, 0]
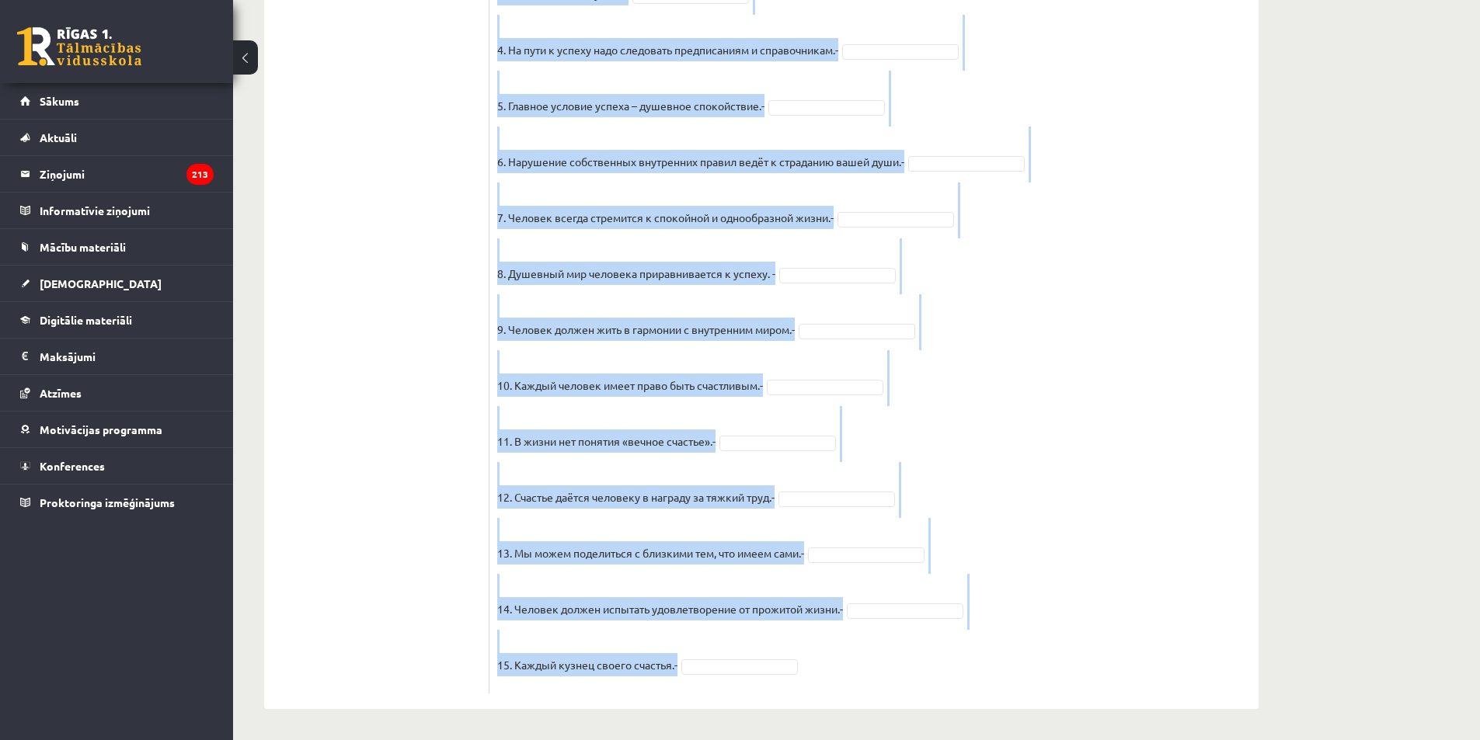
drag, startPoint x: 495, startPoint y: 311, endPoint x: 892, endPoint y: 677, distance: 540.0
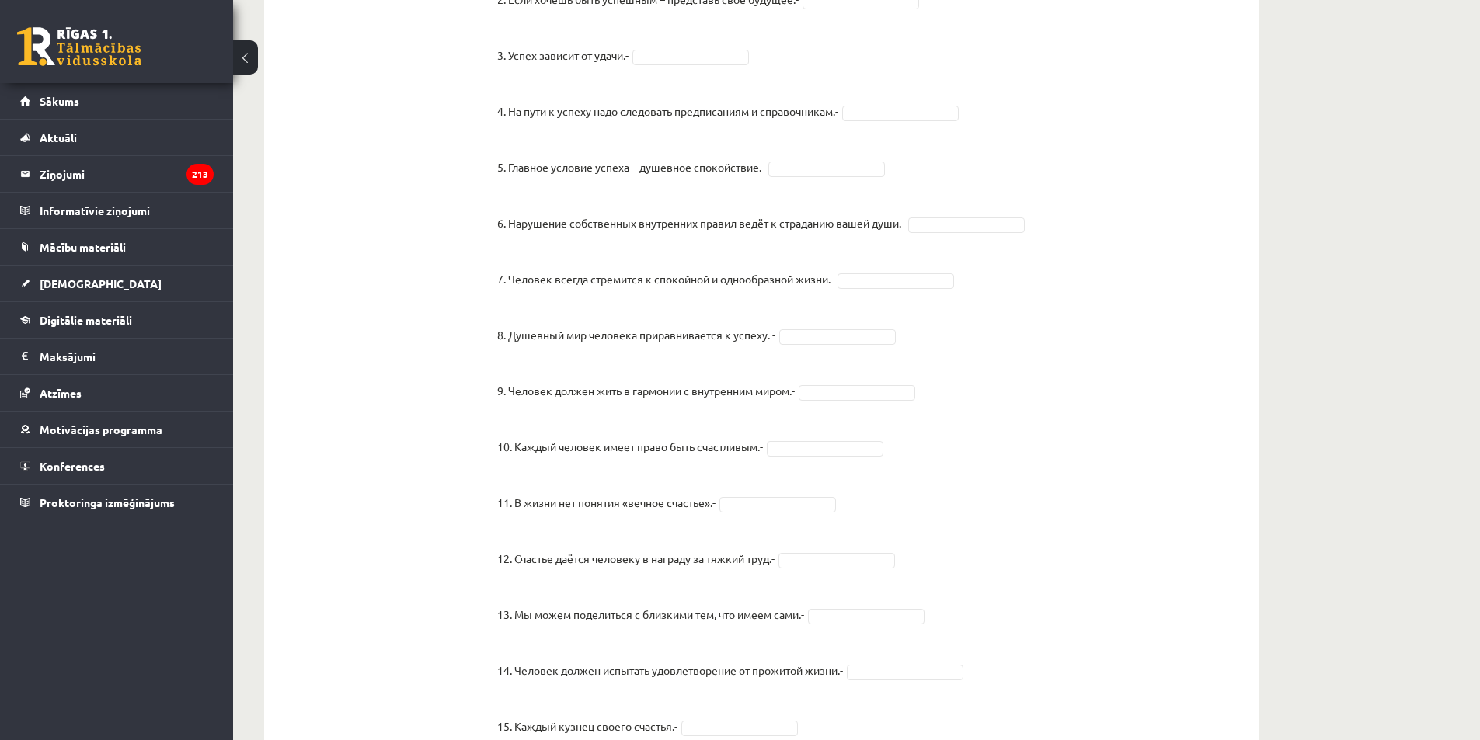
click at [373, 226] on ul "1. uzdevums 2. uzdevums 3. uzdevums 4. uzdevums 5. uzdevums 6. uzdevums 7. uzde…" at bounding box center [385, 1] width 210 height 1510
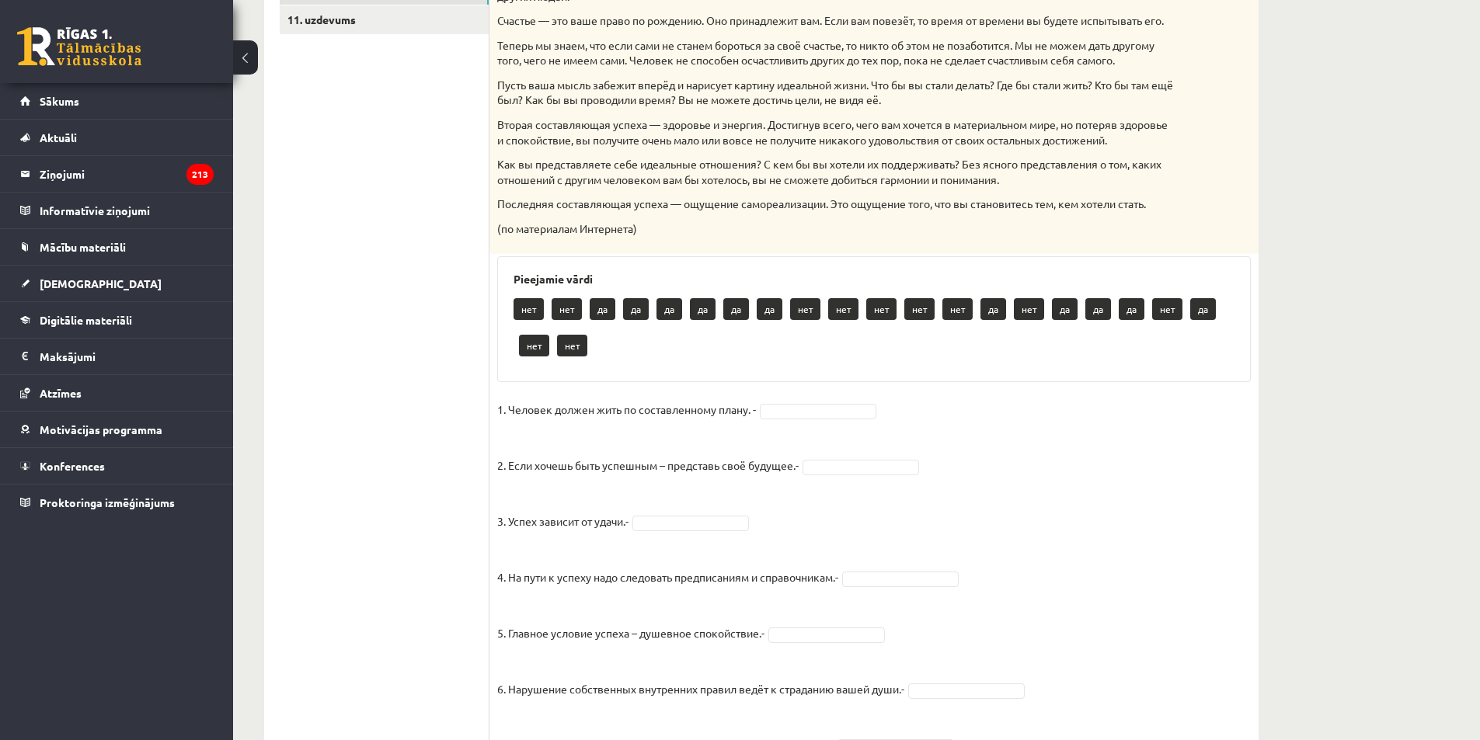
scroll to position [179, 0]
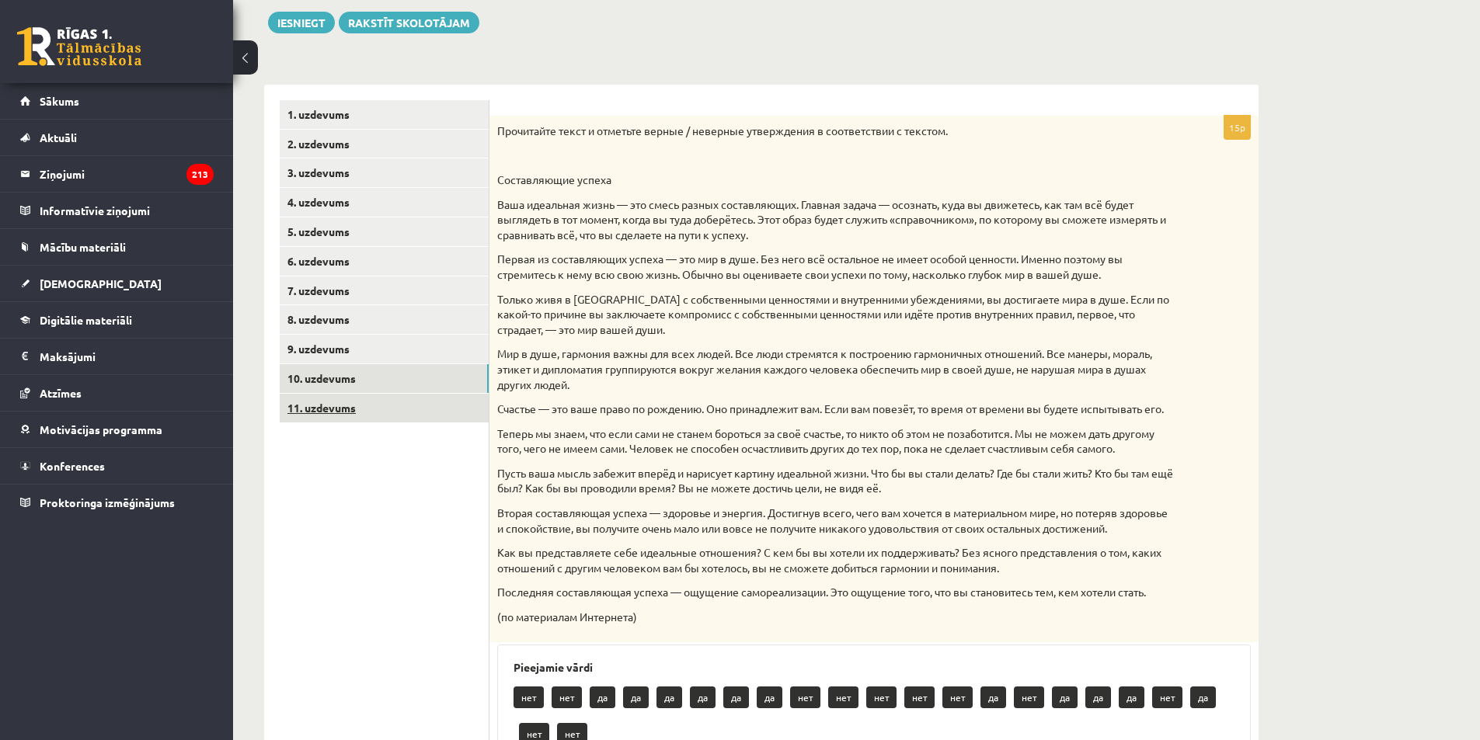
click at [346, 412] on link "11. uzdevums" at bounding box center [384, 408] width 209 height 29
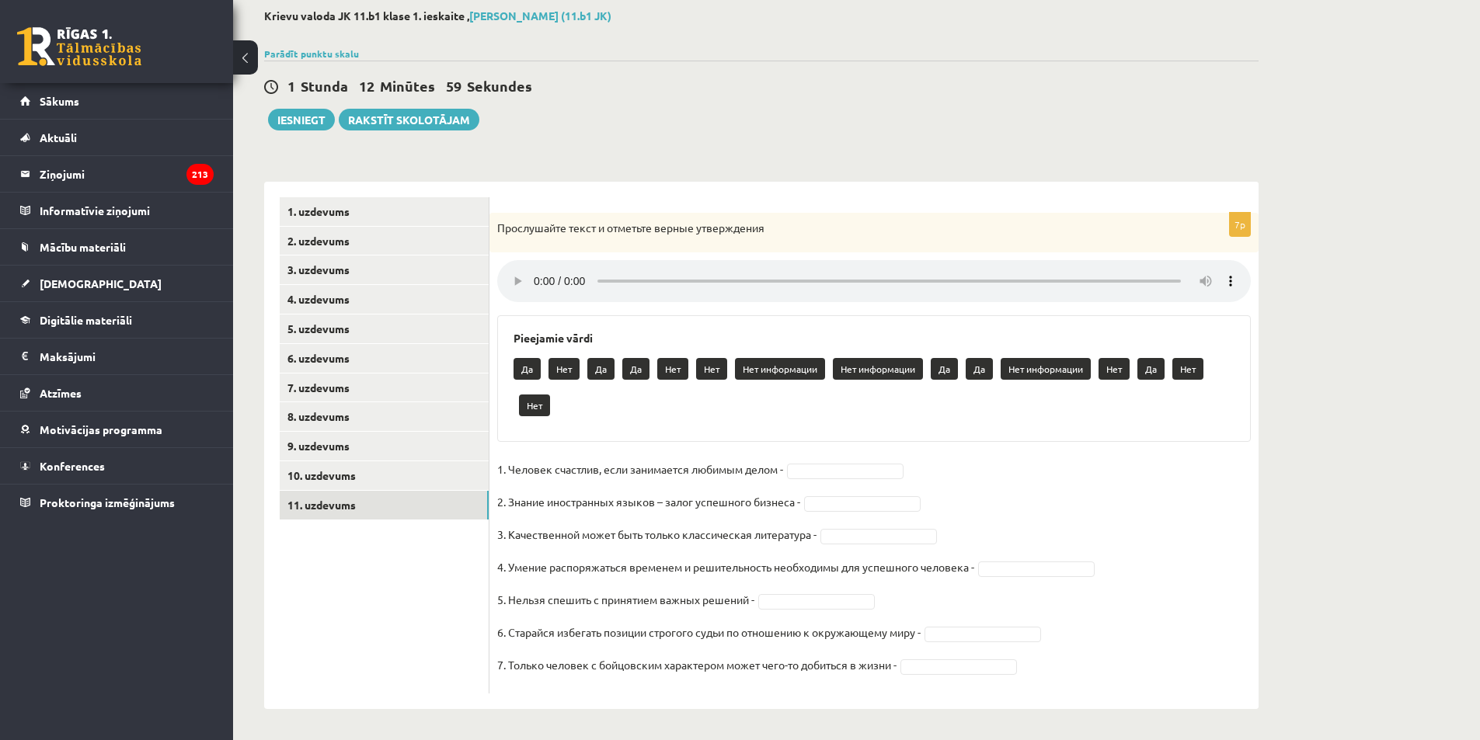
click at [1340, 291] on div "Krievu valoda JK 11.b1 klase 1. ieskaite , Emīls Adrians Jeziks (11.b1 JK) Parā…" at bounding box center [856, 359] width 1247 height 762
click at [340, 479] on link "10. uzdevums" at bounding box center [384, 476] width 209 height 29
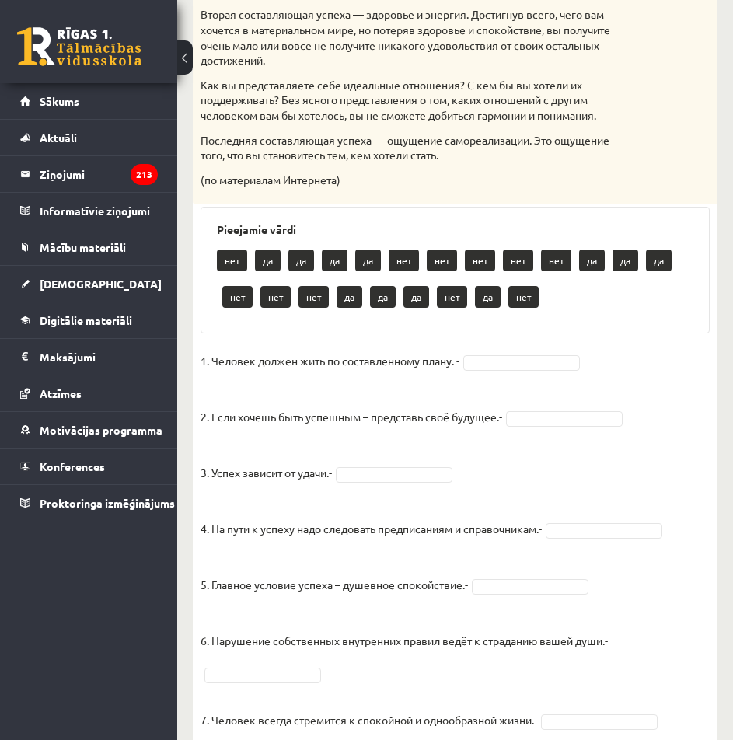
scroll to position [938, 0]
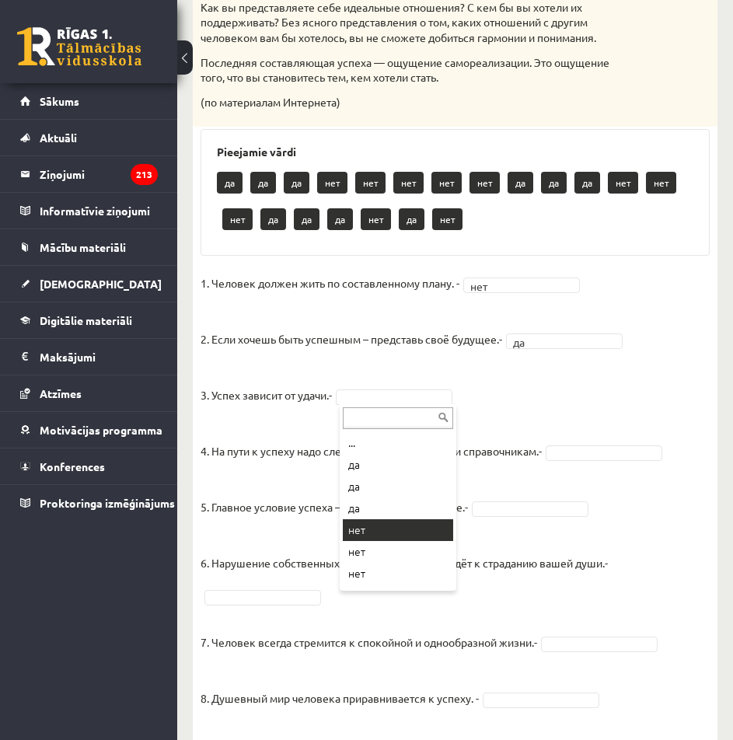
drag, startPoint x: 398, startPoint y: 533, endPoint x: 504, endPoint y: 482, distance: 118.2
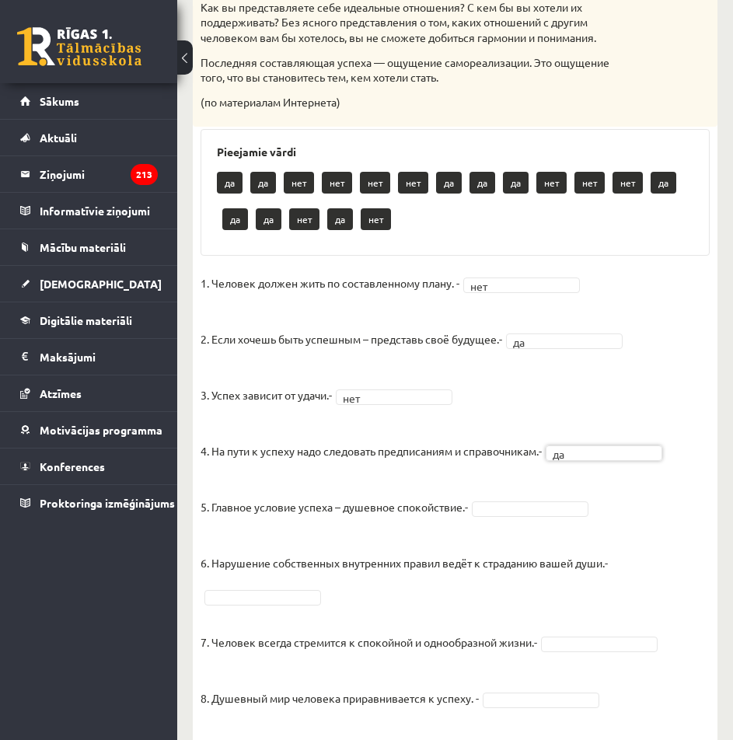
drag, startPoint x: 527, startPoint y: 507, endPoint x: 528, endPoint y: 524, distance: 17.1
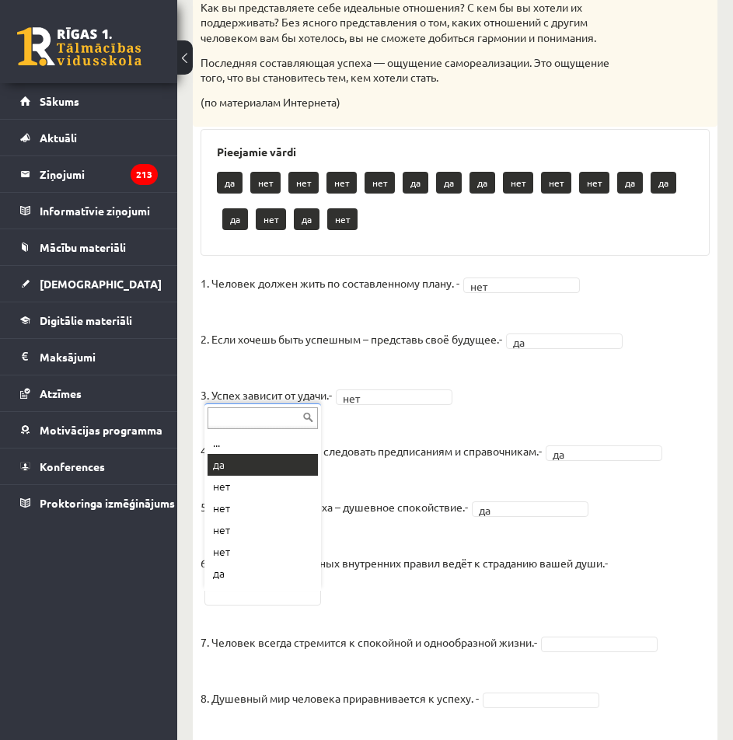
drag, startPoint x: 244, startPoint y: 456, endPoint x: 339, endPoint y: 535, distance: 123.6
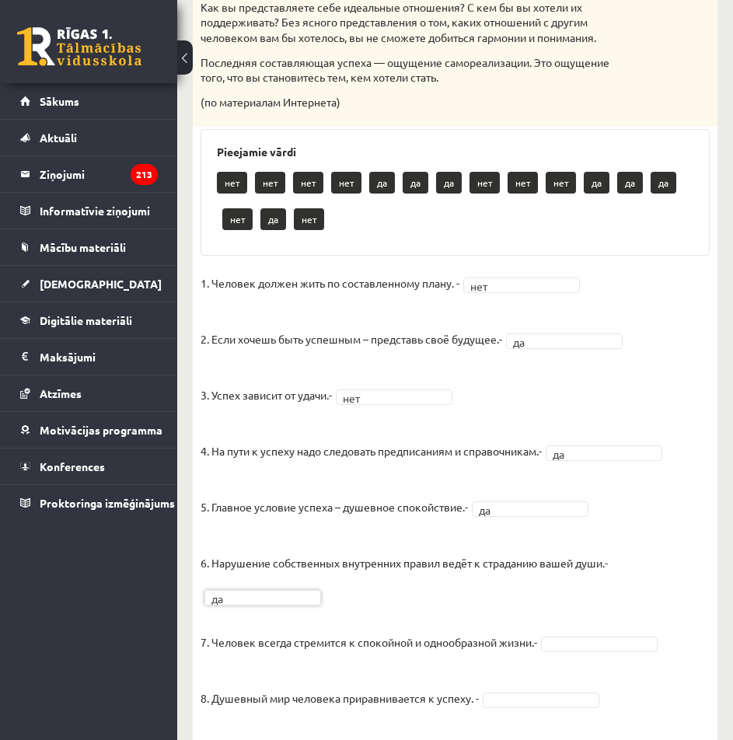
click at [597, 657] on fieldset "1. Человек должен жить по составленному плану. - нет *** 2. Если хочешь быть ус…" at bounding box center [454, 690] width 509 height 839
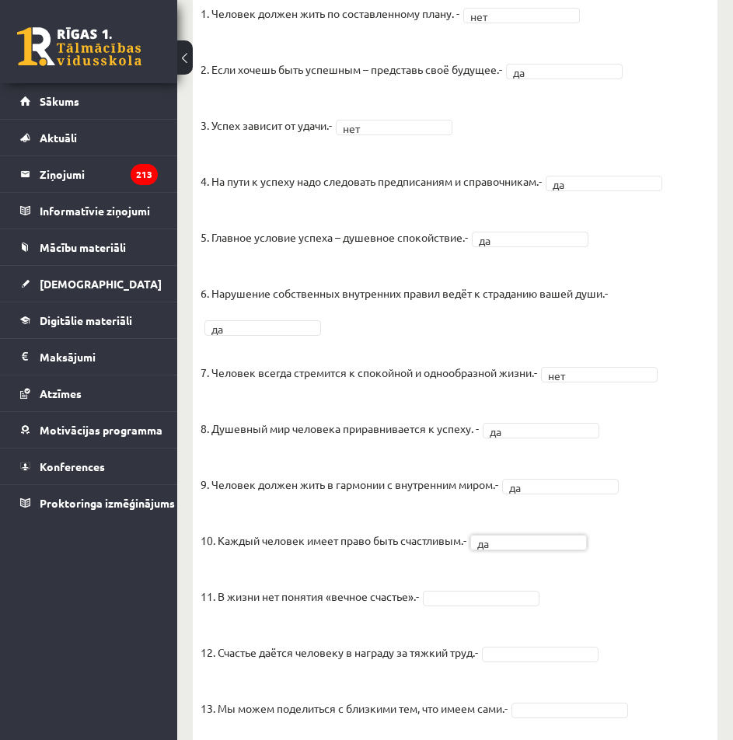
scroll to position [1249, 0]
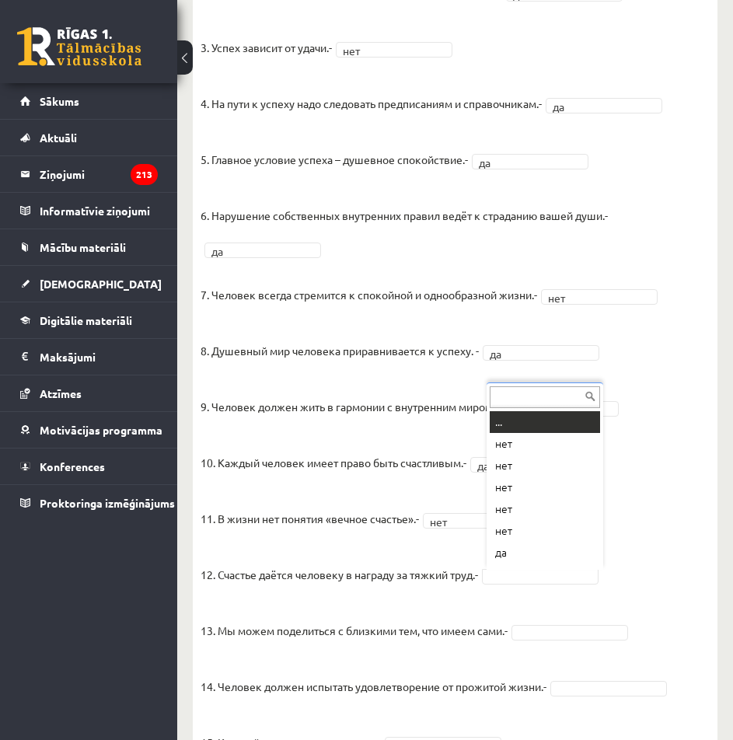
drag, startPoint x: 500, startPoint y: 574, endPoint x: 501, endPoint y: 585, distance: 11.0
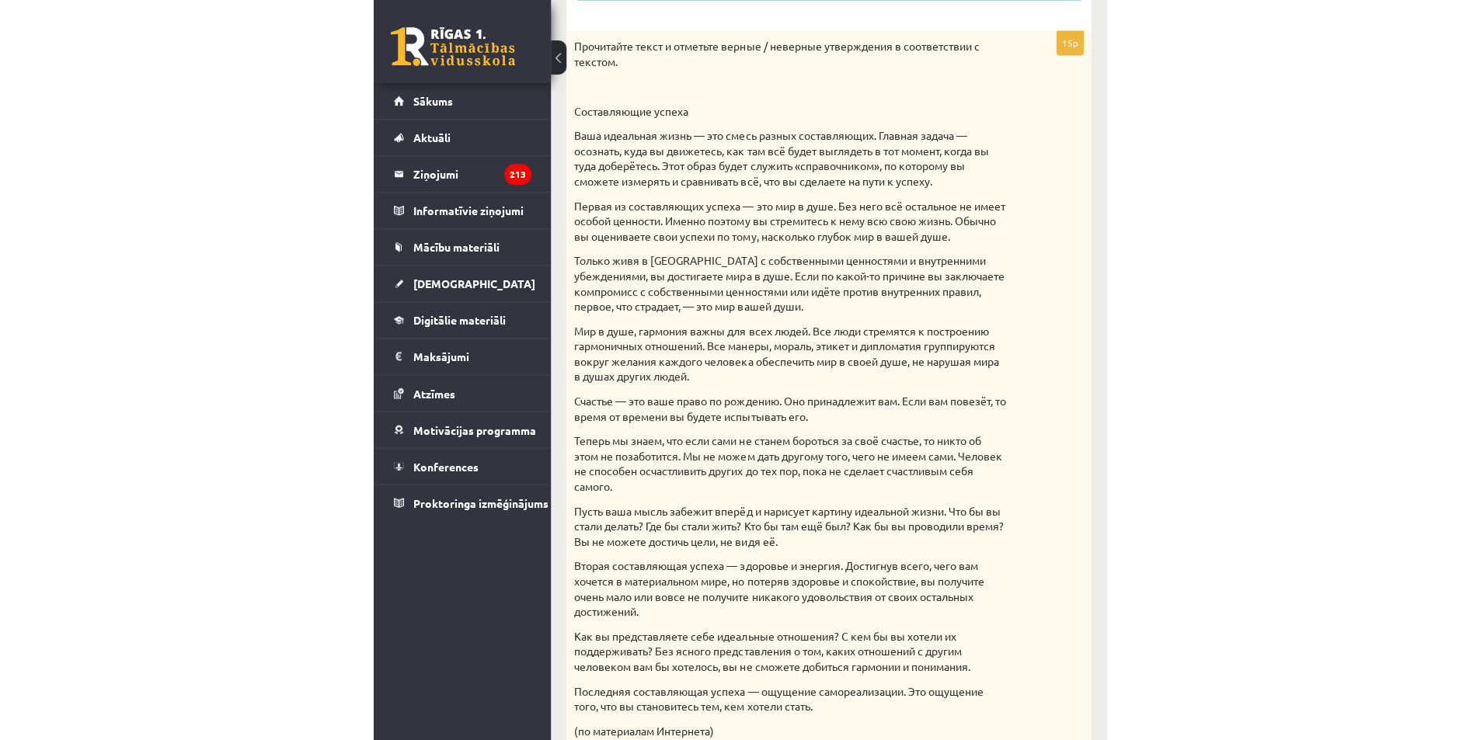
scroll to position [0, 0]
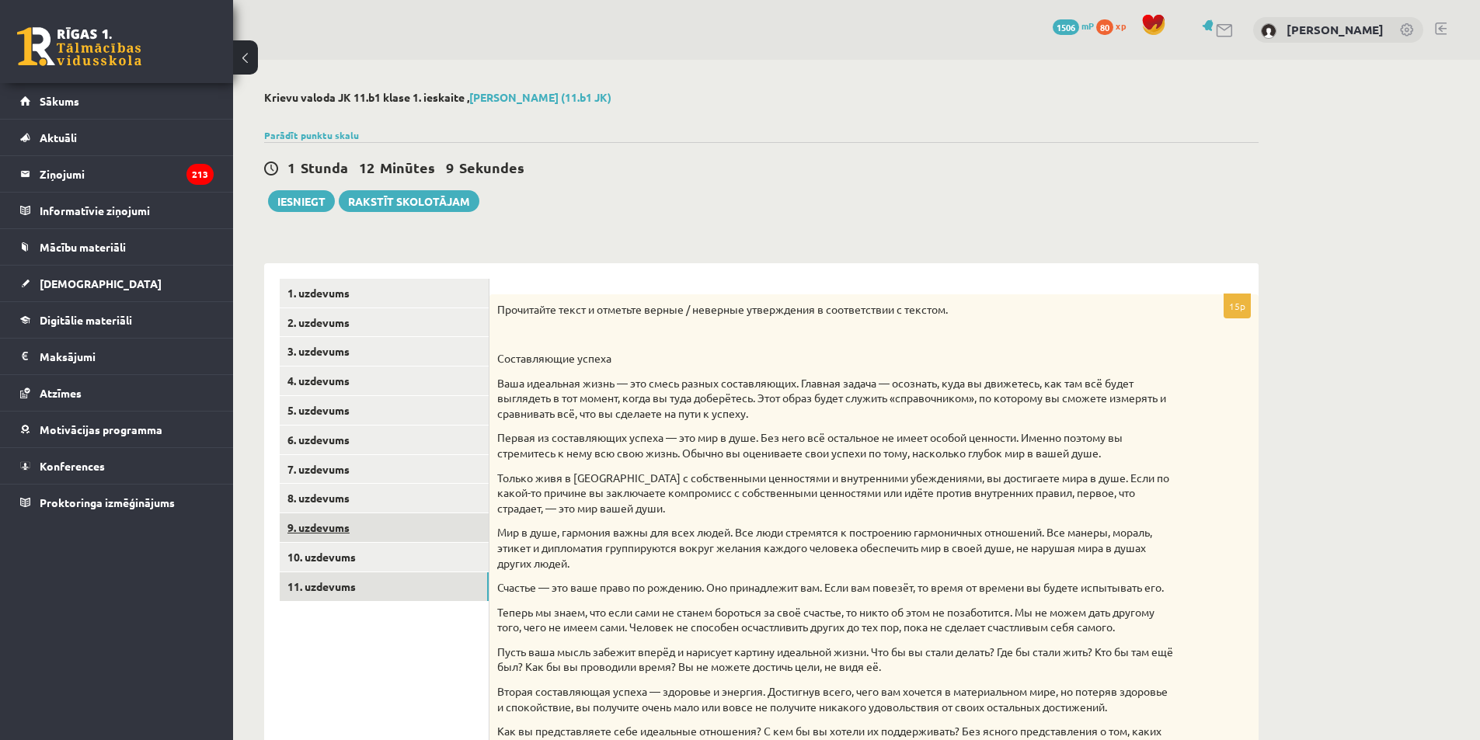
drag, startPoint x: 342, startPoint y: 578, endPoint x: 412, endPoint y: 533, distance: 83.2
click at [343, 578] on link "11. uzdevums" at bounding box center [384, 587] width 209 height 29
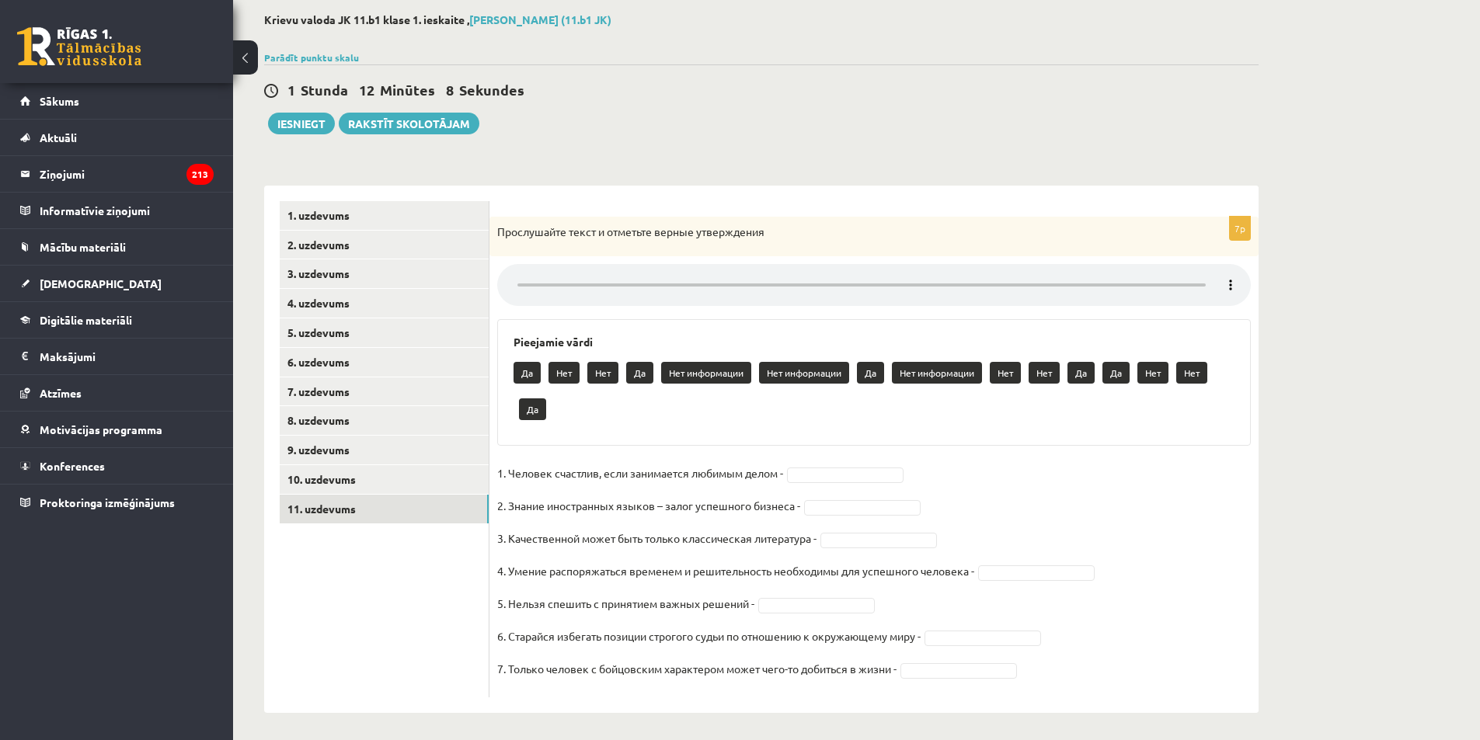
scroll to position [83, 0]
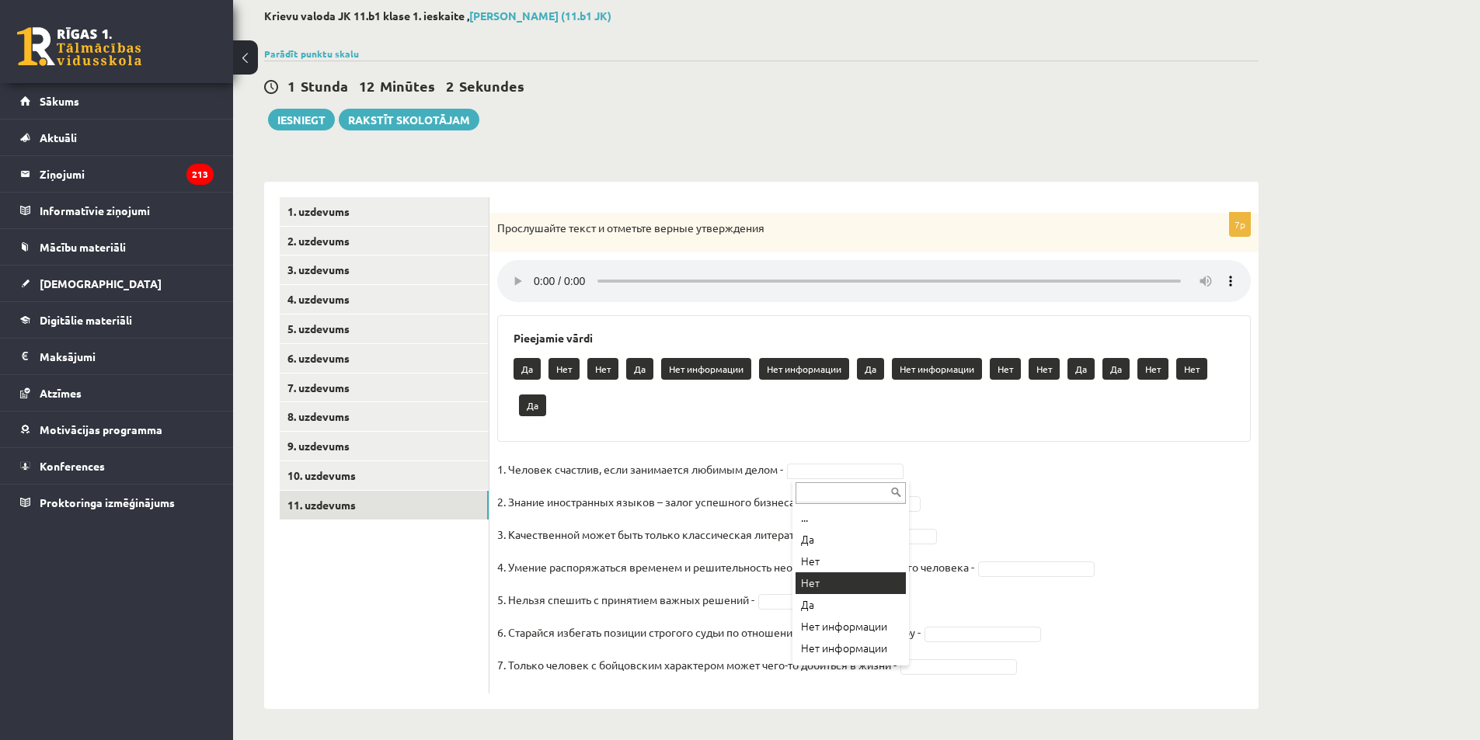
drag, startPoint x: 820, startPoint y: 582, endPoint x: 817, endPoint y: 561, distance: 21.1
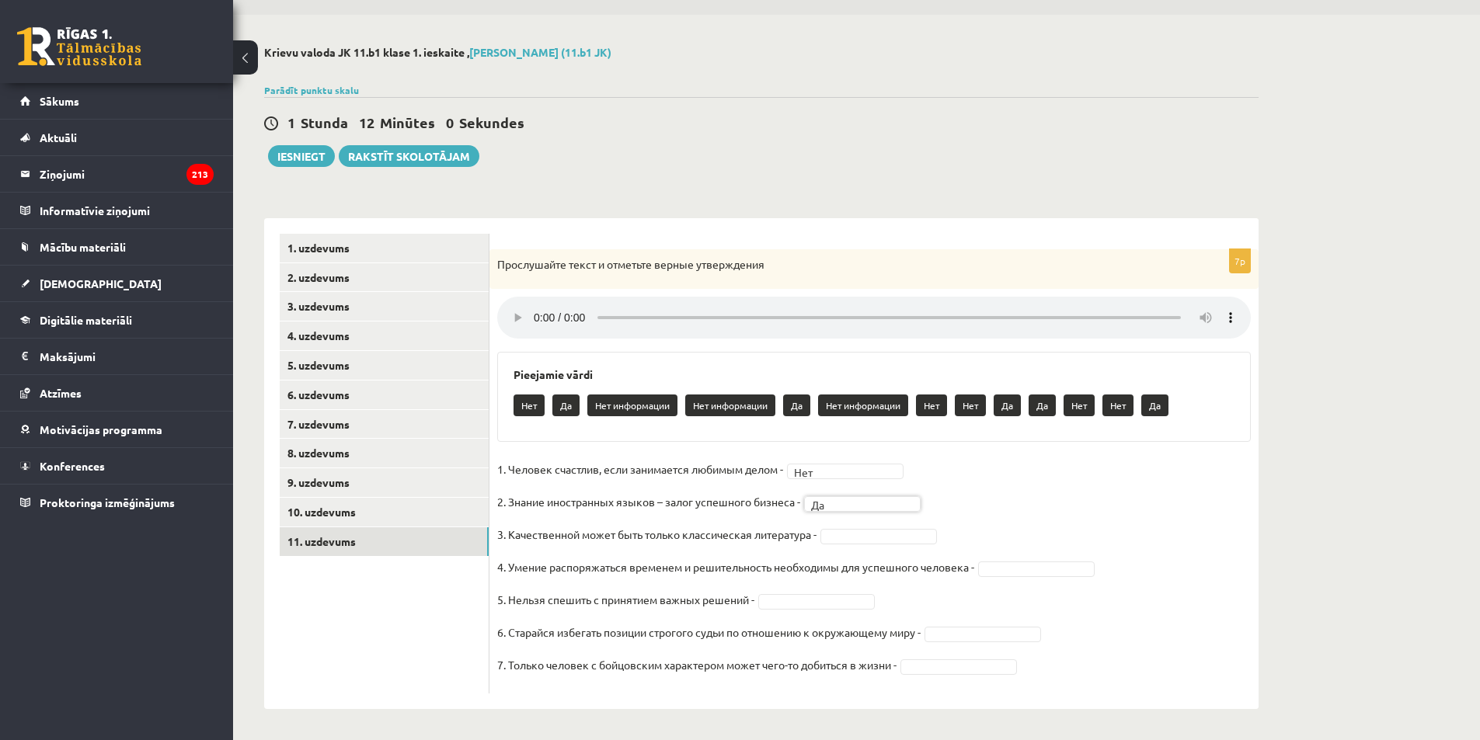
drag, startPoint x: 848, startPoint y: 534, endPoint x: 848, endPoint y: 545, distance: 10.9
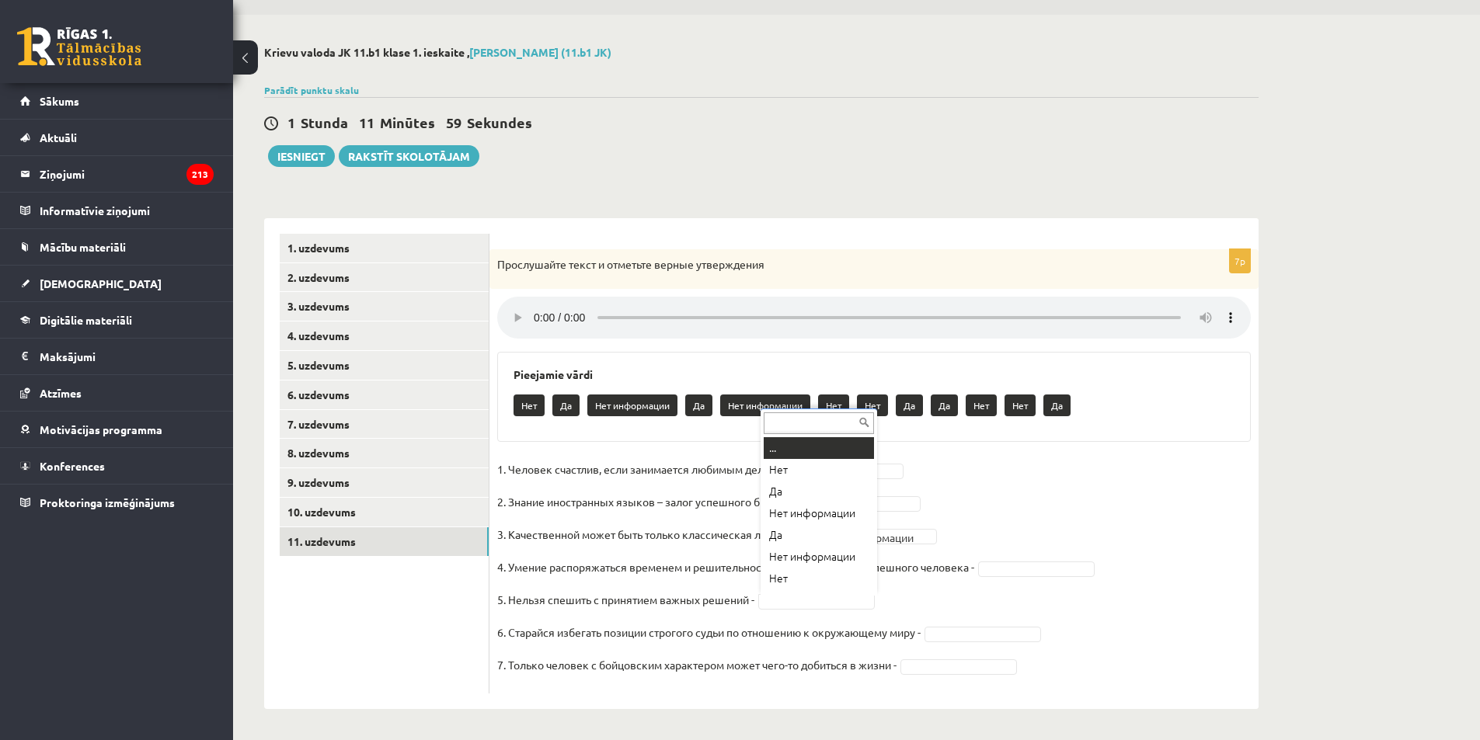
scroll to position [19, 0]
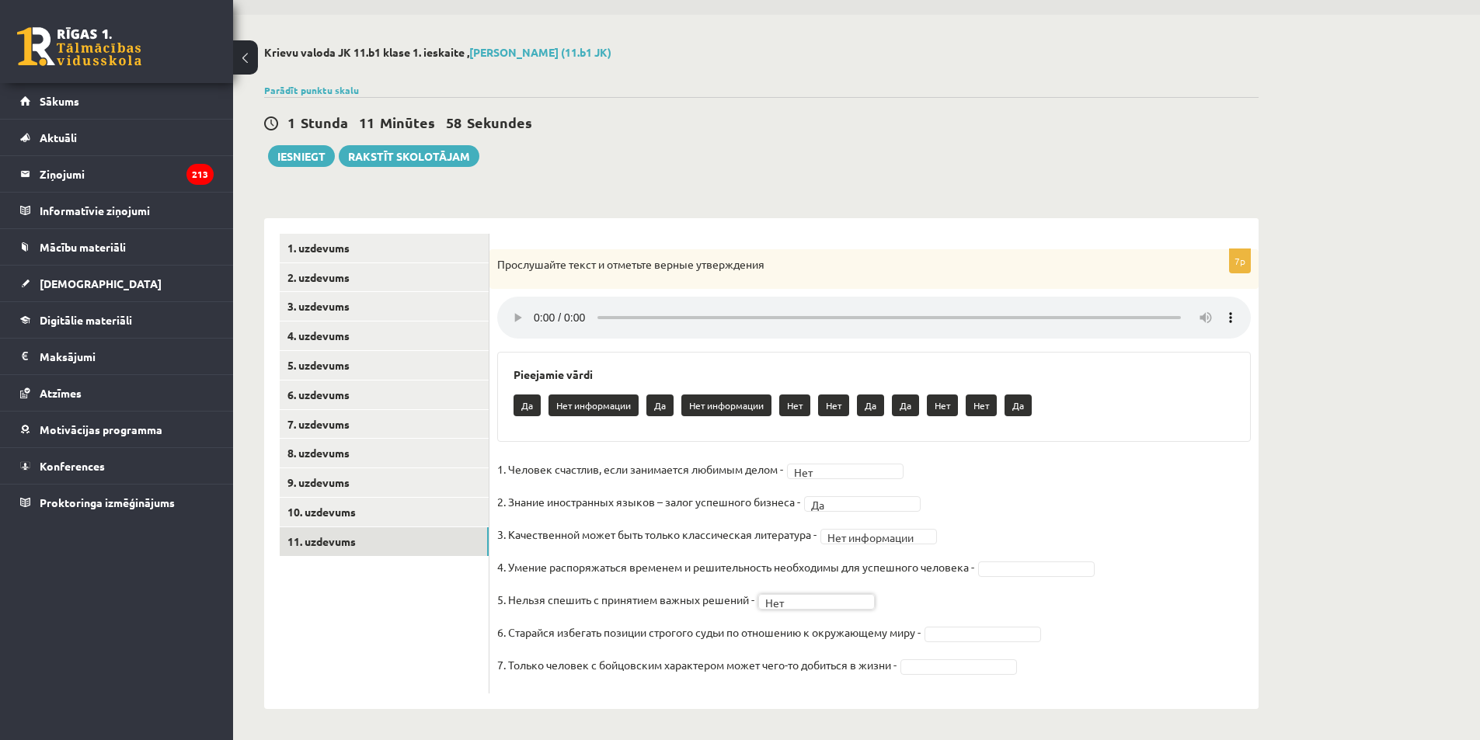
drag, startPoint x: 945, startPoint y: 632, endPoint x: 940, endPoint y: 647, distance: 15.5
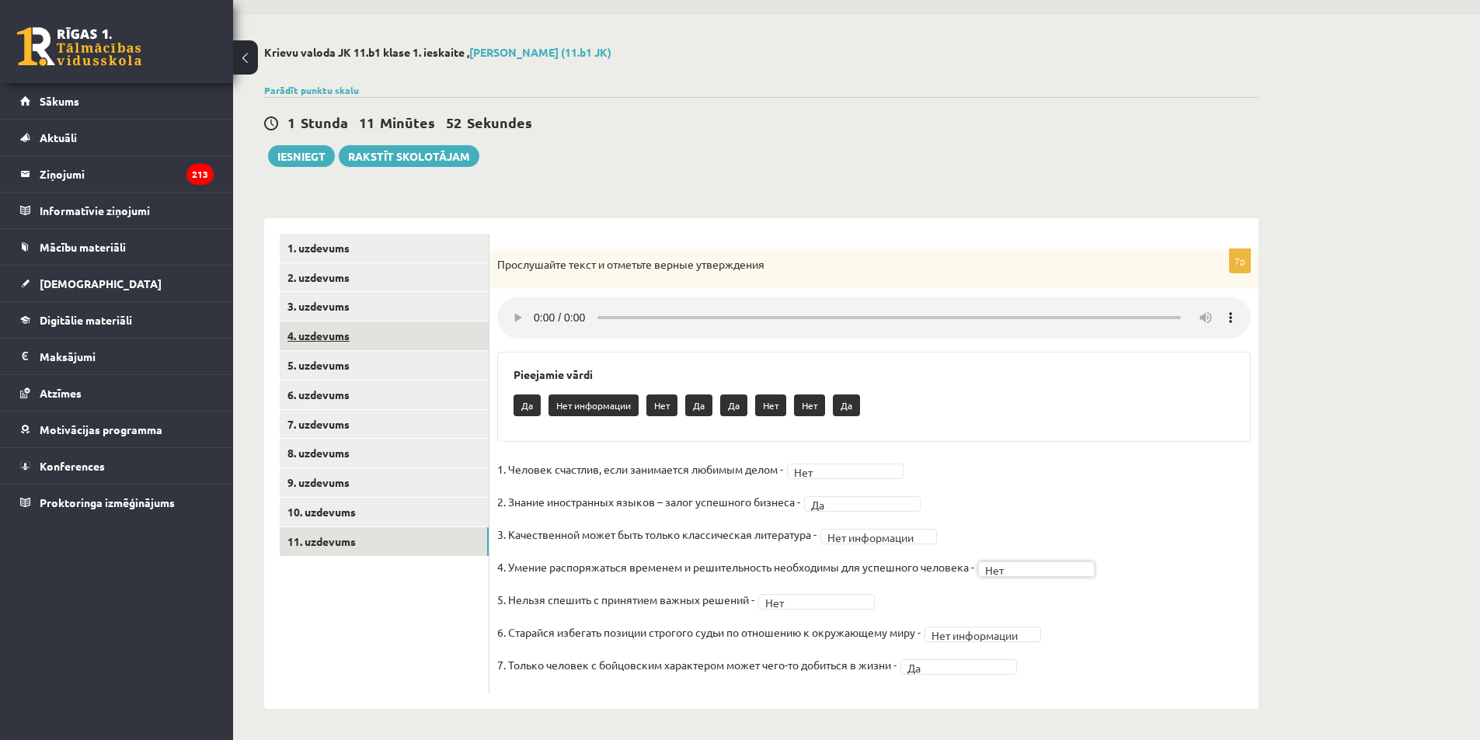
scroll to position [0, 0]
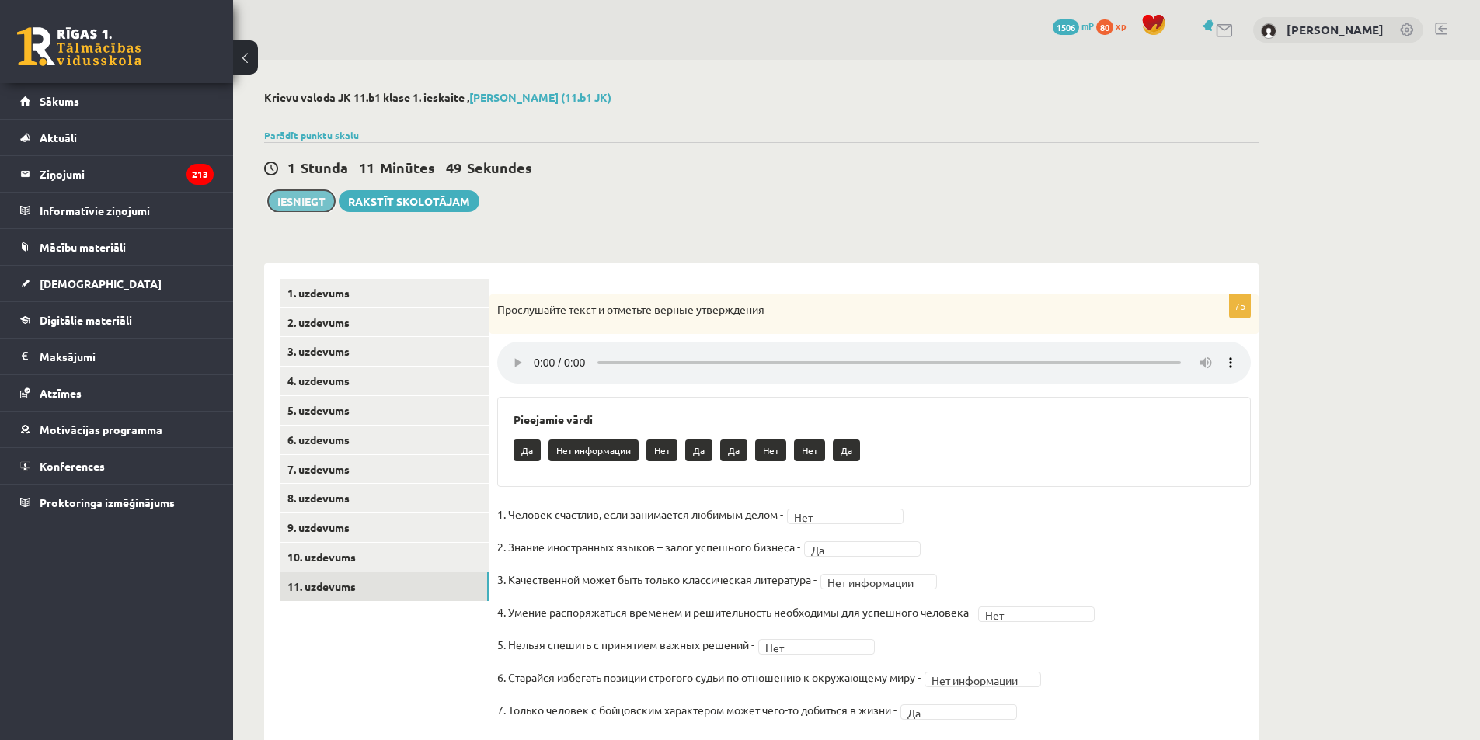
click at [312, 204] on button "Iesniegt" at bounding box center [301, 201] width 67 height 22
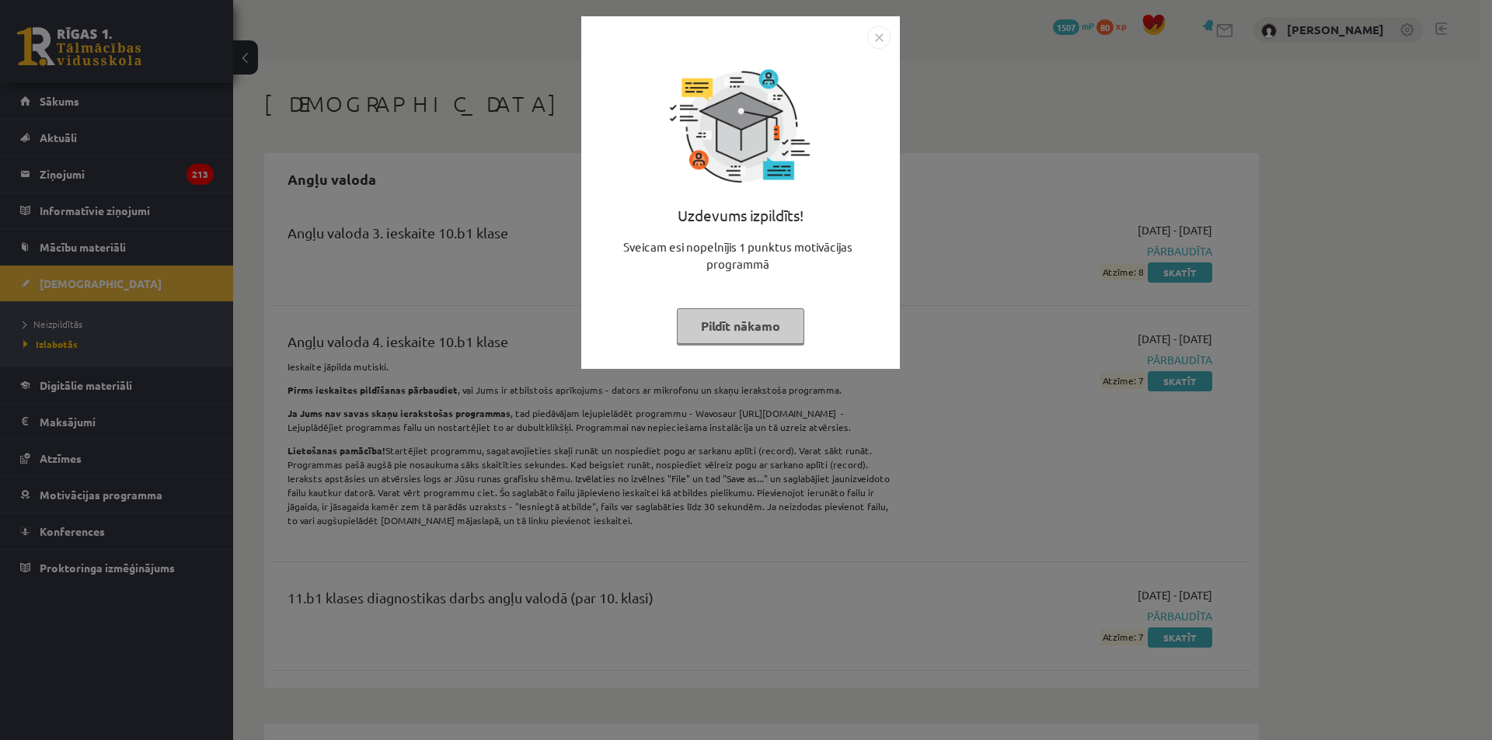
drag, startPoint x: 952, startPoint y: 233, endPoint x: 940, endPoint y: 169, distance: 65.5
click at [952, 231] on div "Uzdevums izpildīts! Sveicam esi nopelnījis 1 punktus motivācijas programmā Pild…" at bounding box center [746, 370] width 1492 height 740
